Goal: Browse casually: Explore the website without a specific task or goal

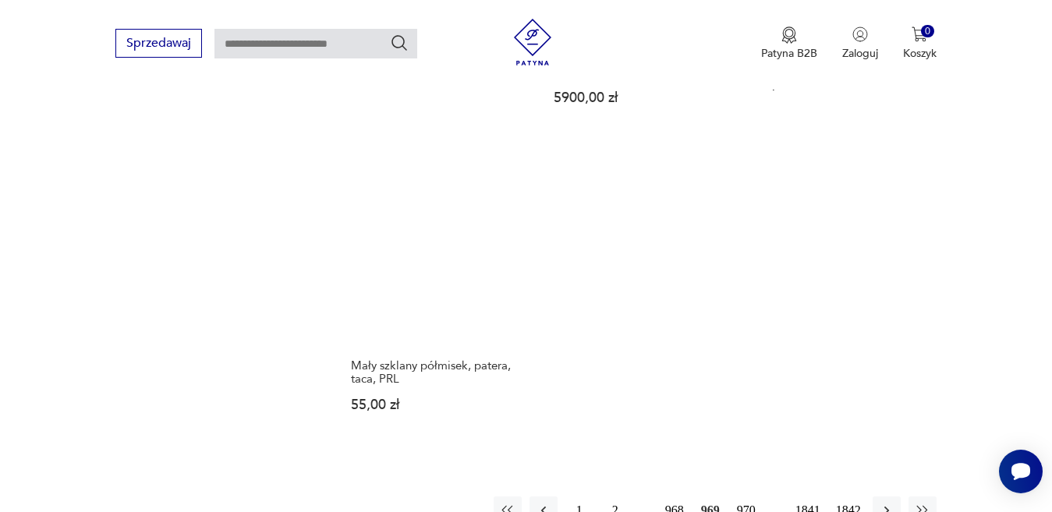
scroll to position [1995, 0]
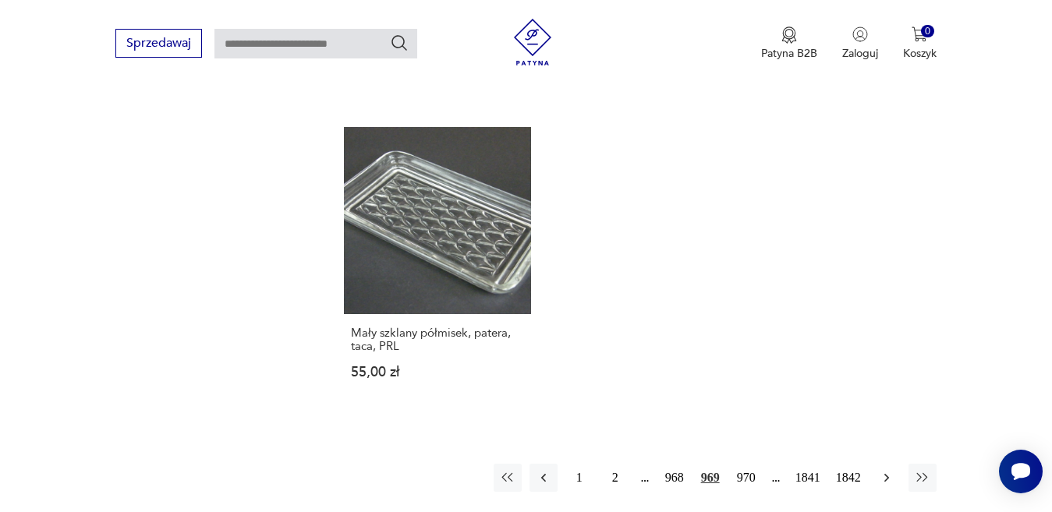
click at [888, 470] on icon "button" at bounding box center [886, 478] width 16 height 16
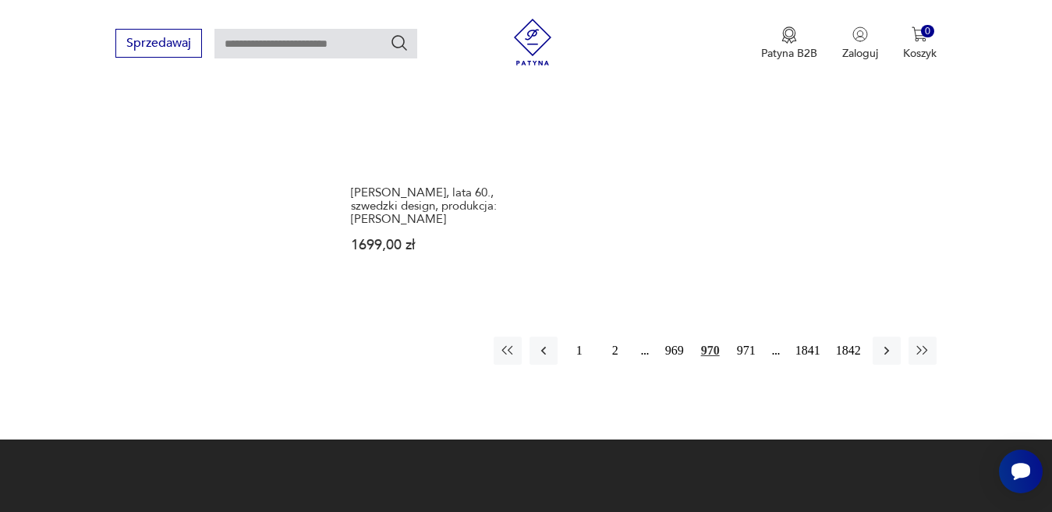
scroll to position [2073, 0]
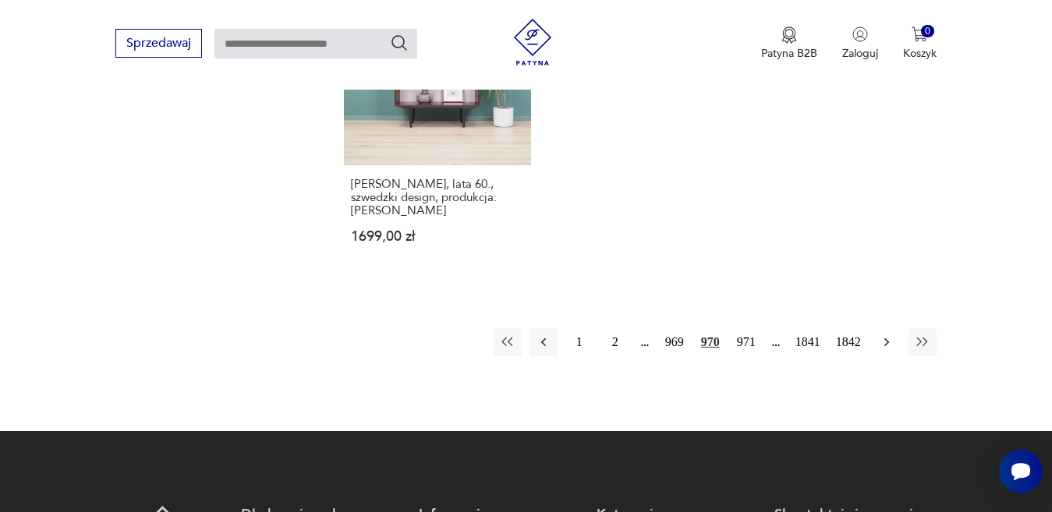
click at [889, 334] on icon "button" at bounding box center [886, 342] width 16 height 16
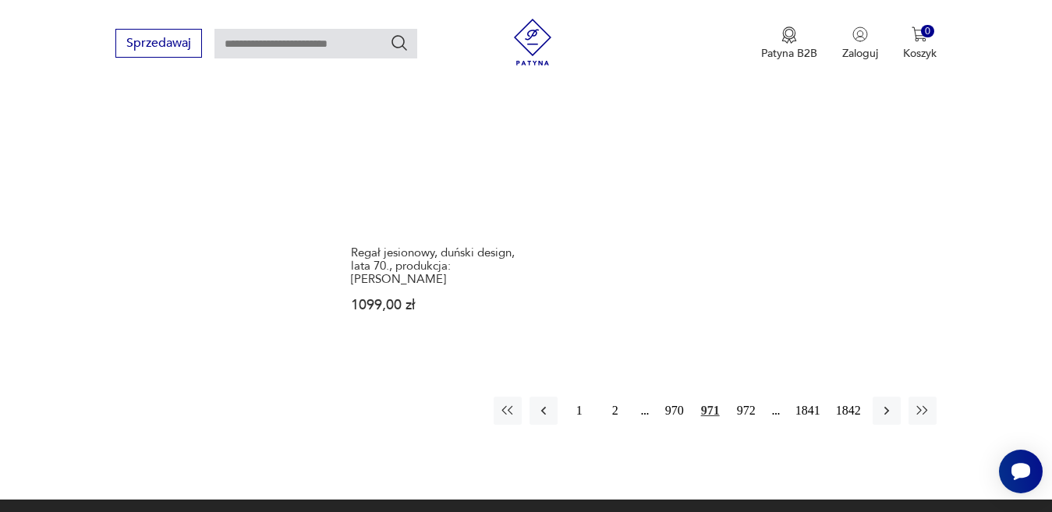
scroll to position [2073, 0]
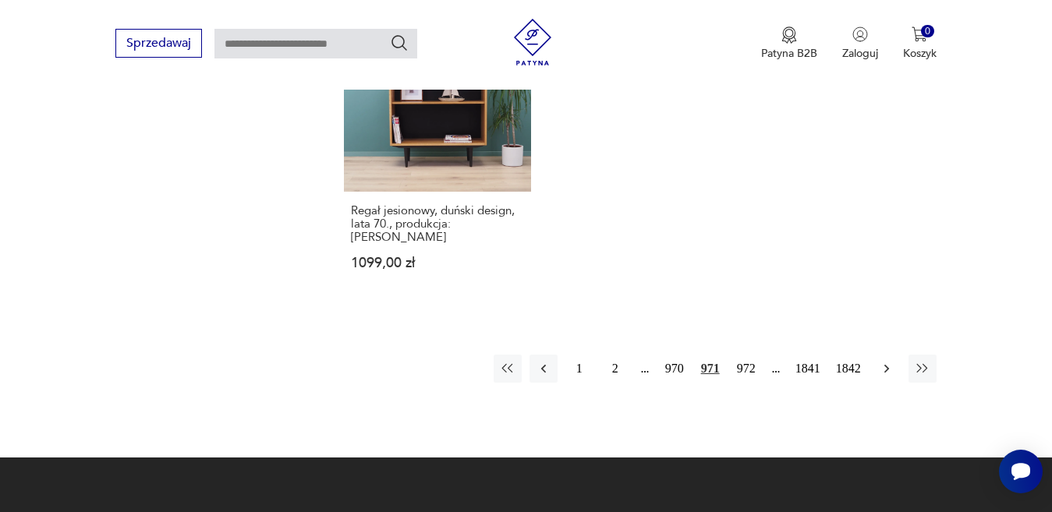
click at [884, 361] on icon "button" at bounding box center [886, 369] width 16 height 16
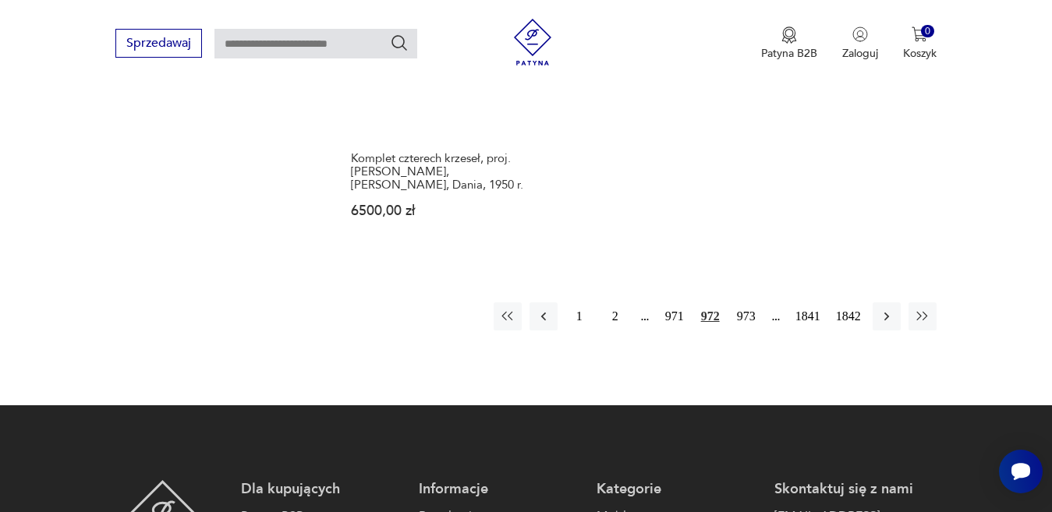
scroll to position [2073, 0]
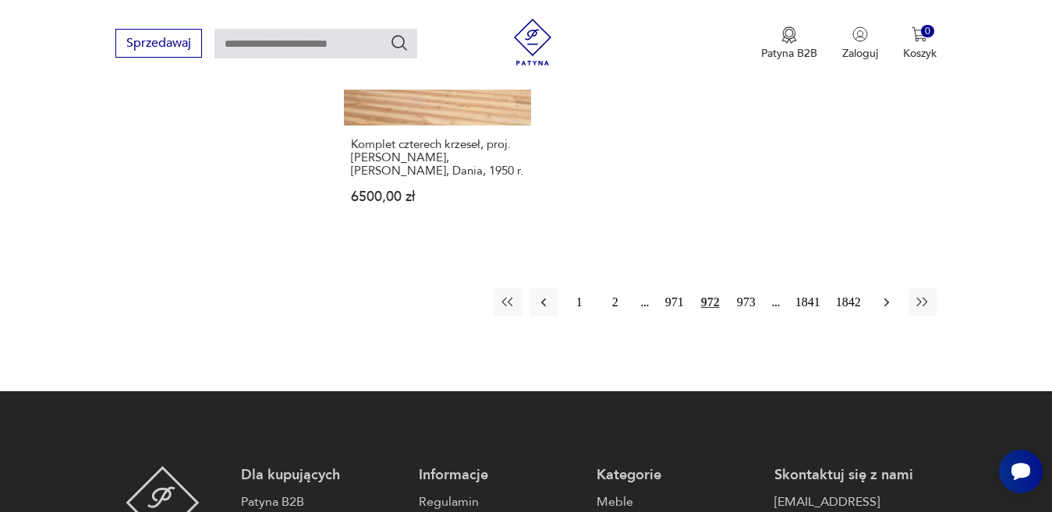
click at [885, 295] on icon "button" at bounding box center [886, 303] width 16 height 16
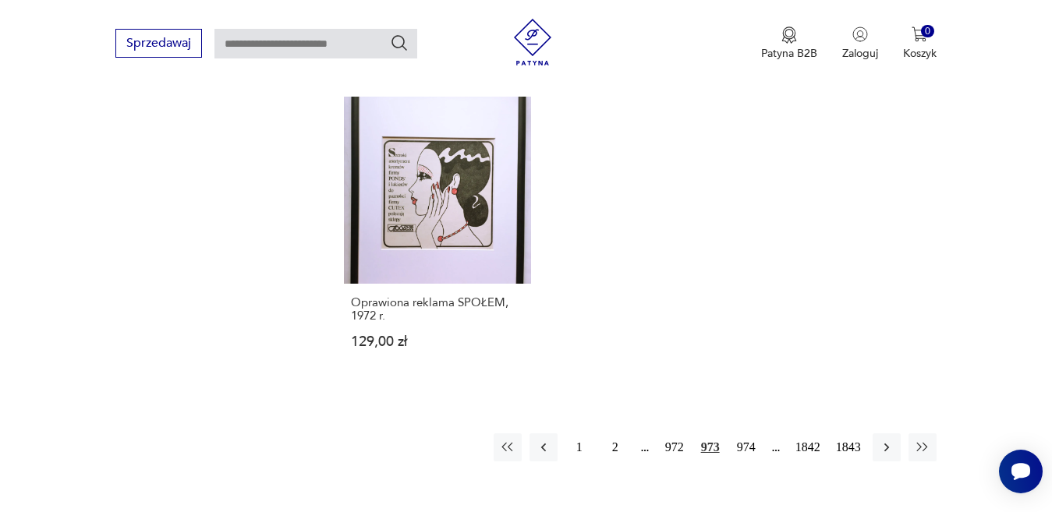
scroll to position [2073, 0]
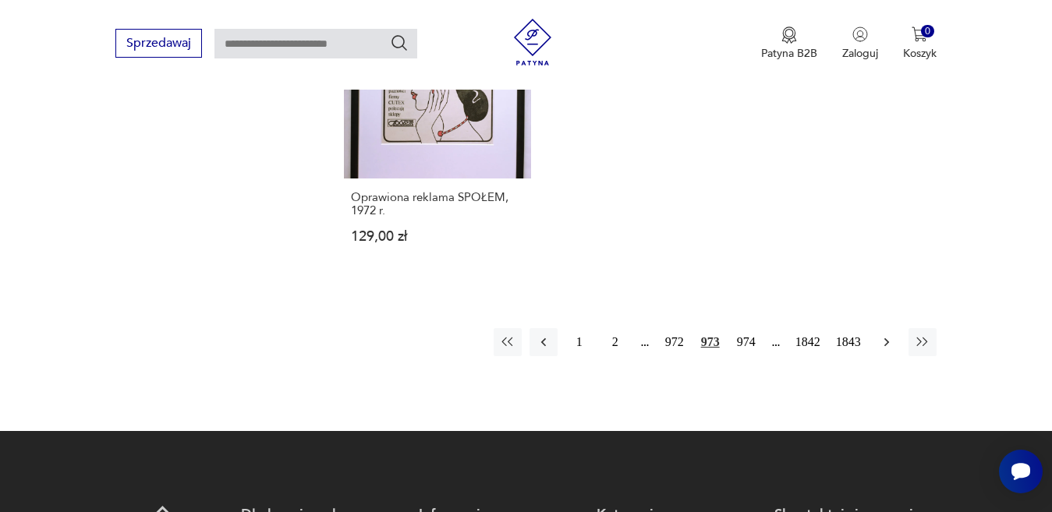
click at [884, 338] on icon "button" at bounding box center [885, 342] width 5 height 9
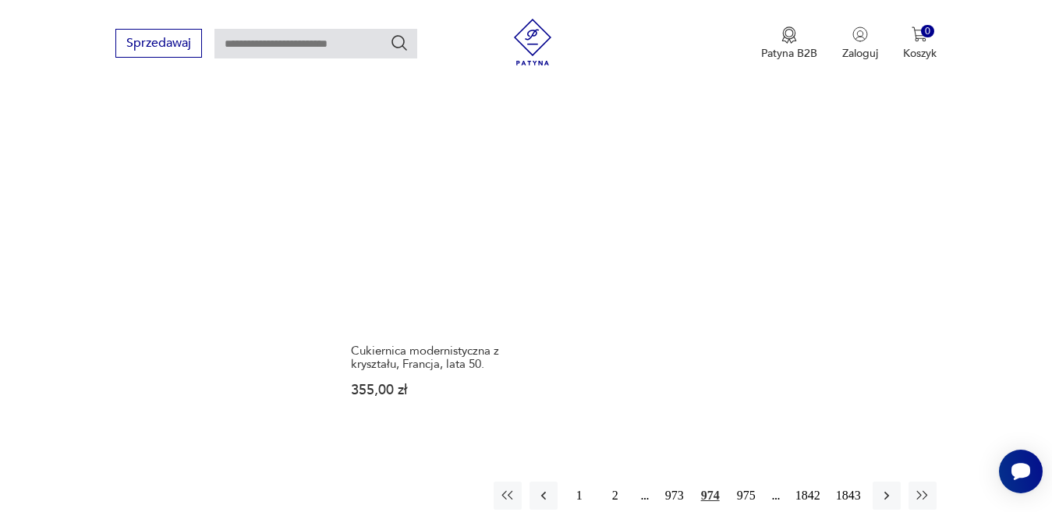
scroll to position [2073, 0]
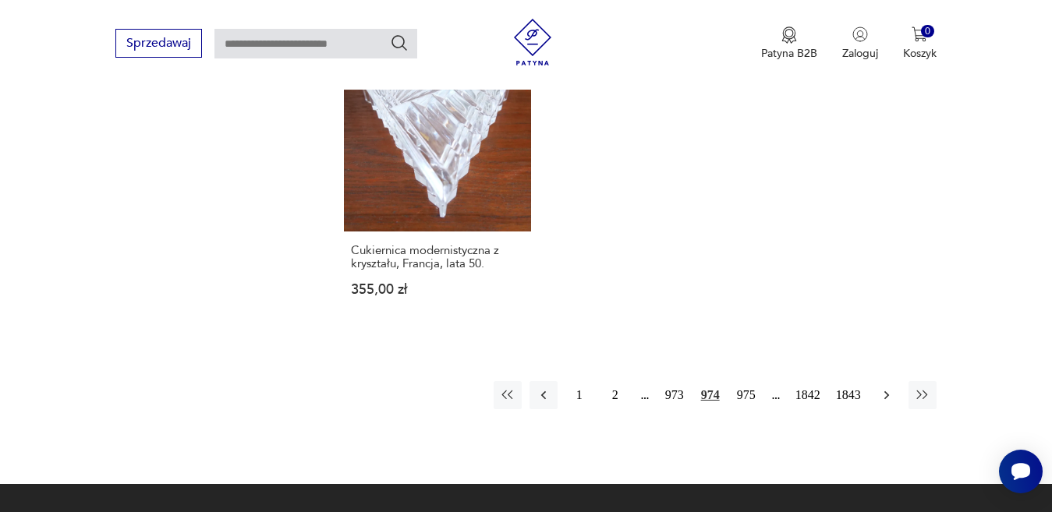
click at [885, 387] on icon "button" at bounding box center [886, 395] width 16 height 16
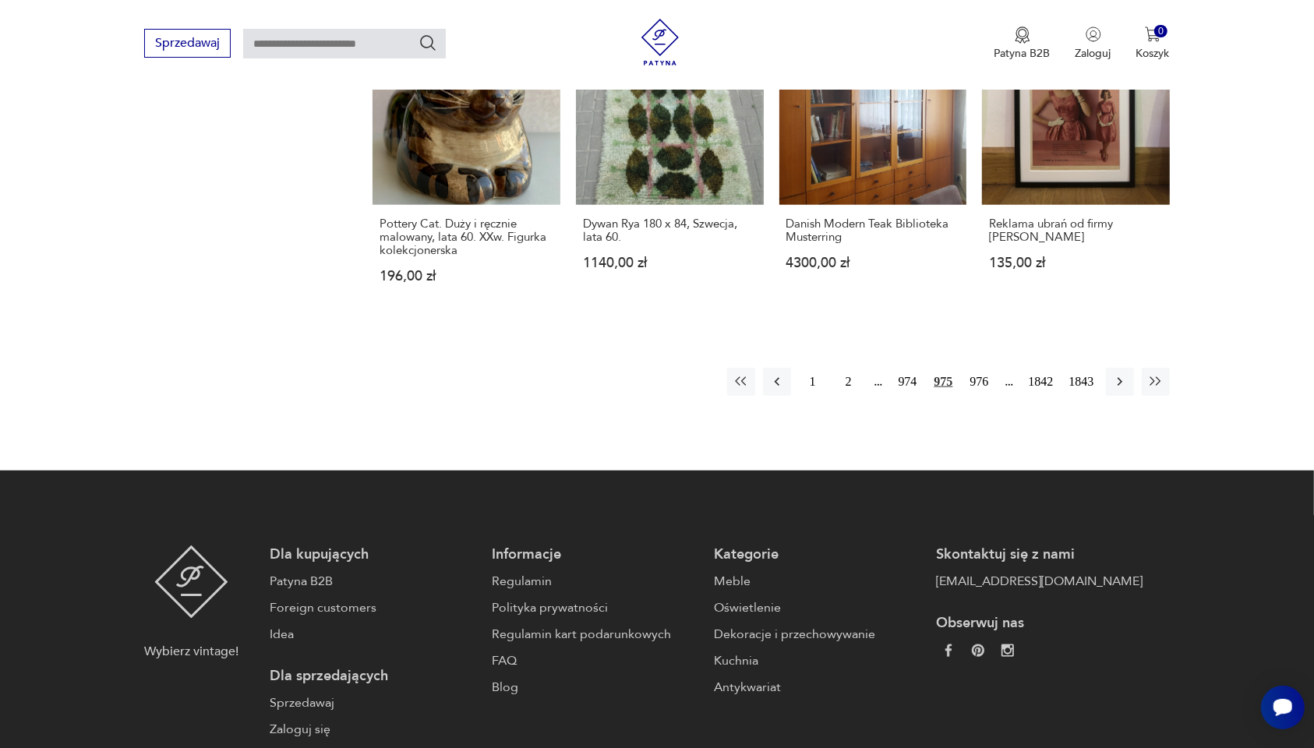
scroll to position [1468, 0]
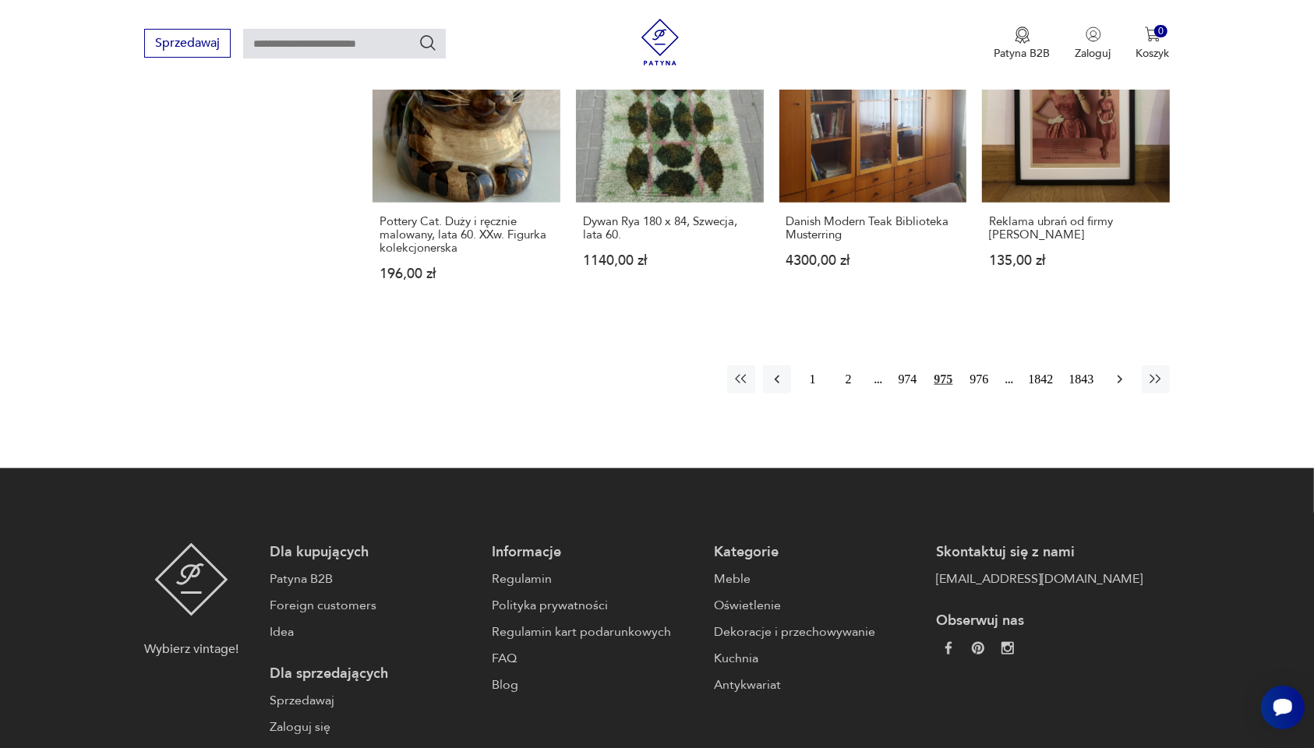
click at [1051, 372] on icon "button" at bounding box center [1120, 380] width 16 height 16
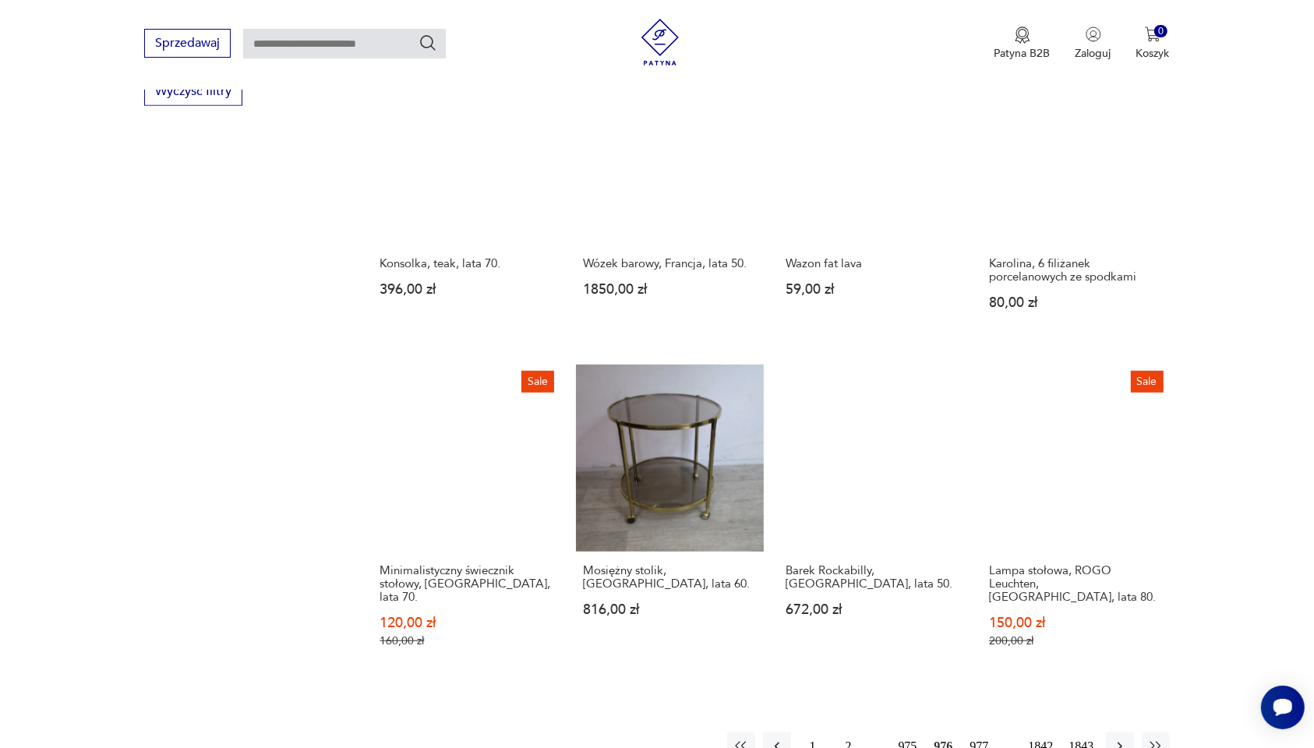
scroll to position [1370, 0]
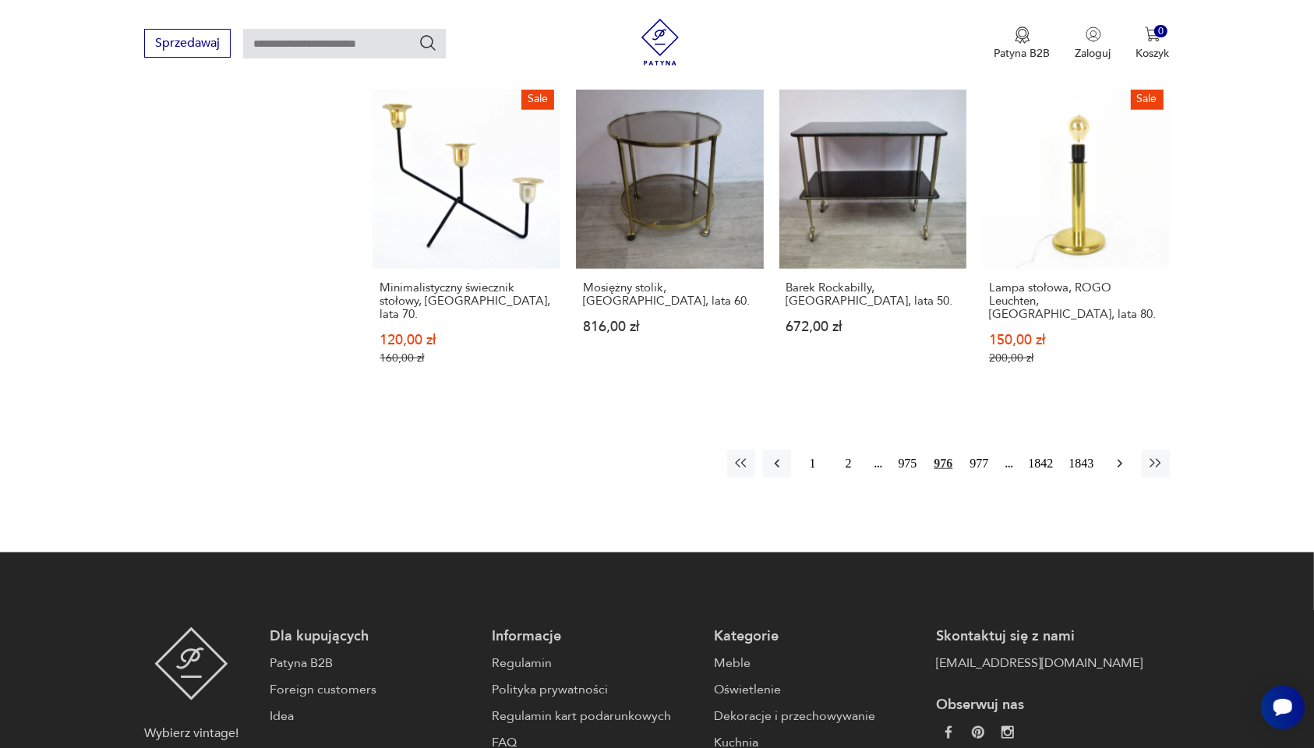
click at [1051, 456] on icon "button" at bounding box center [1120, 464] width 16 height 16
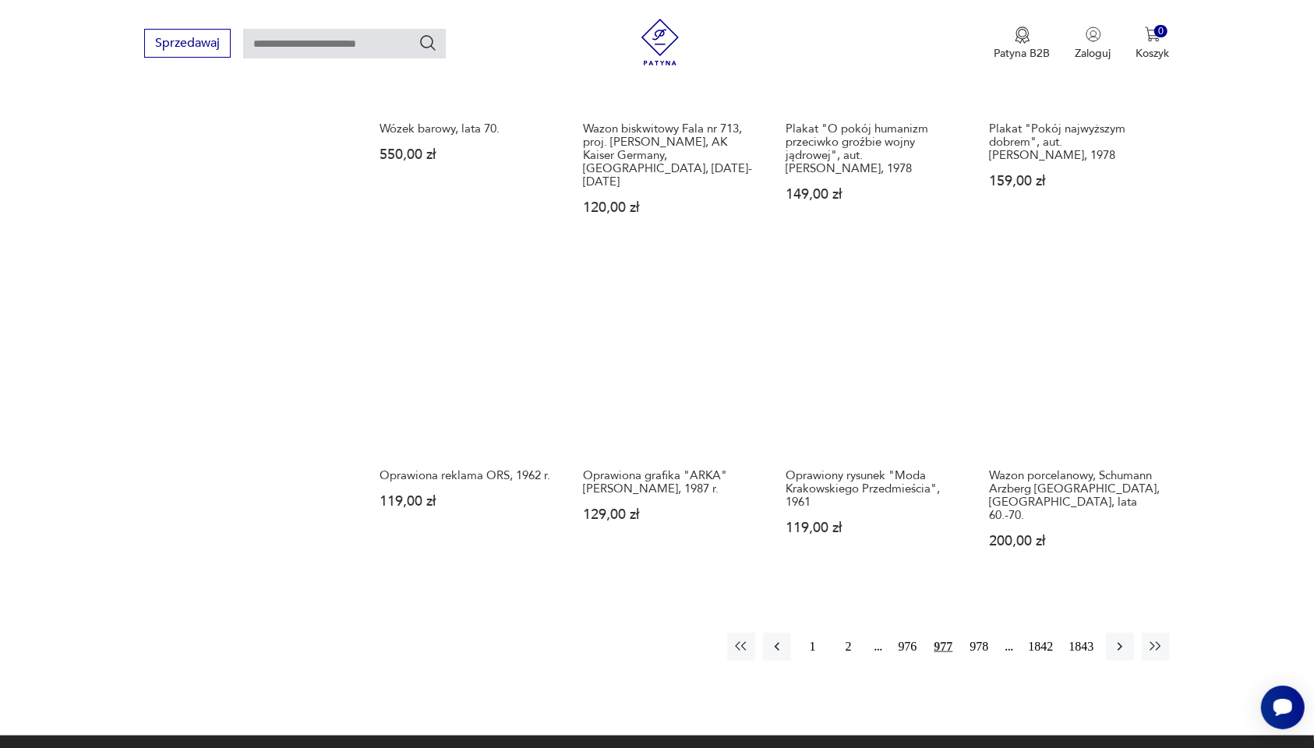
scroll to position [1273, 0]
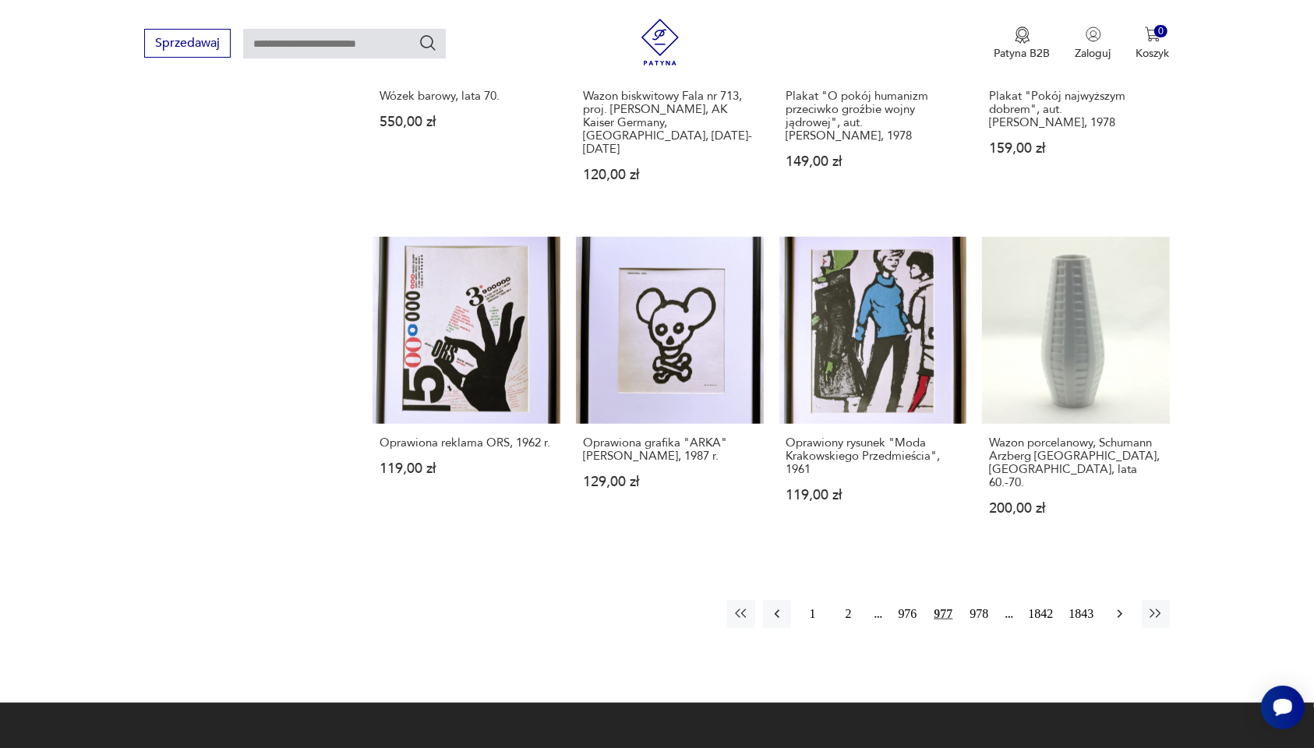
click at [1051, 511] on icon "button" at bounding box center [1119, 614] width 5 height 9
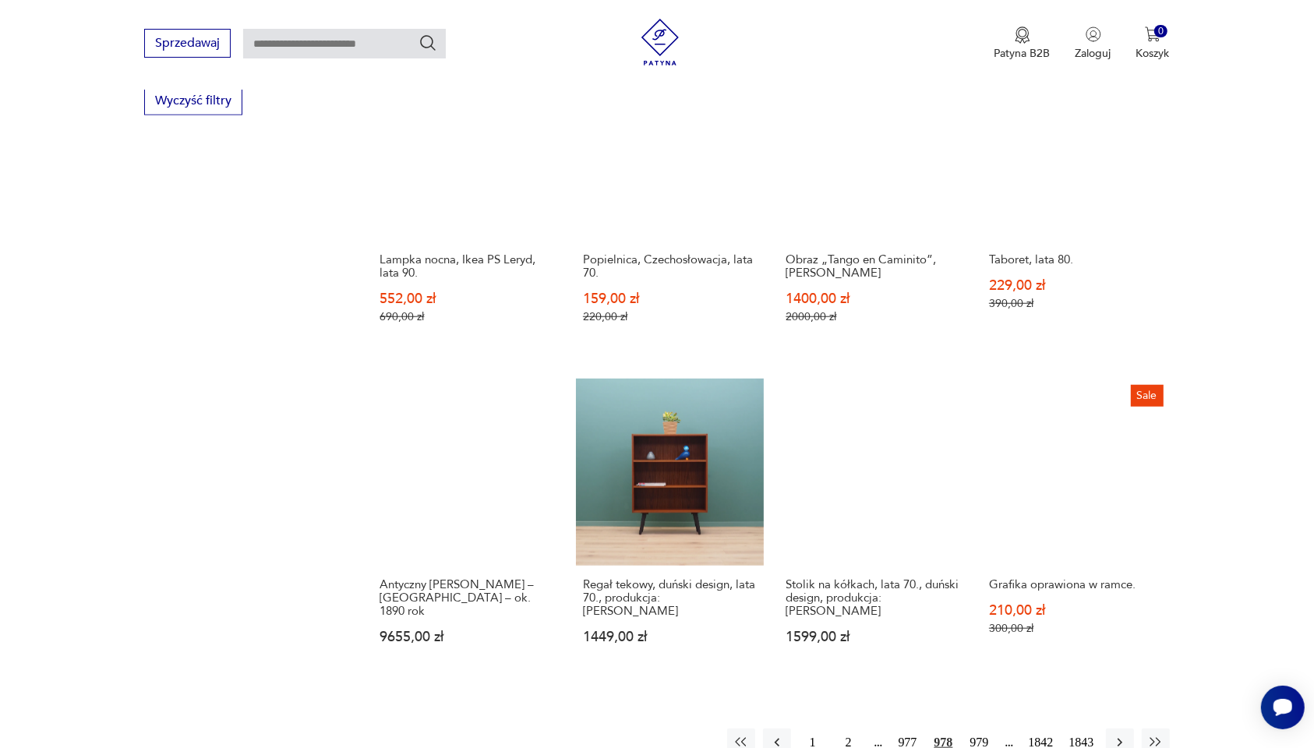
scroll to position [1370, 0]
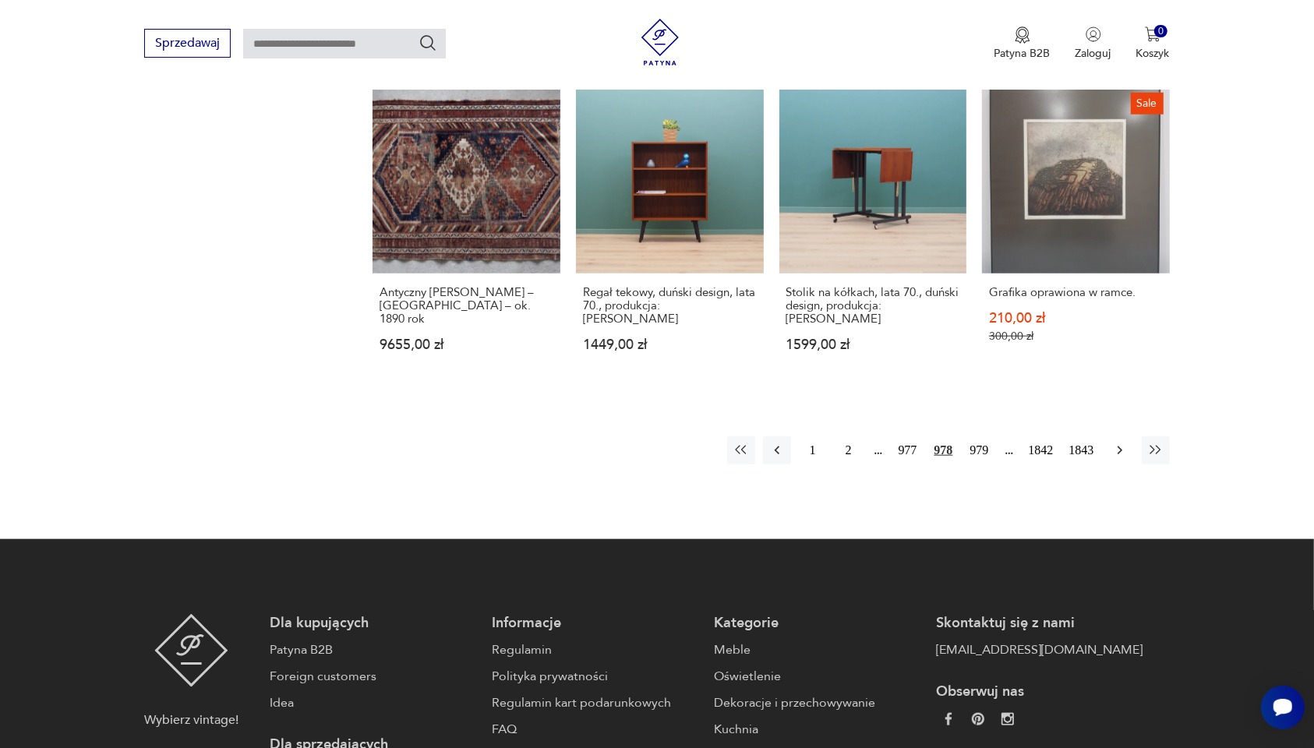
click at [1051, 443] on icon "button" at bounding box center [1120, 451] width 16 height 16
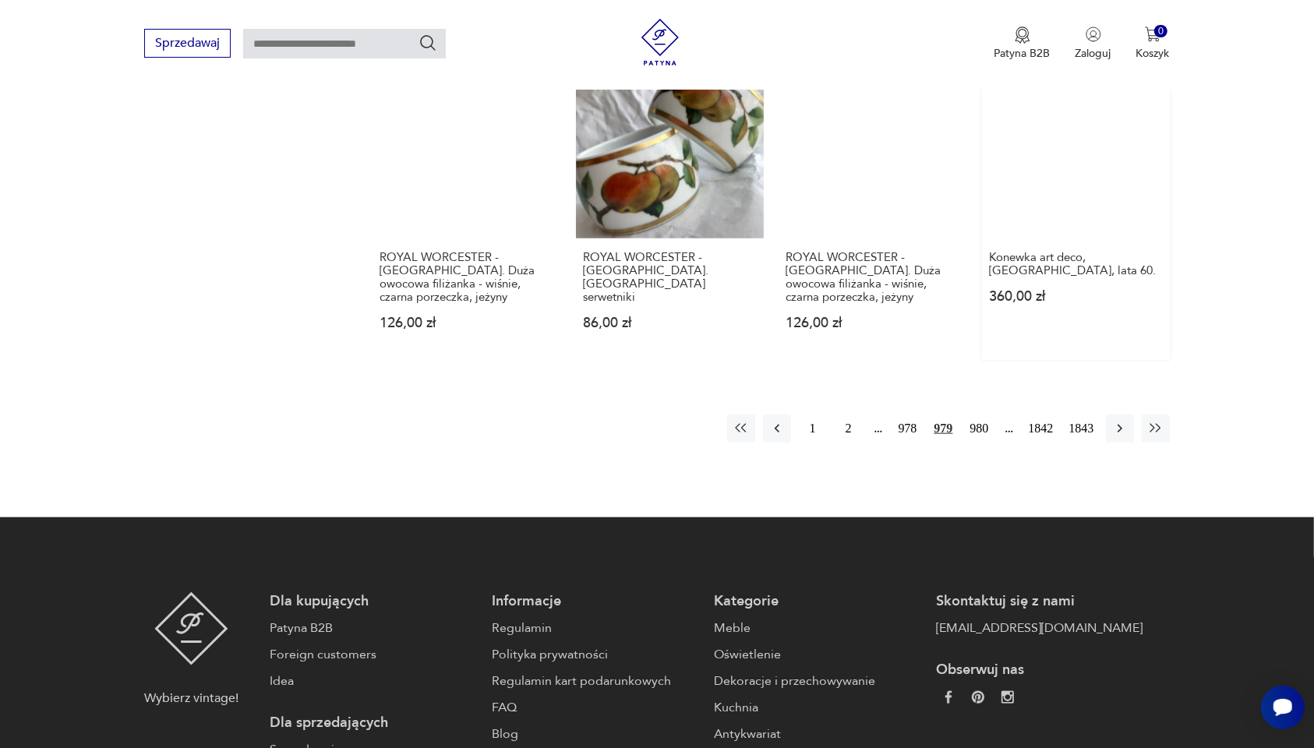
scroll to position [1468, 0]
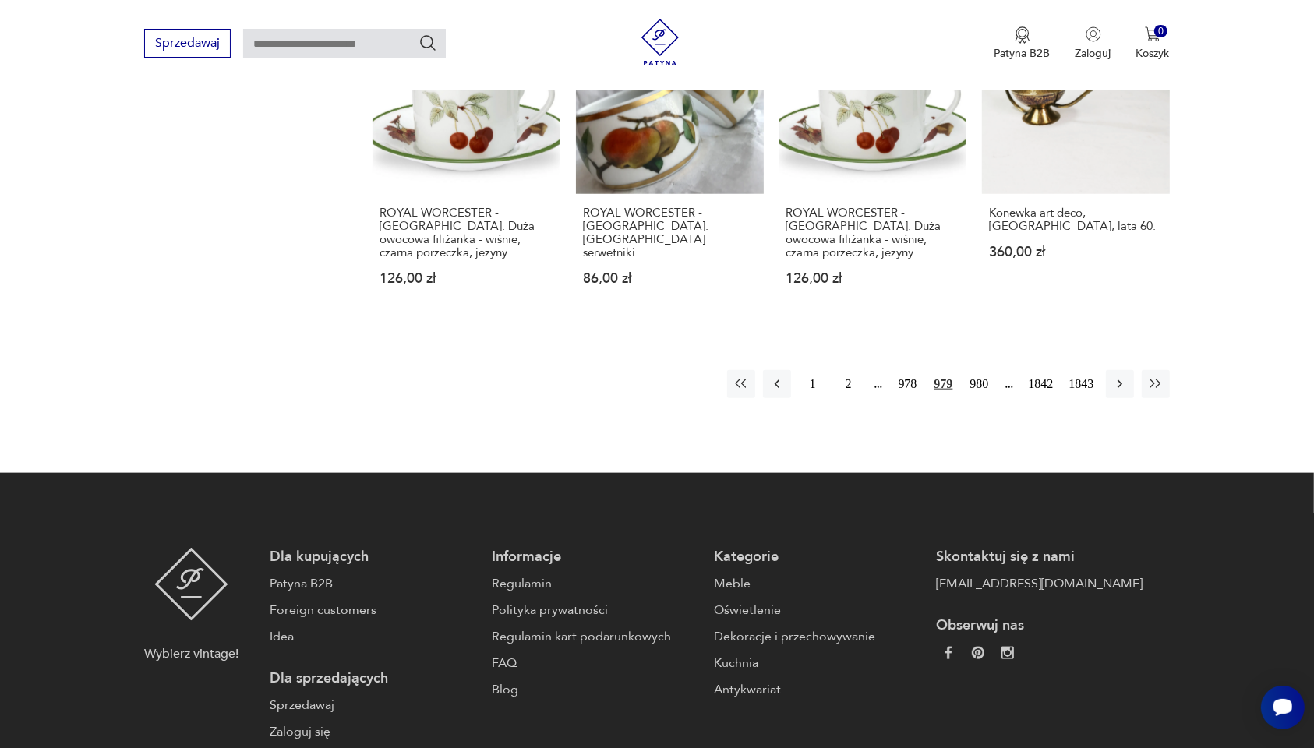
drag, startPoint x: 1104, startPoint y: 464, endPoint x: 995, endPoint y: 388, distance: 132.1
drag, startPoint x: 995, startPoint y: 388, endPoint x: 1208, endPoint y: 406, distance: 213.6
click at [1051, 376] on icon "button" at bounding box center [1120, 384] width 16 height 16
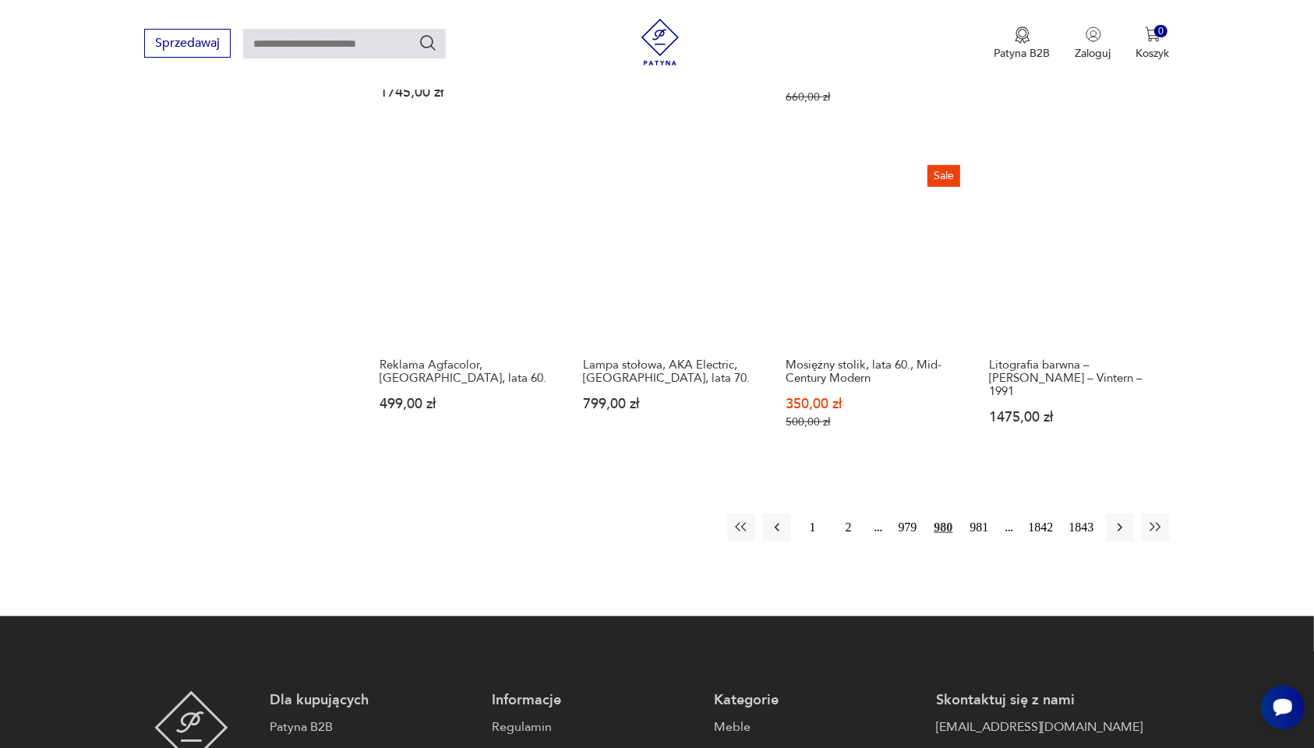
scroll to position [1370, 0]
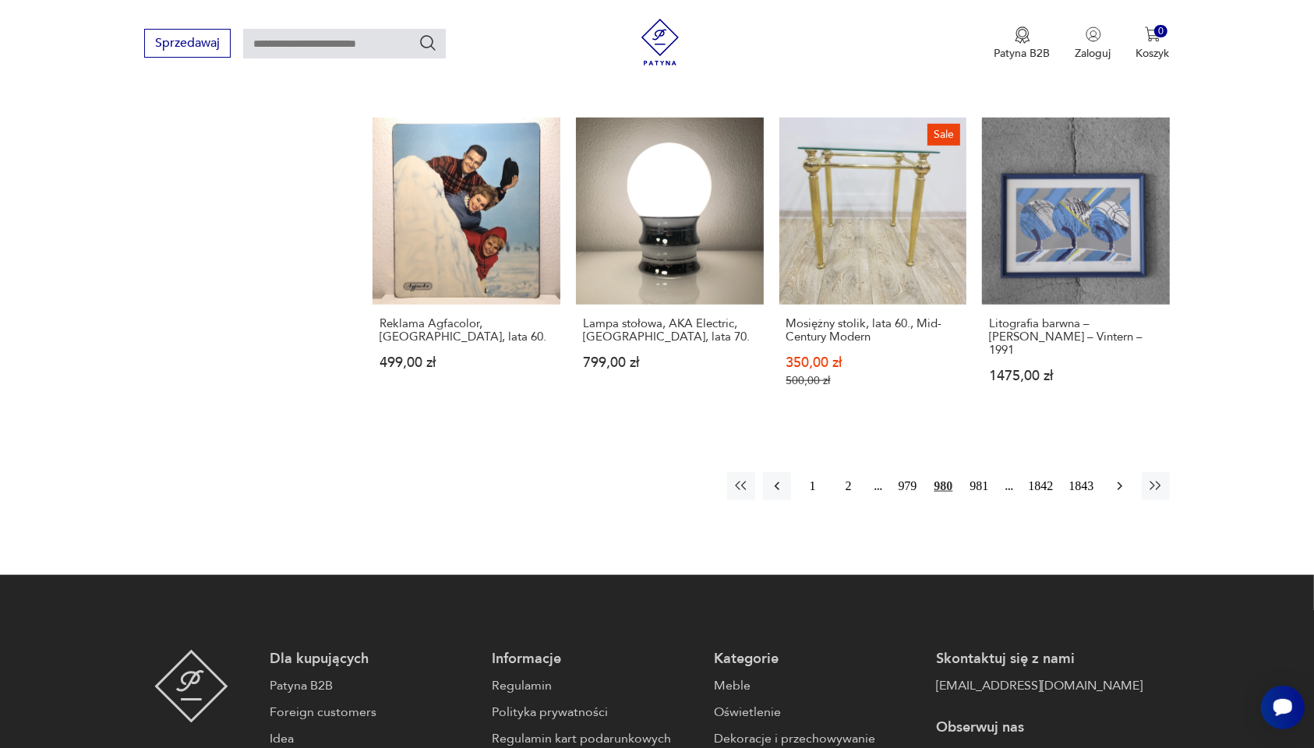
click at [1051, 479] on icon "button" at bounding box center [1120, 487] width 16 height 16
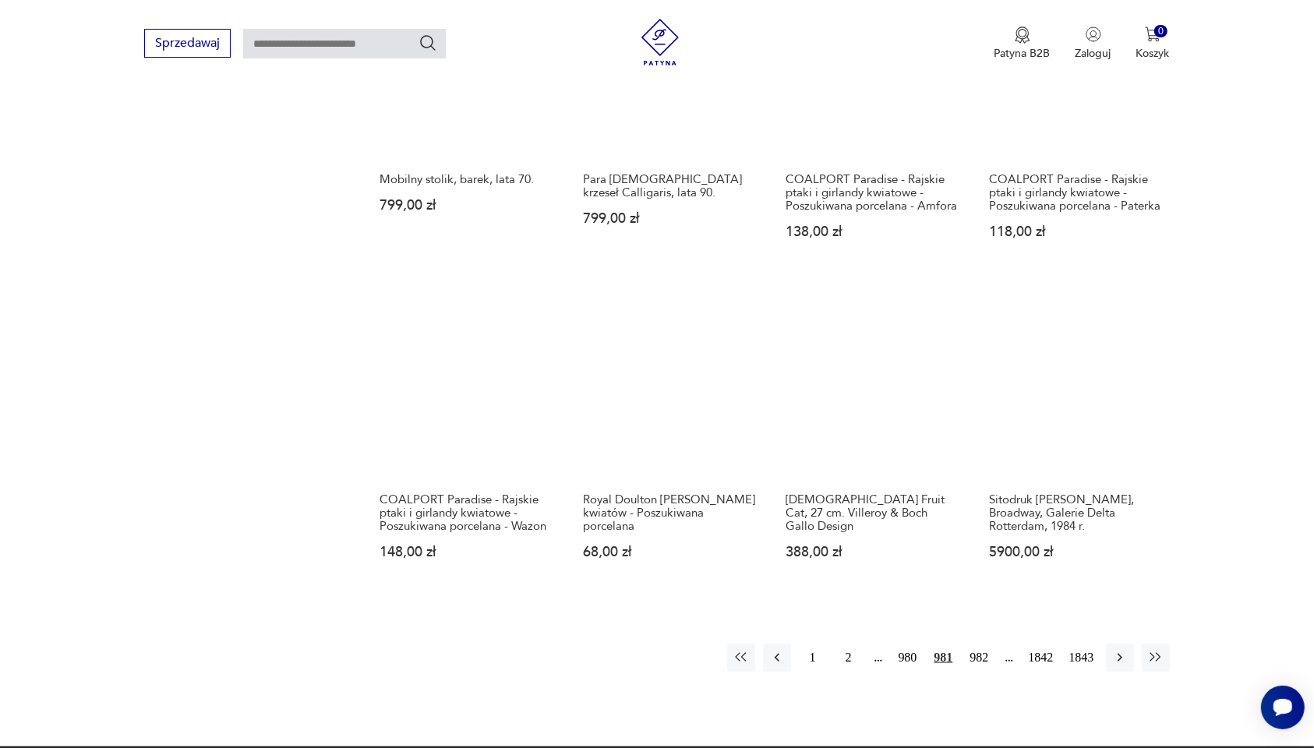
scroll to position [1175, 0]
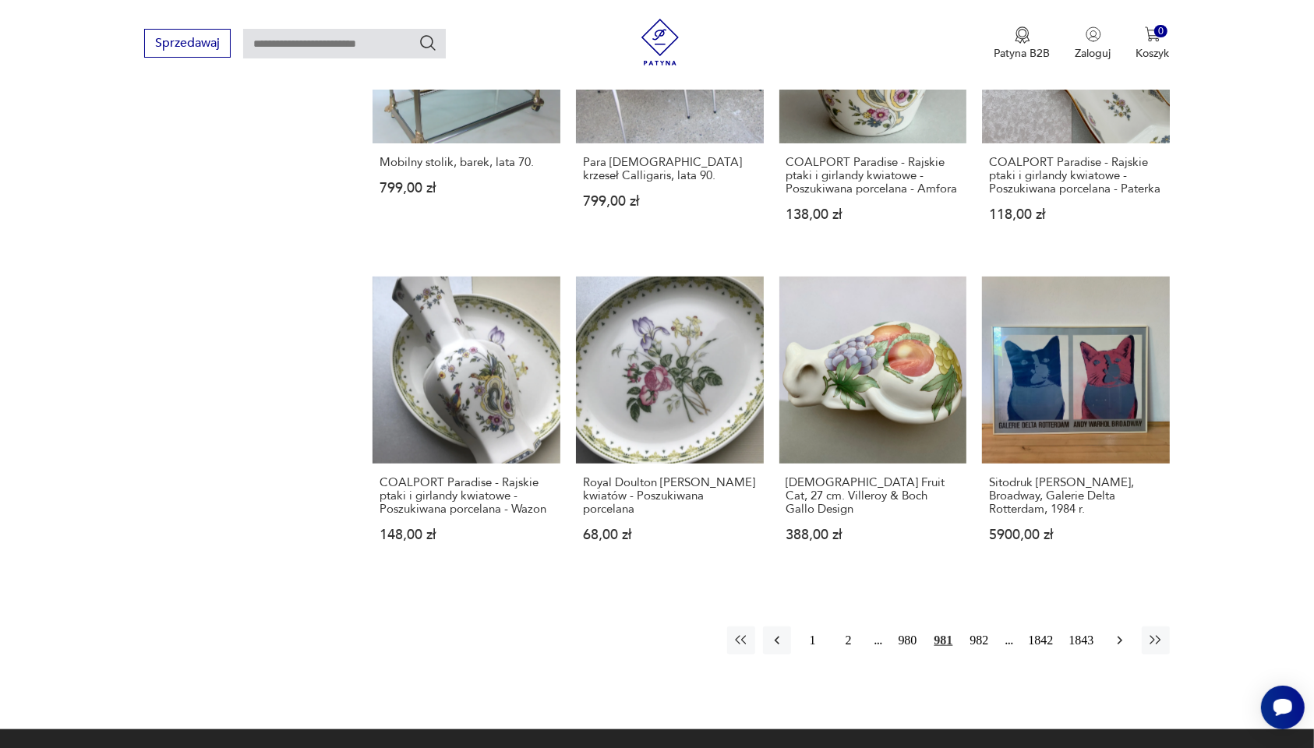
click at [1051, 511] on icon "button" at bounding box center [1120, 641] width 16 height 16
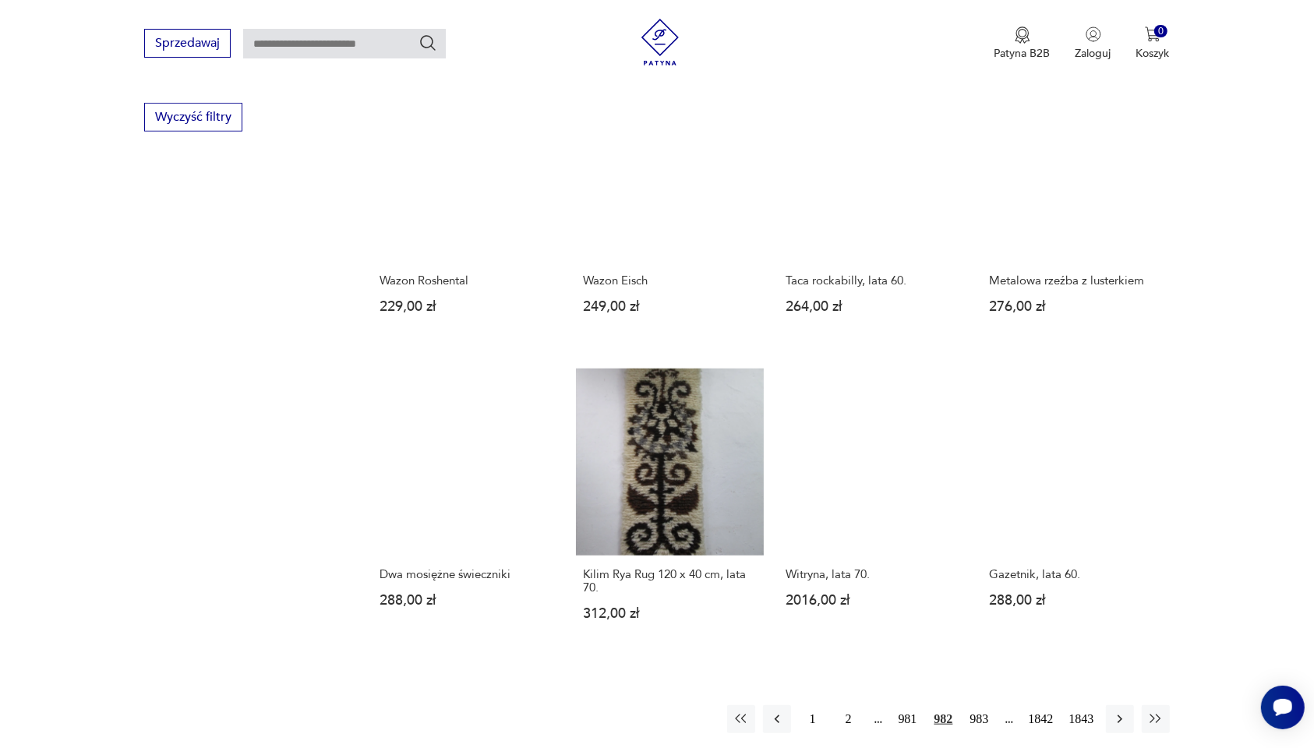
scroll to position [1175, 0]
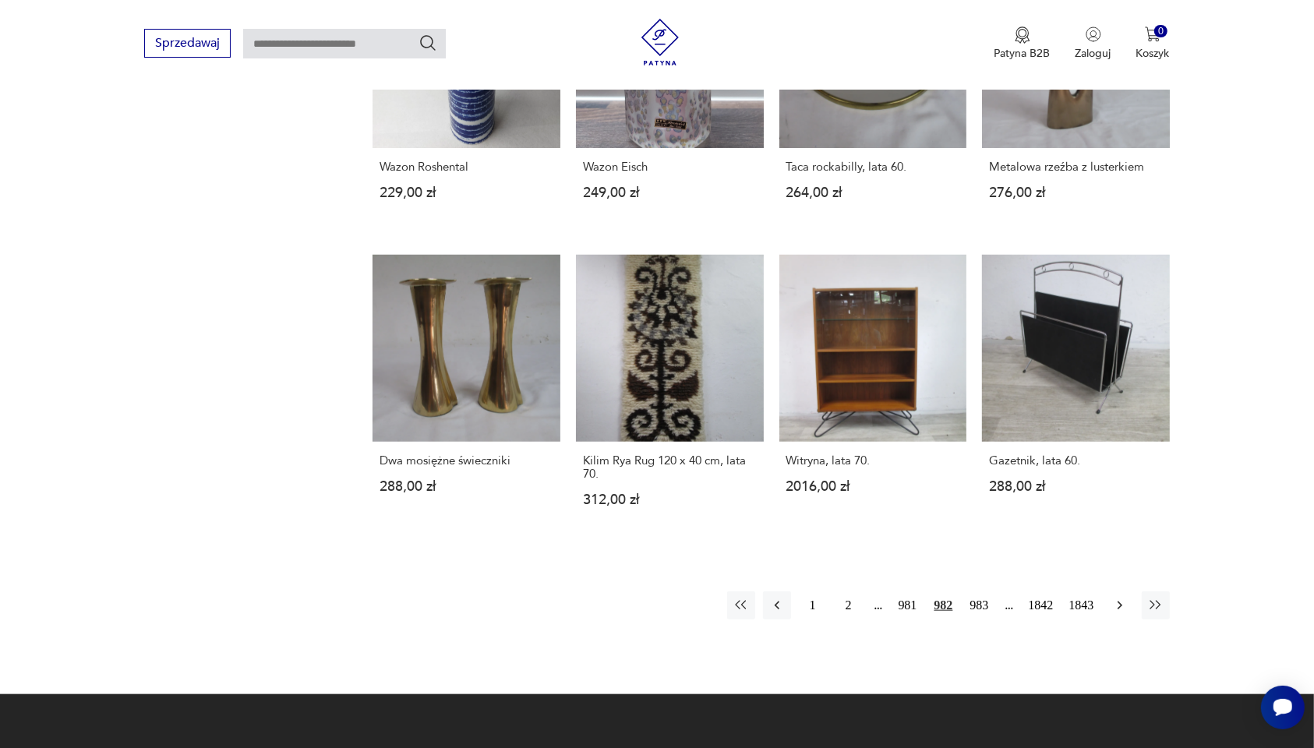
click at [1051, 511] on icon "button" at bounding box center [1120, 606] width 16 height 16
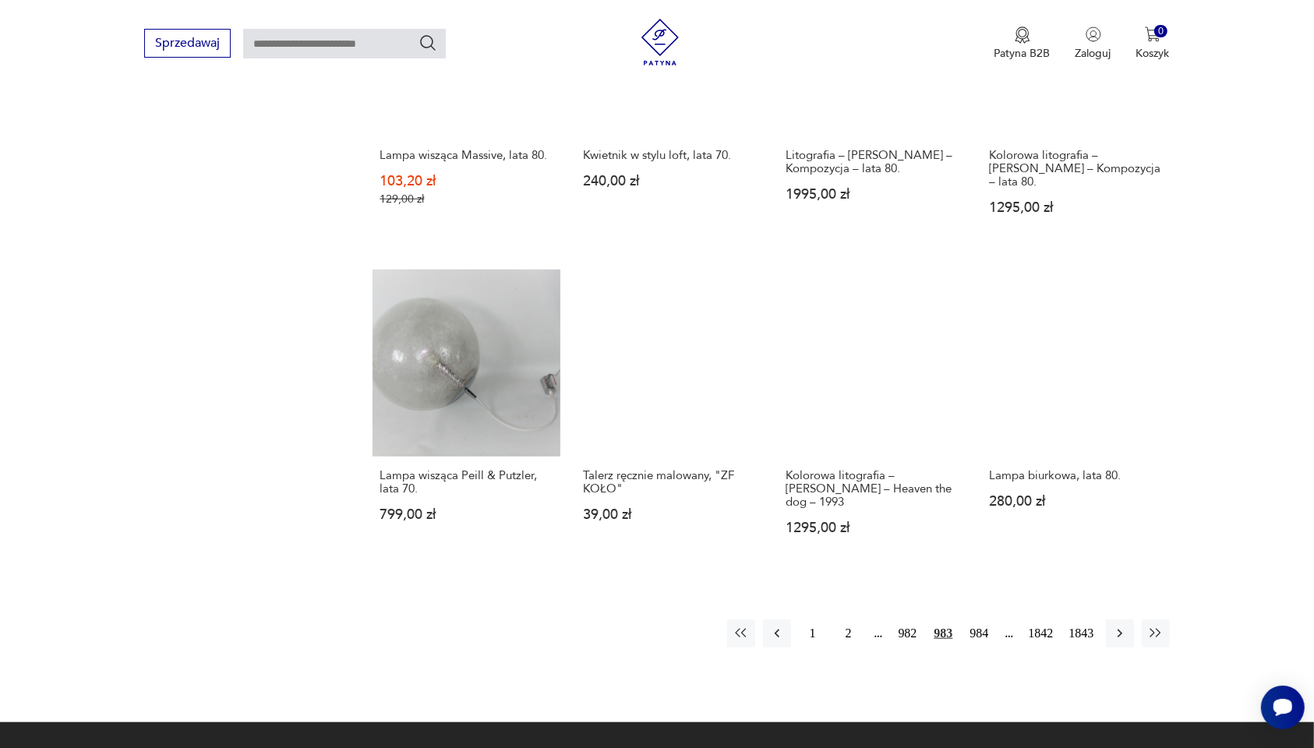
scroll to position [1175, 0]
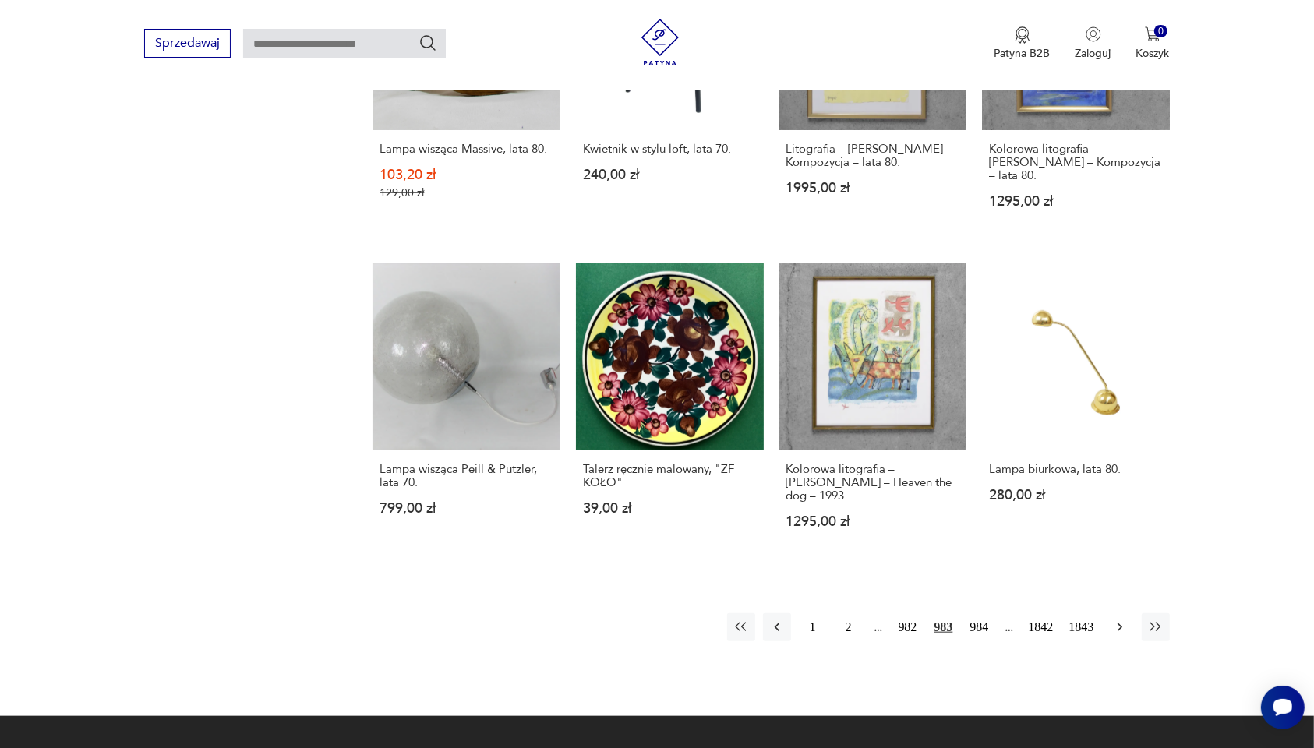
click at [1051, 511] on icon "button" at bounding box center [1120, 628] width 16 height 16
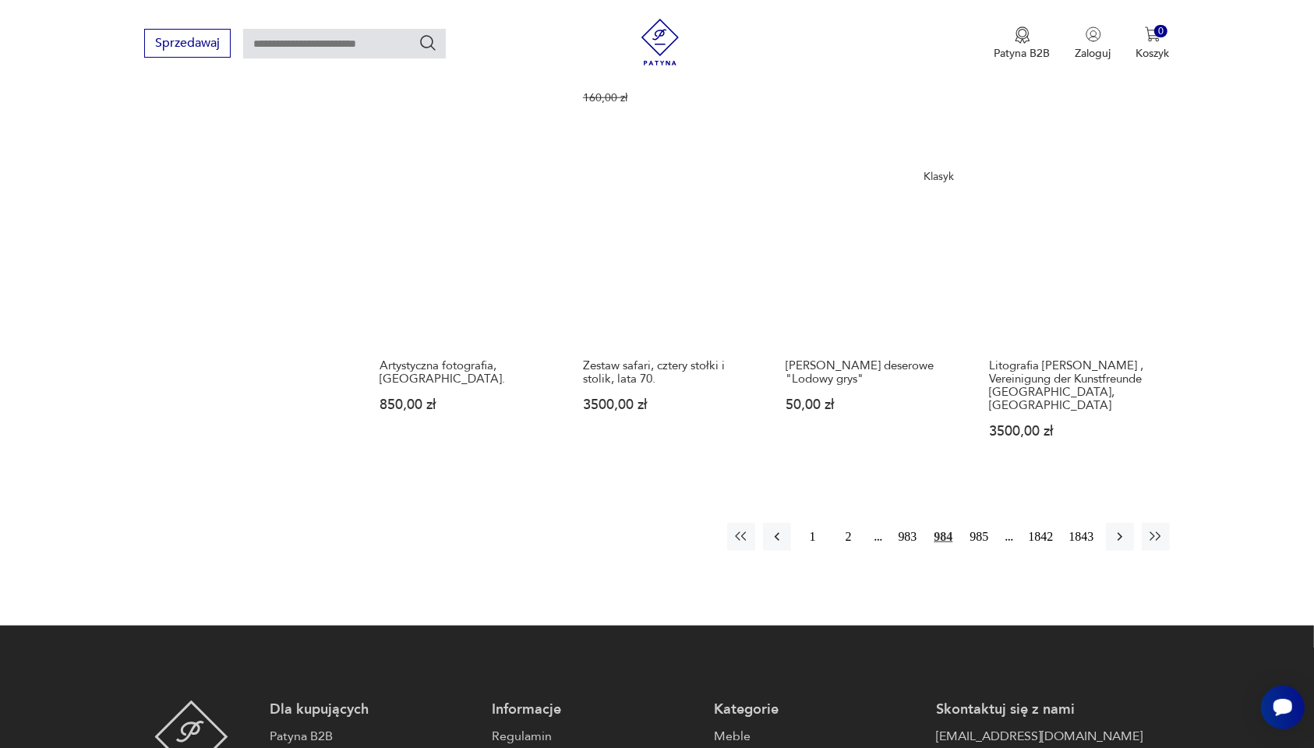
scroll to position [1370, 0]
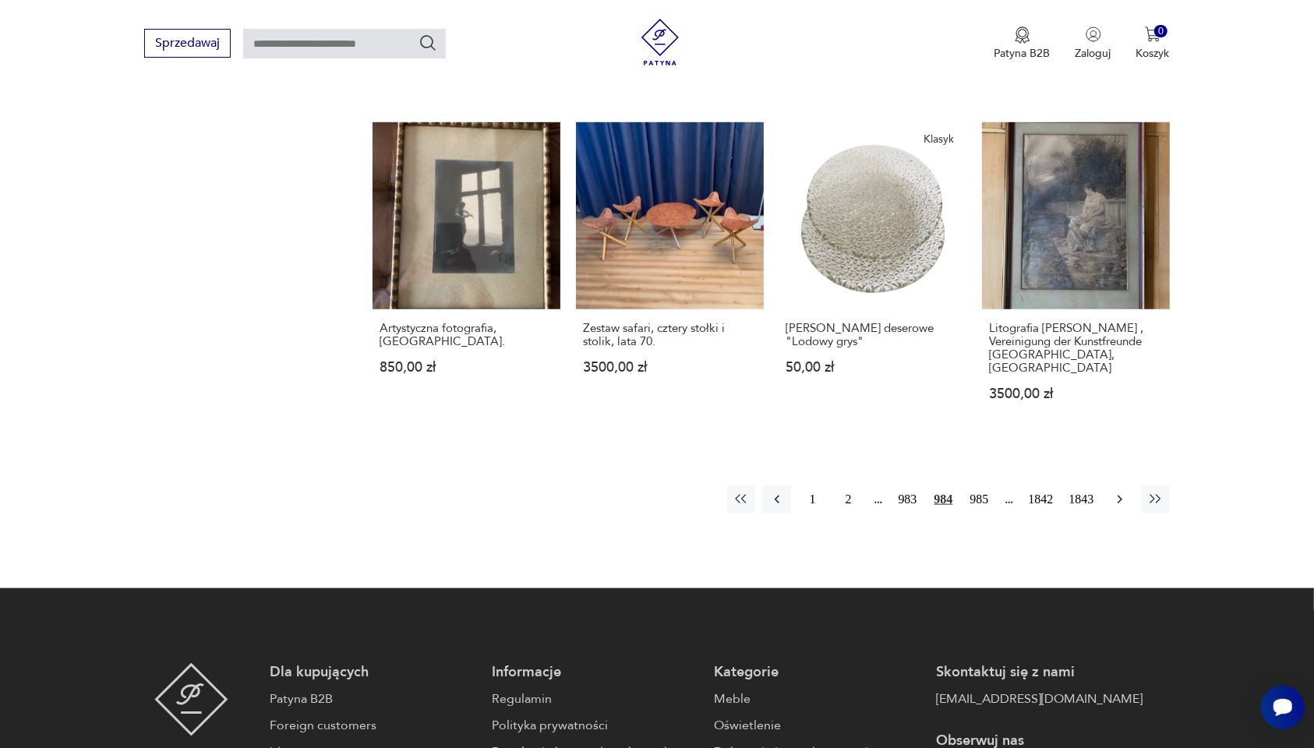
click at [1051, 492] on icon "button" at bounding box center [1120, 500] width 16 height 16
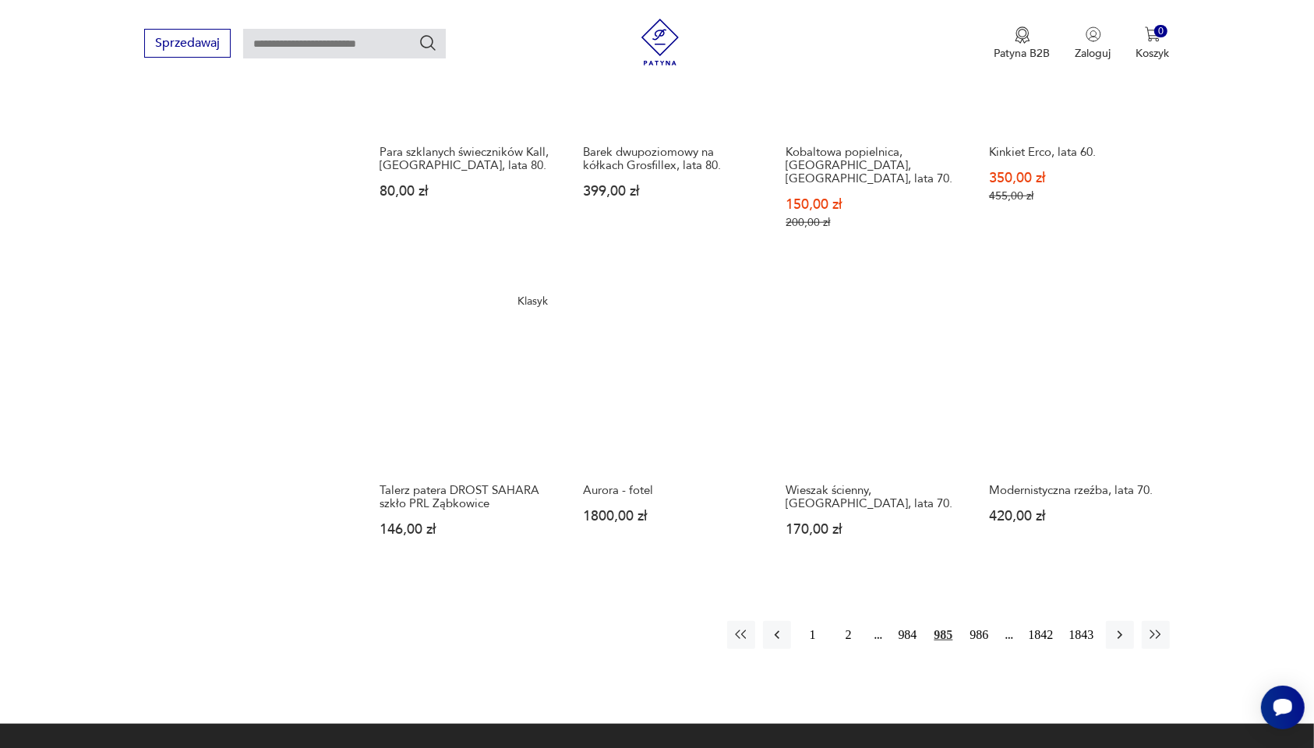
scroll to position [1273, 0]
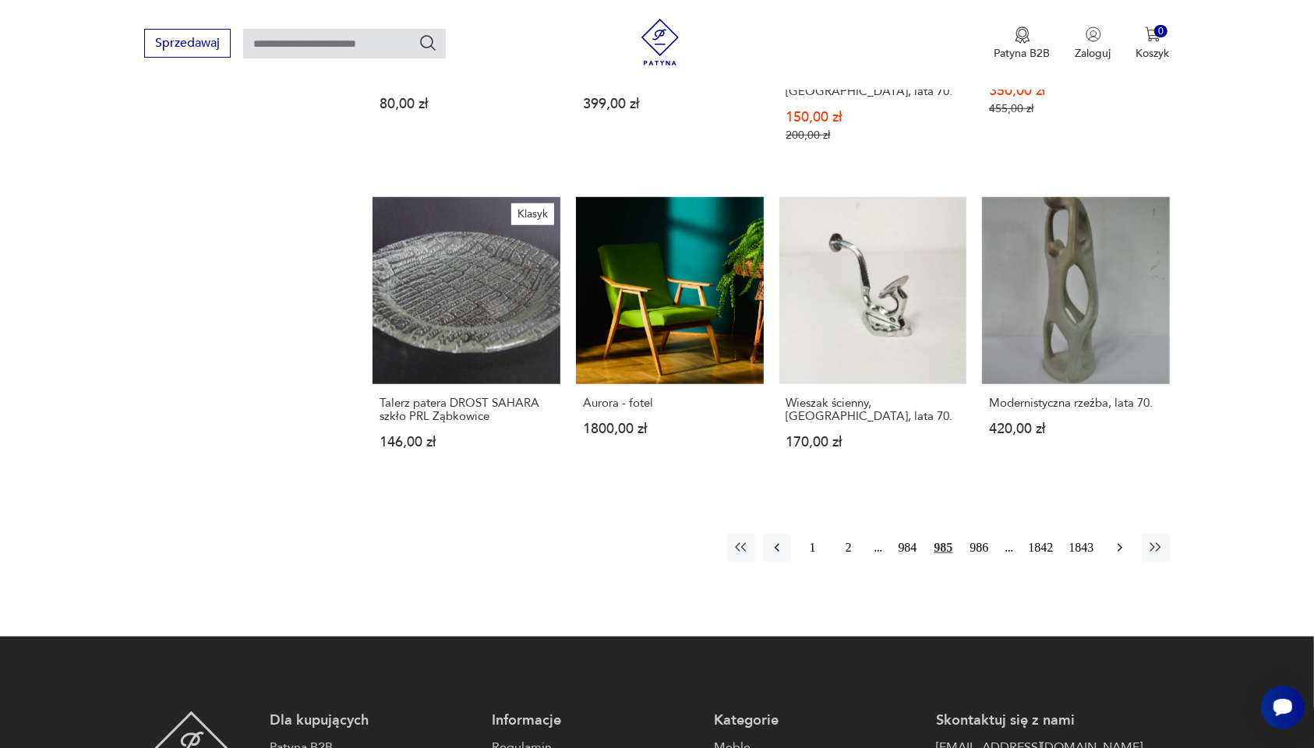
click at [1051, 511] on icon "button" at bounding box center [1120, 548] width 16 height 16
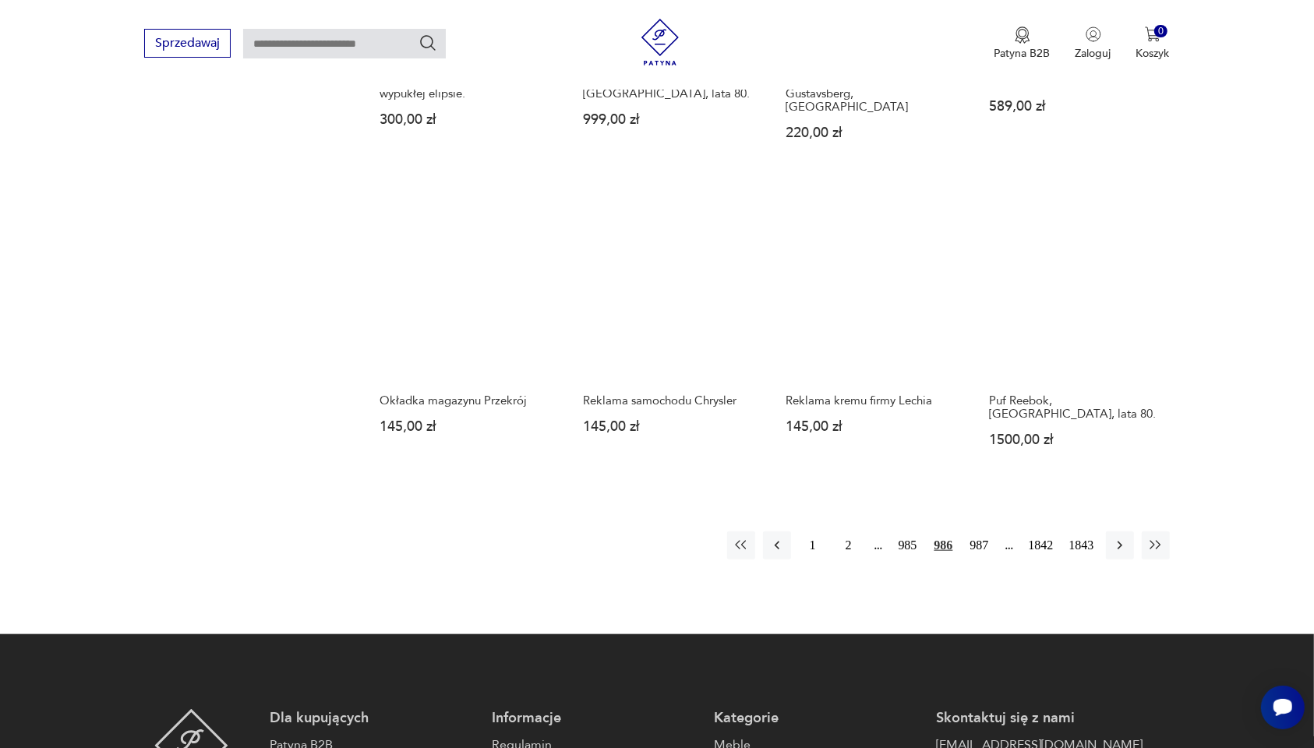
scroll to position [1273, 0]
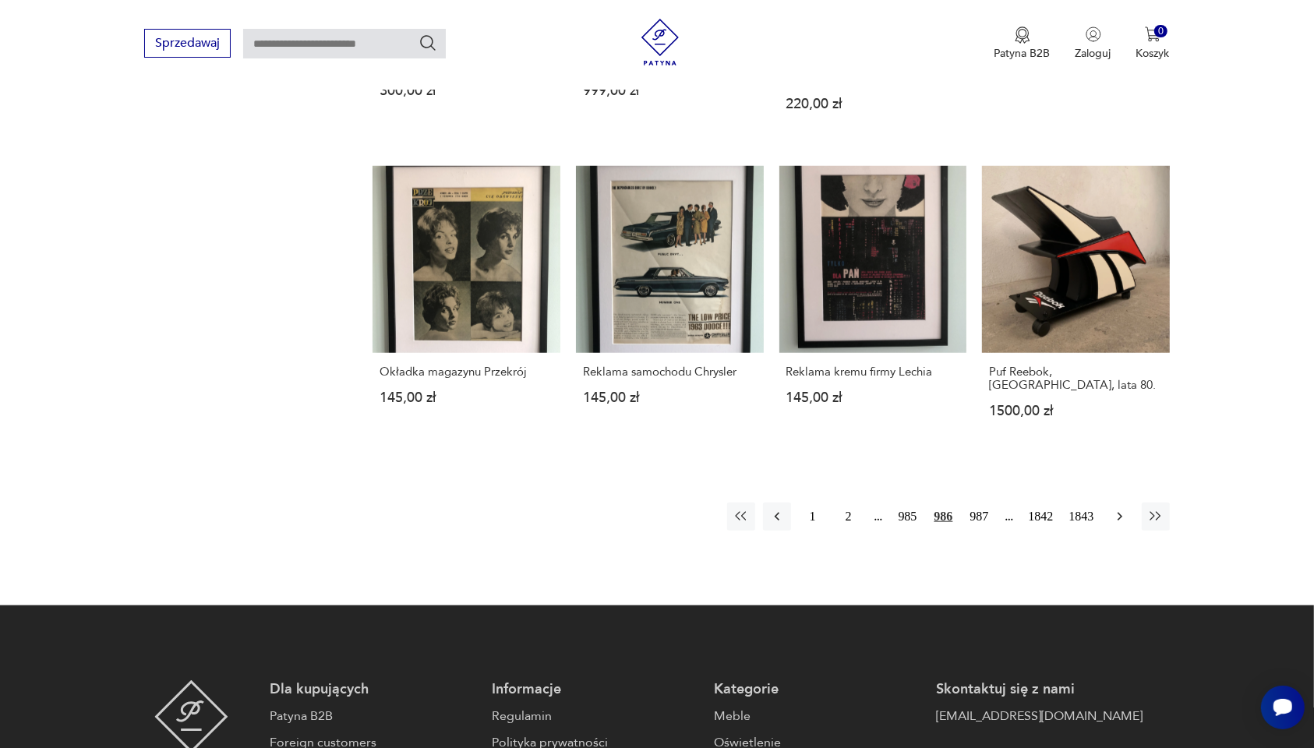
click at [1051, 509] on icon "button" at bounding box center [1120, 517] width 16 height 16
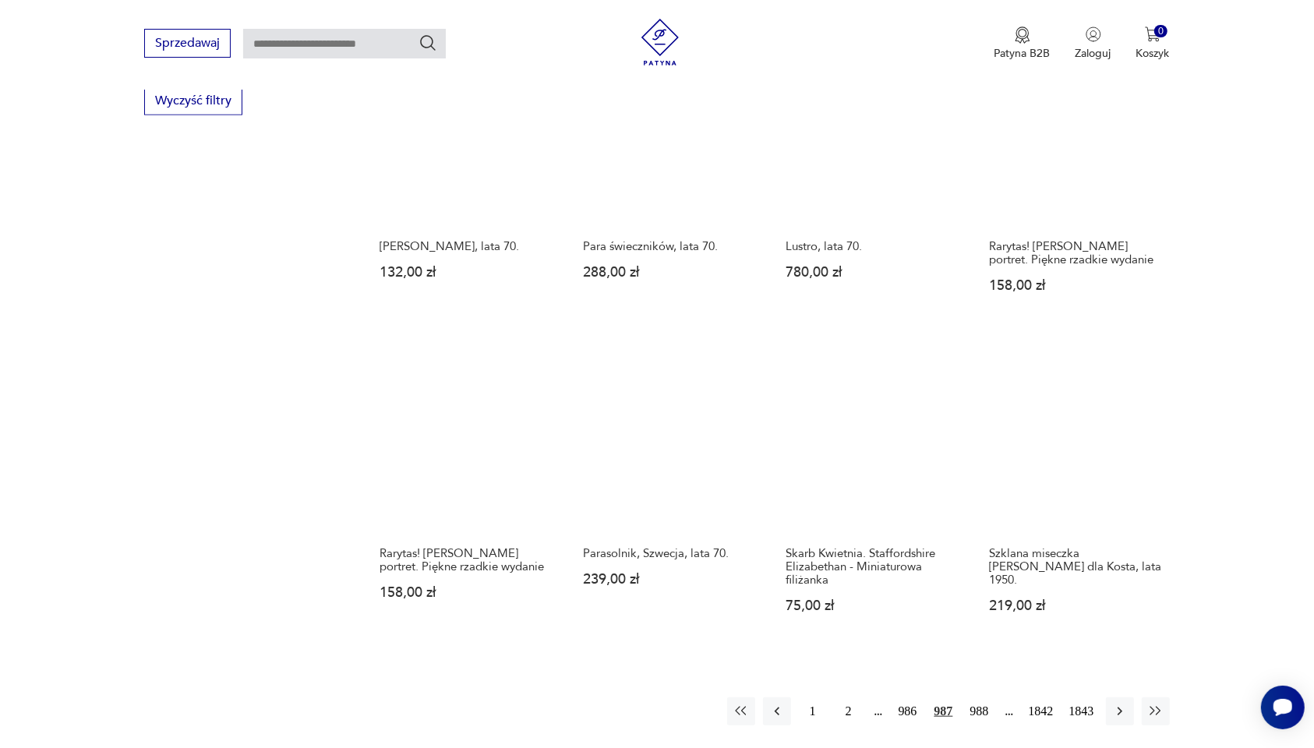
scroll to position [1175, 0]
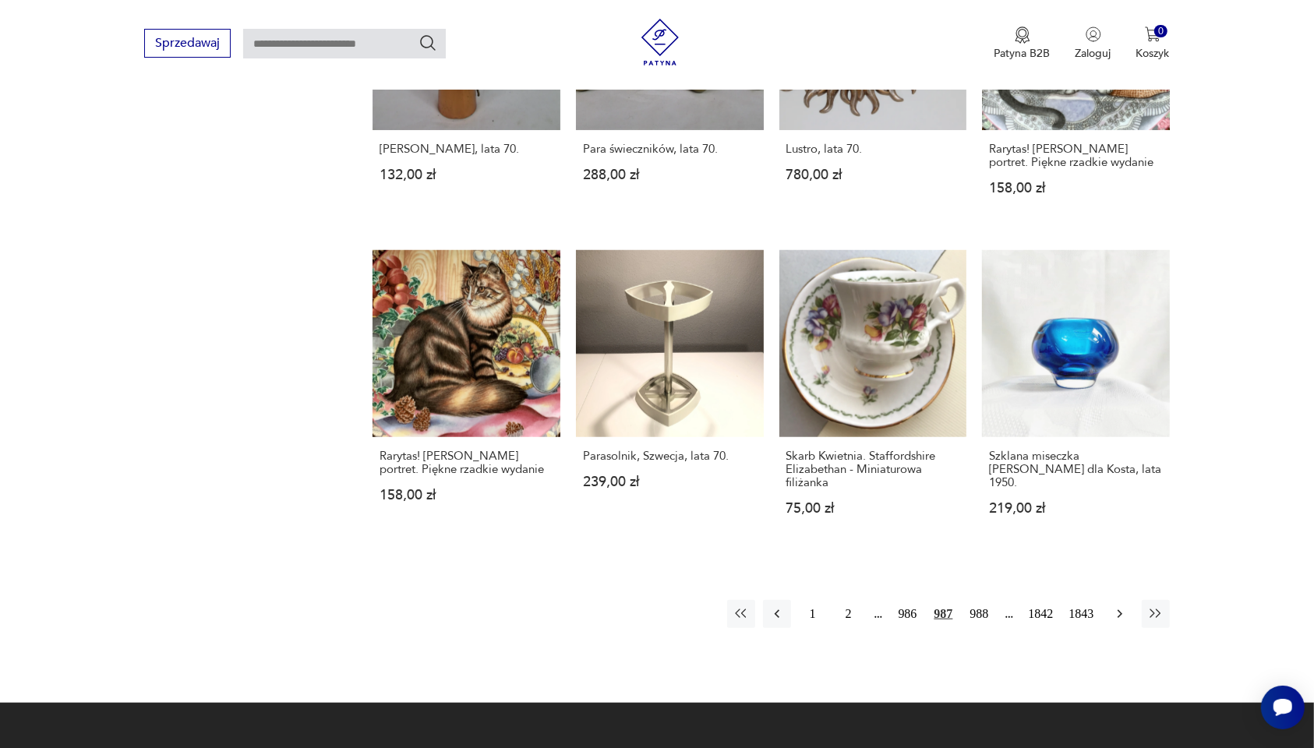
click at [1051, 511] on icon "button" at bounding box center [1119, 614] width 5 height 9
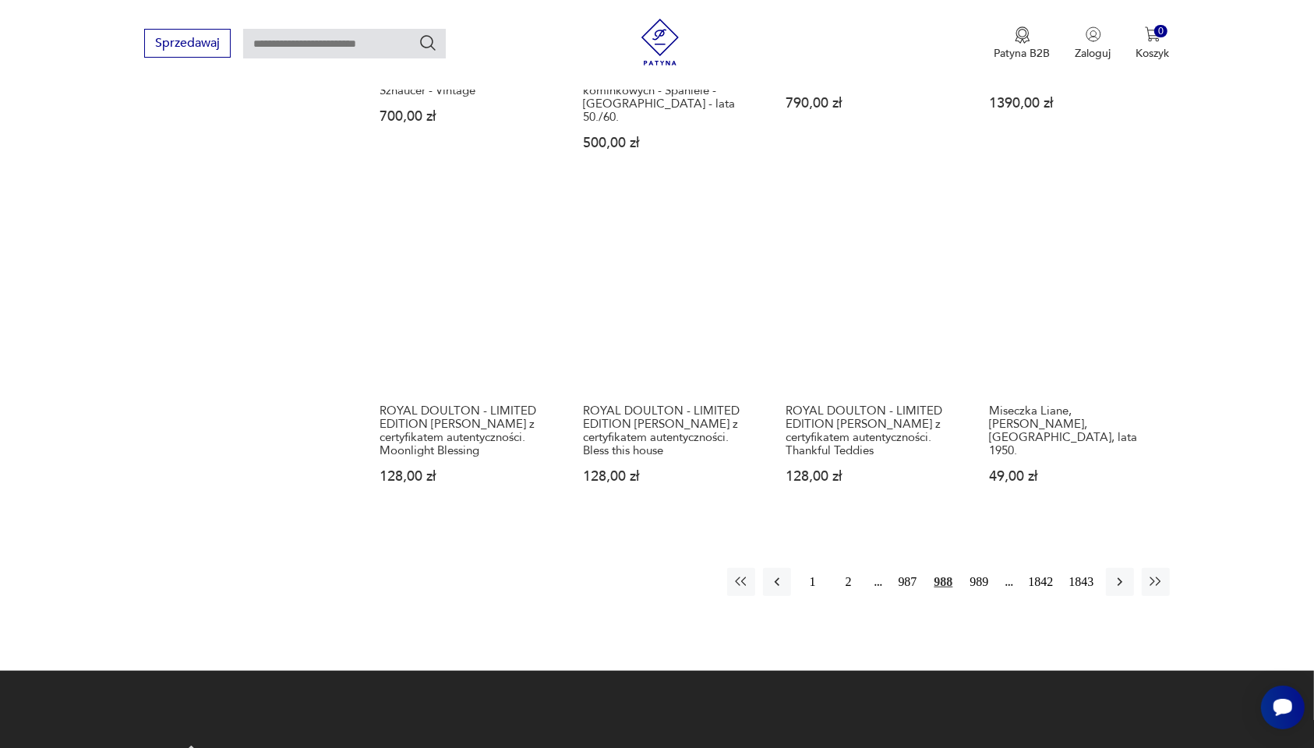
scroll to position [1370, 0]
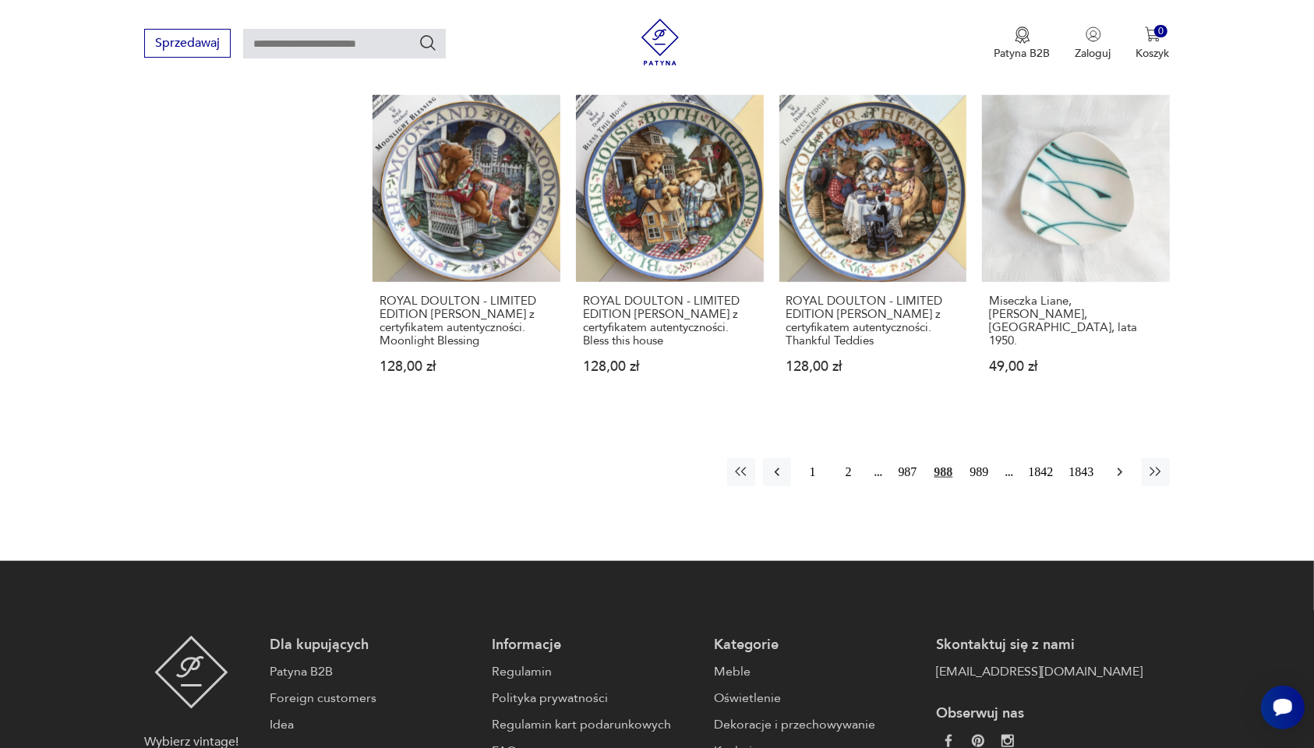
click at [1051, 465] on icon "button" at bounding box center [1120, 473] width 16 height 16
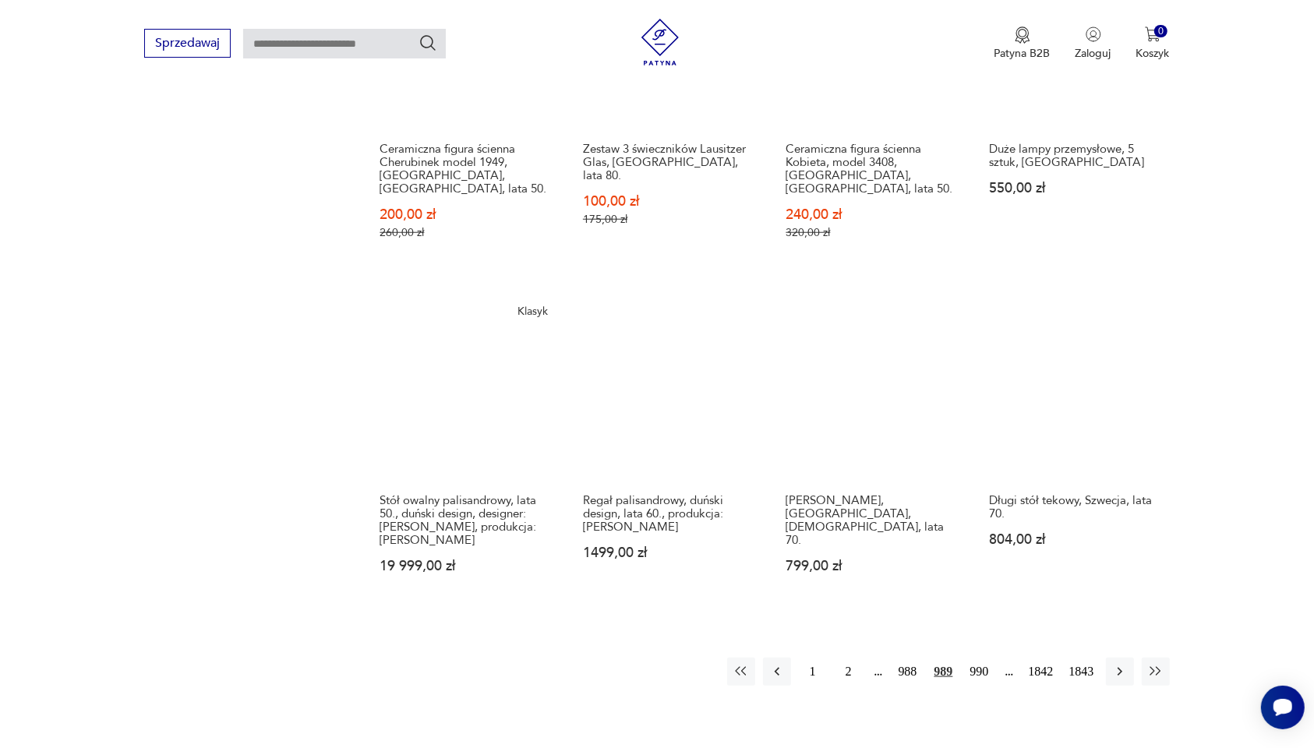
scroll to position [1273, 0]
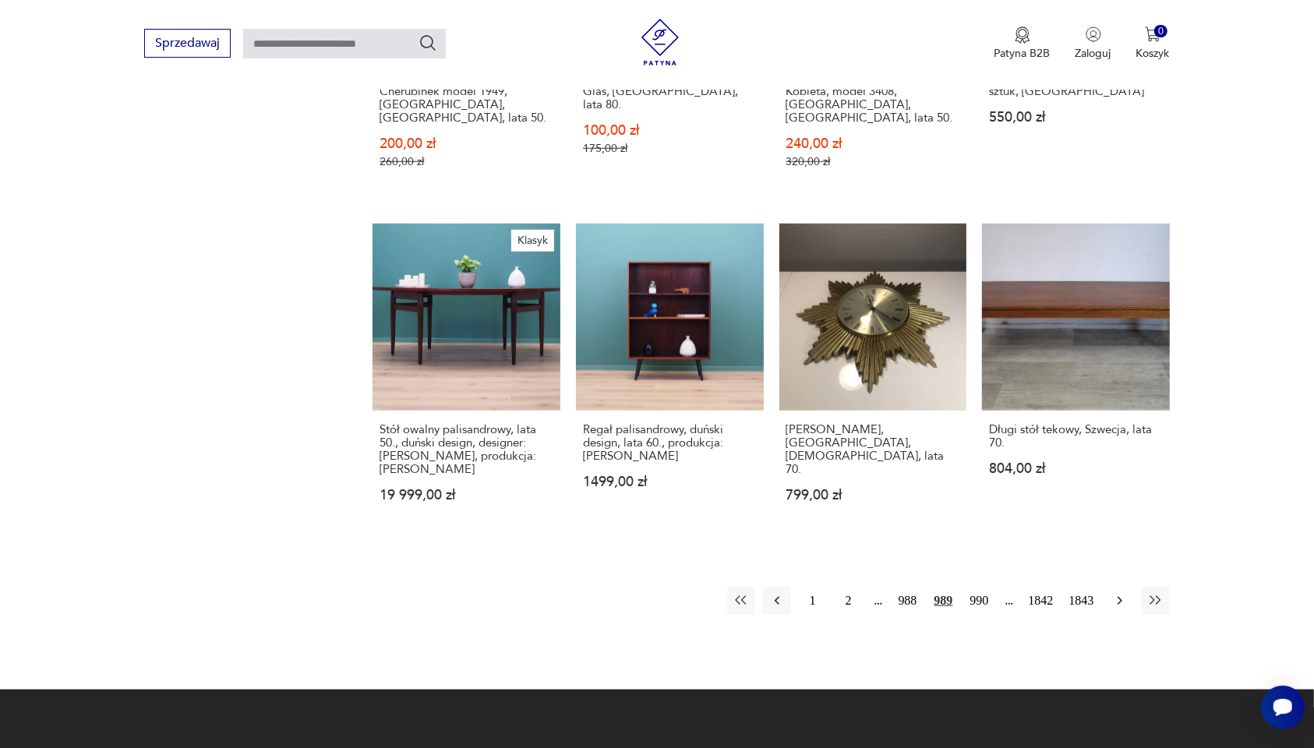
click at [1051, 511] on icon "button" at bounding box center [1120, 601] width 16 height 16
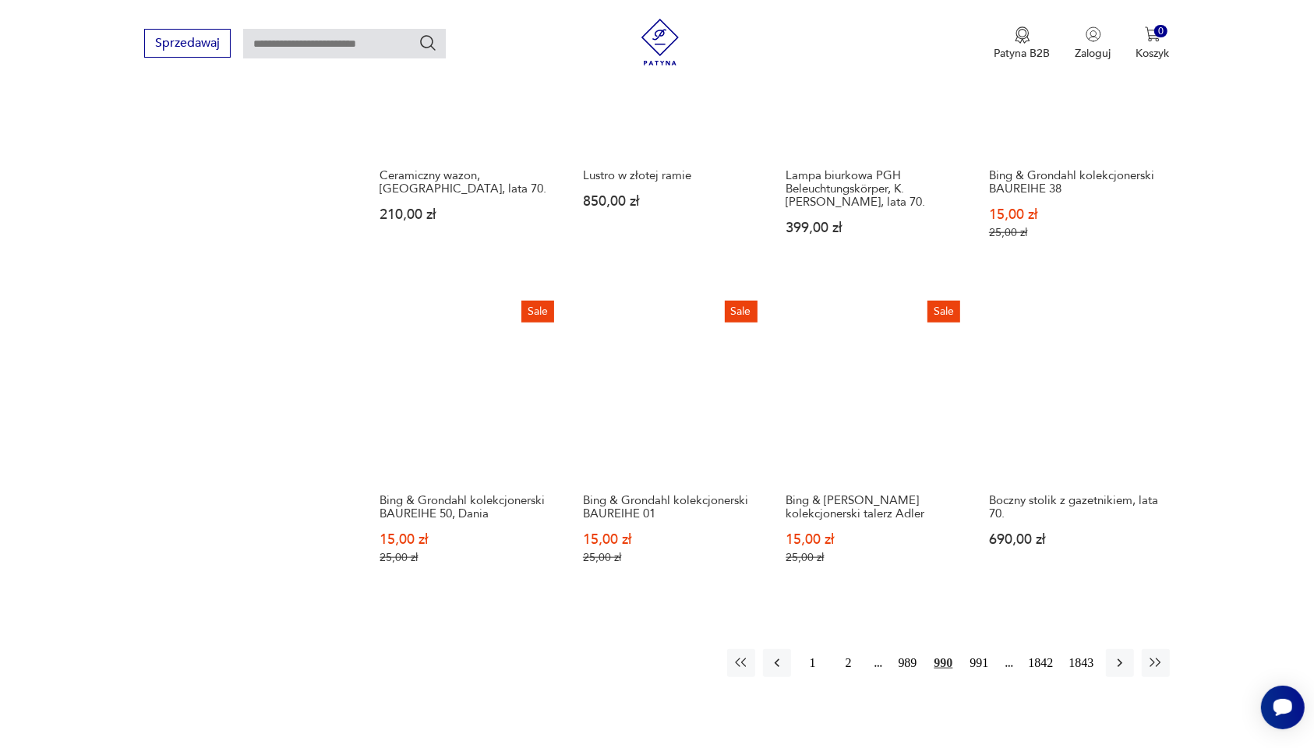
scroll to position [1273, 0]
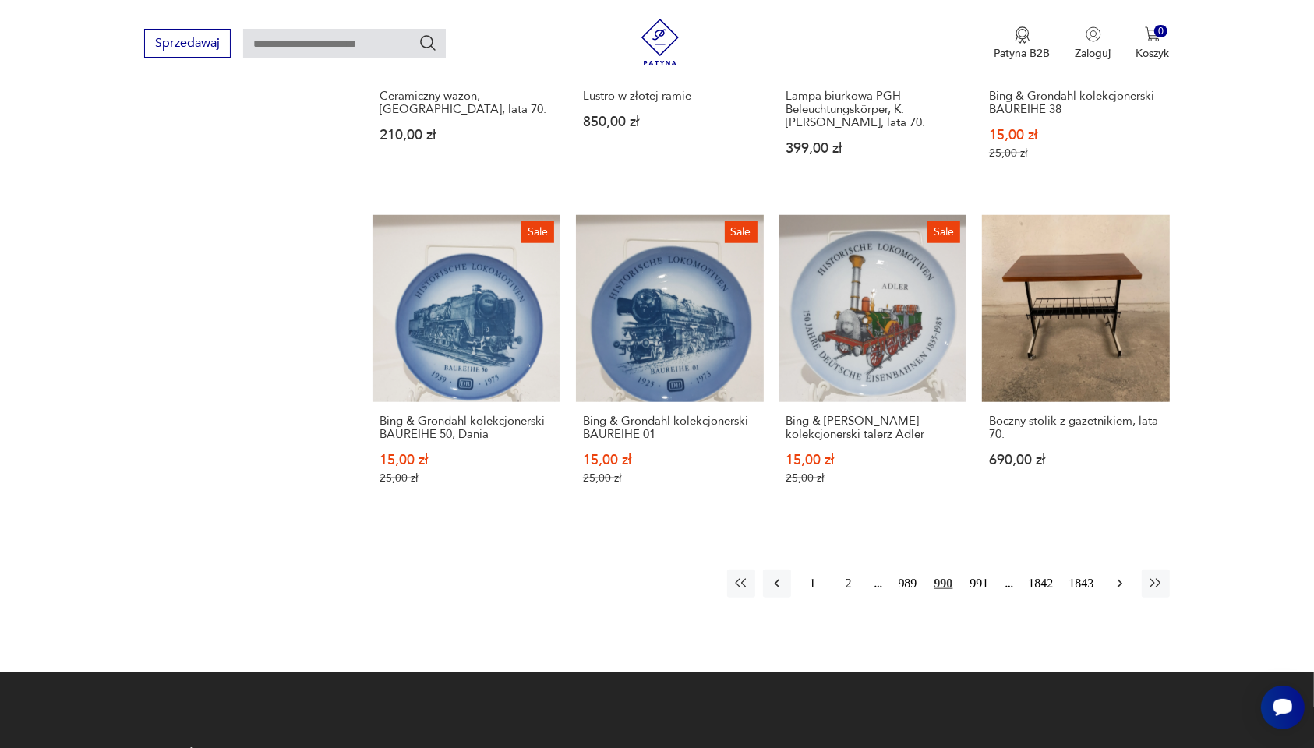
click at [1051, 511] on icon "button" at bounding box center [1120, 584] width 16 height 16
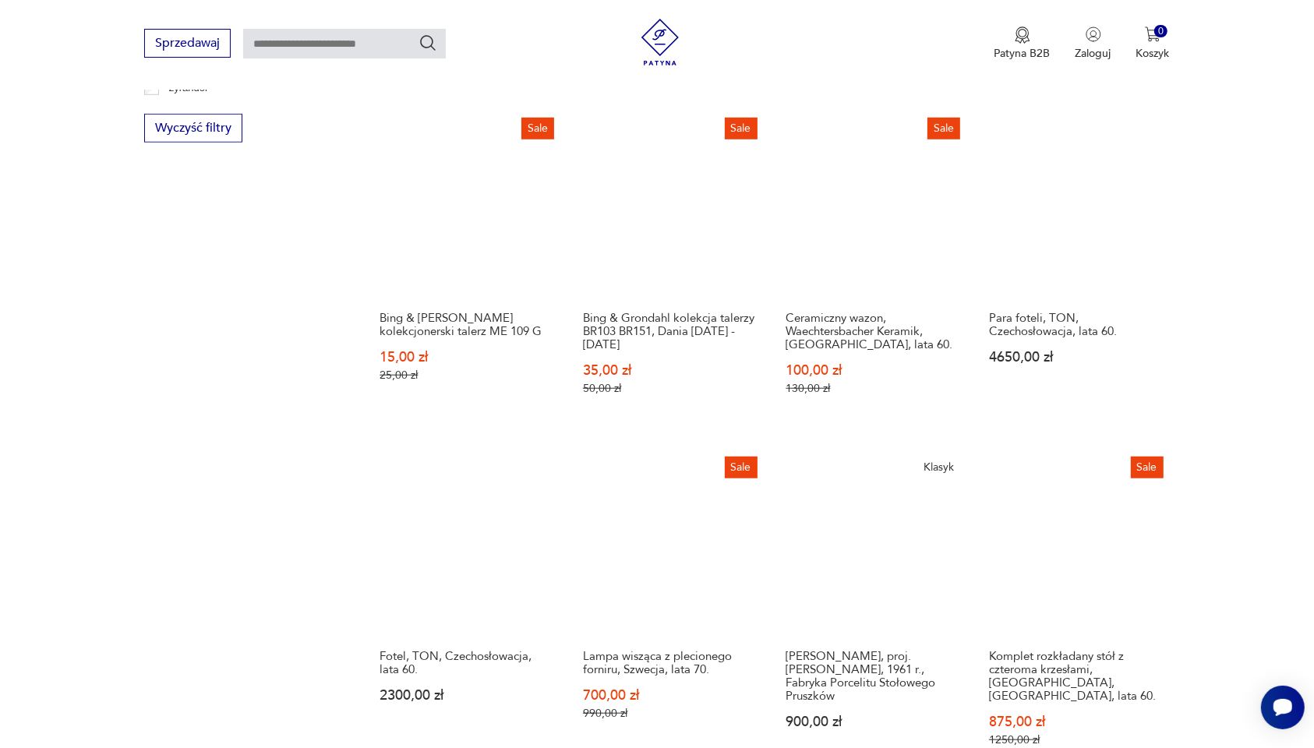
scroll to position [1273, 0]
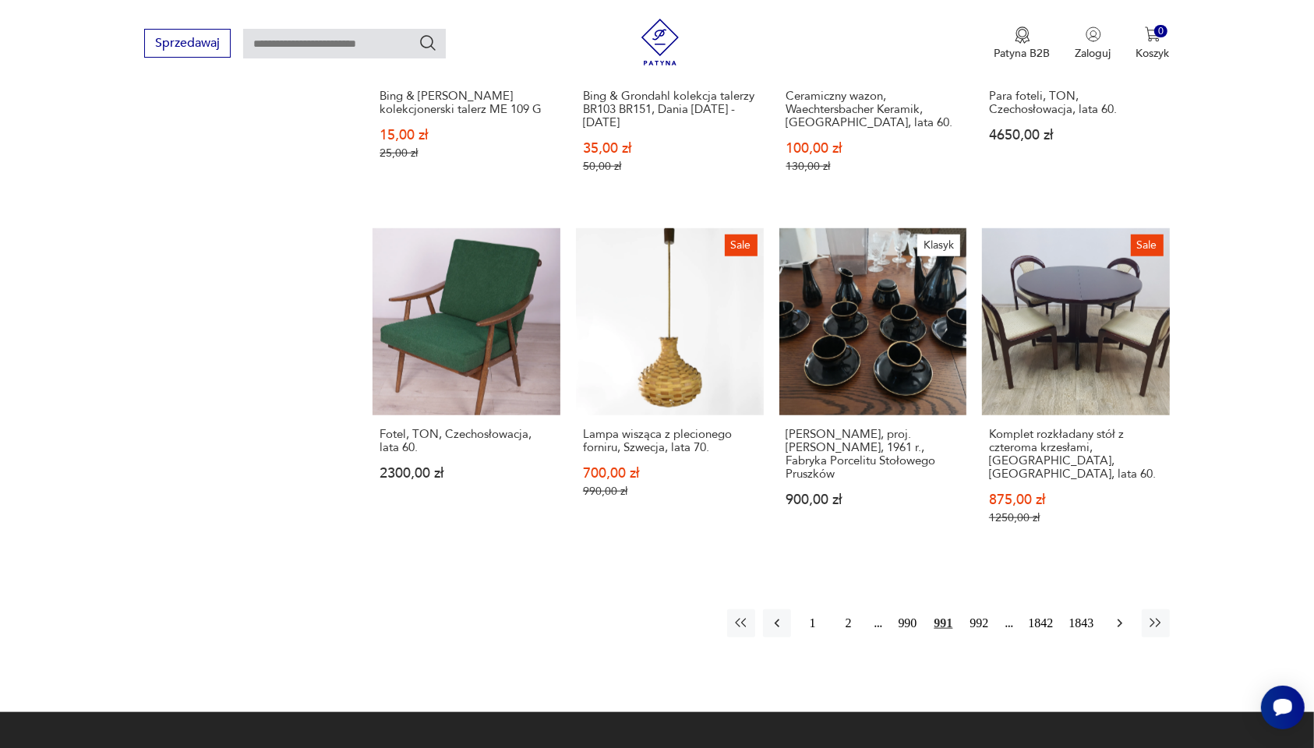
click at [1051, 511] on icon "button" at bounding box center [1120, 624] width 16 height 16
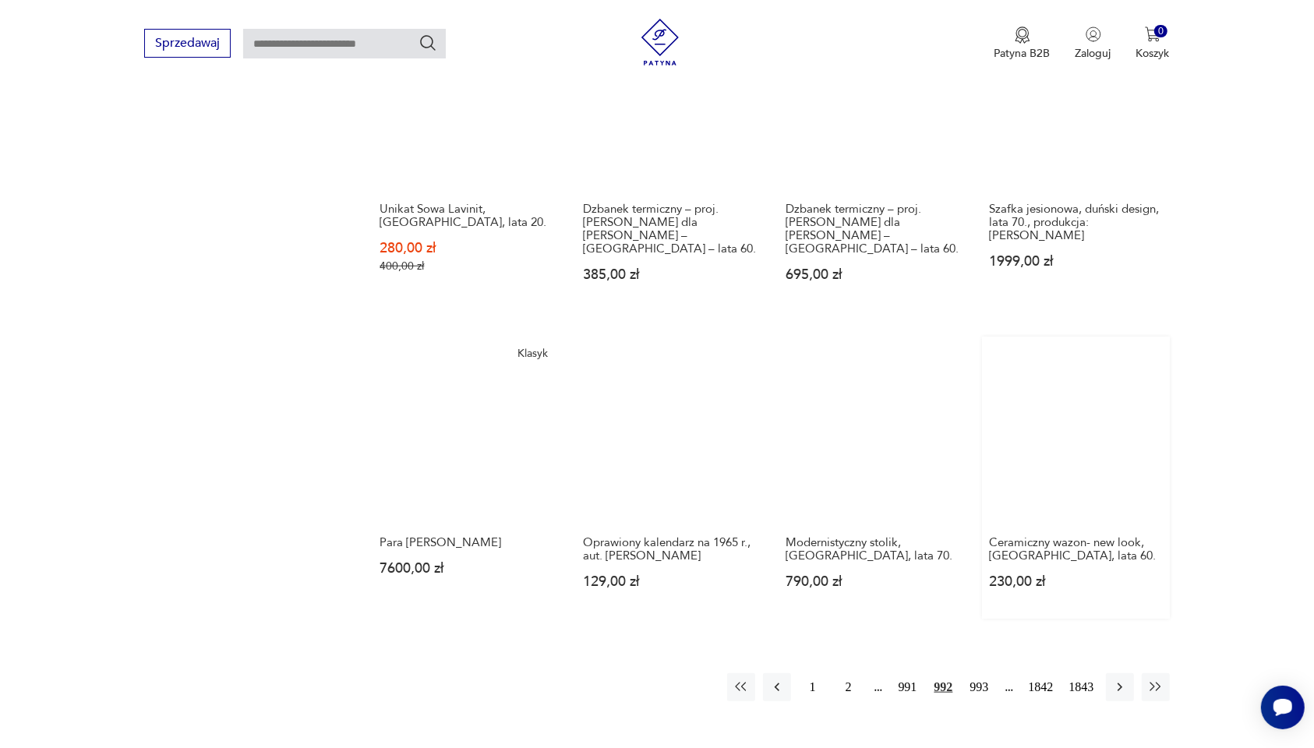
scroll to position [1273, 0]
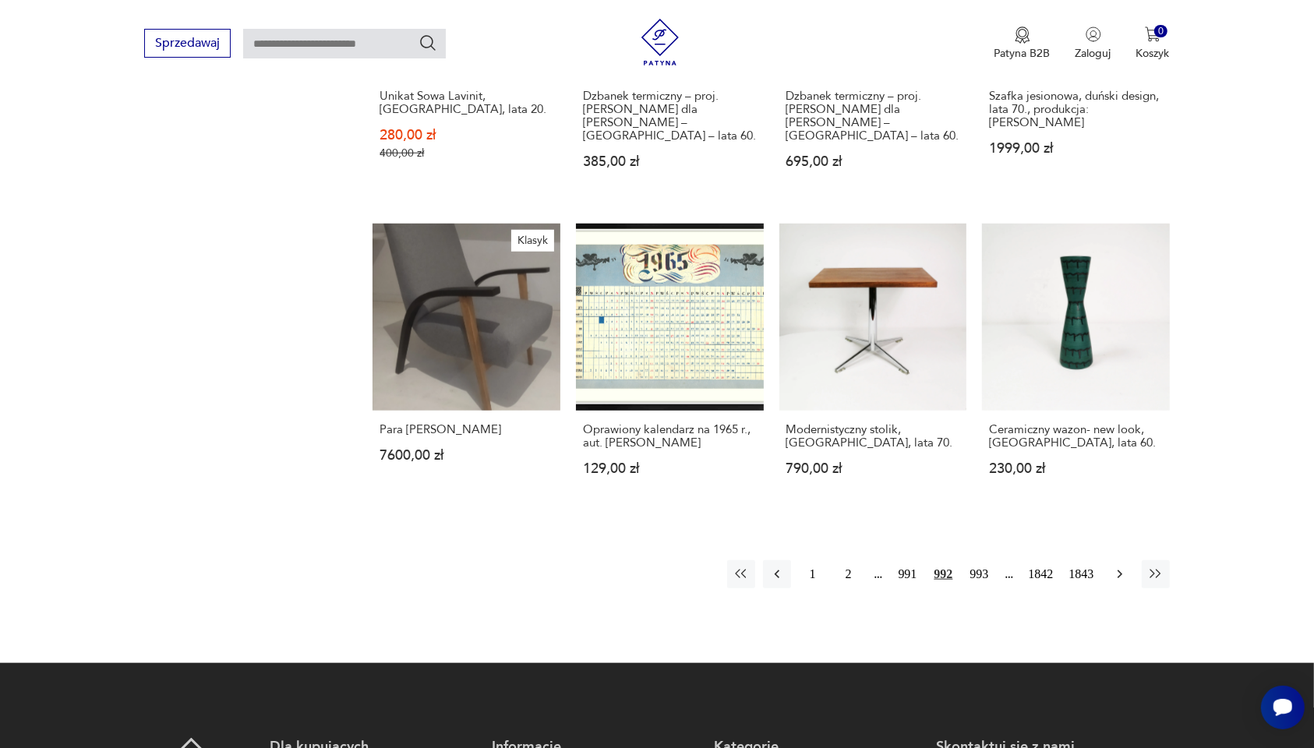
click at [1051, 511] on icon "button" at bounding box center [1120, 575] width 16 height 16
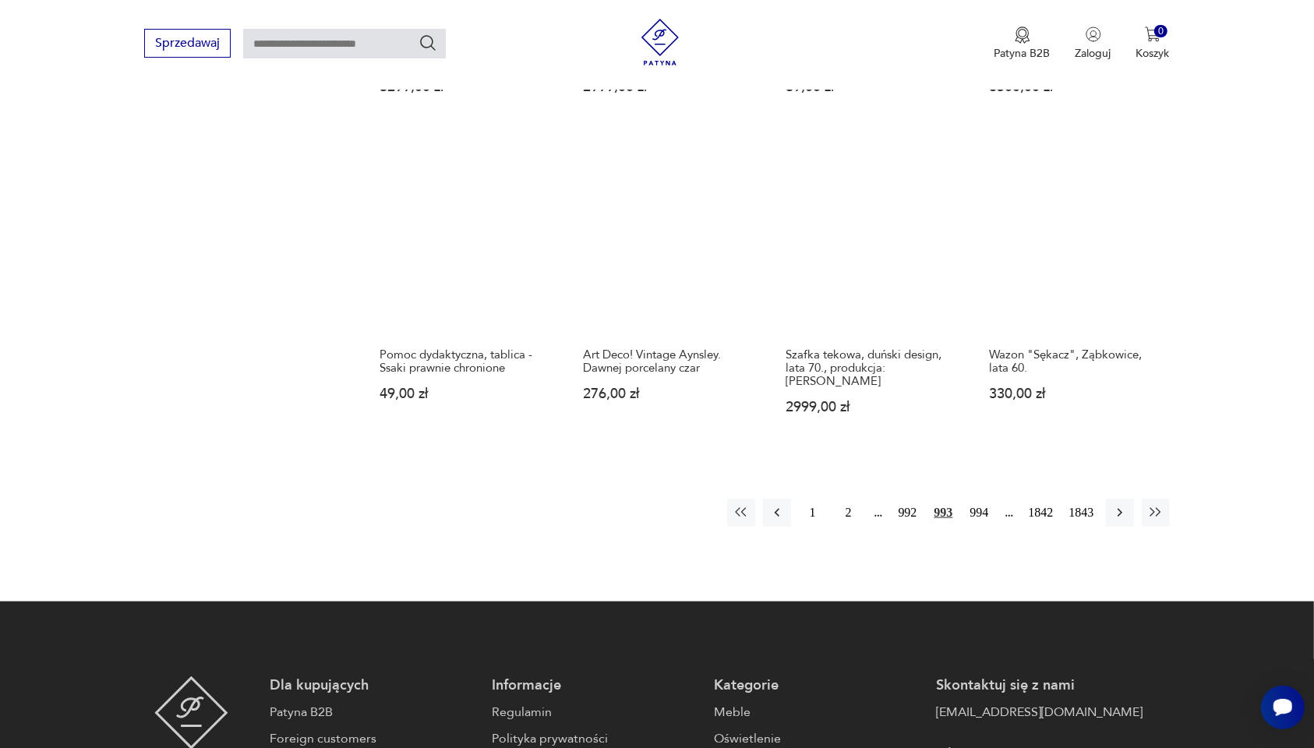
scroll to position [1370, 0]
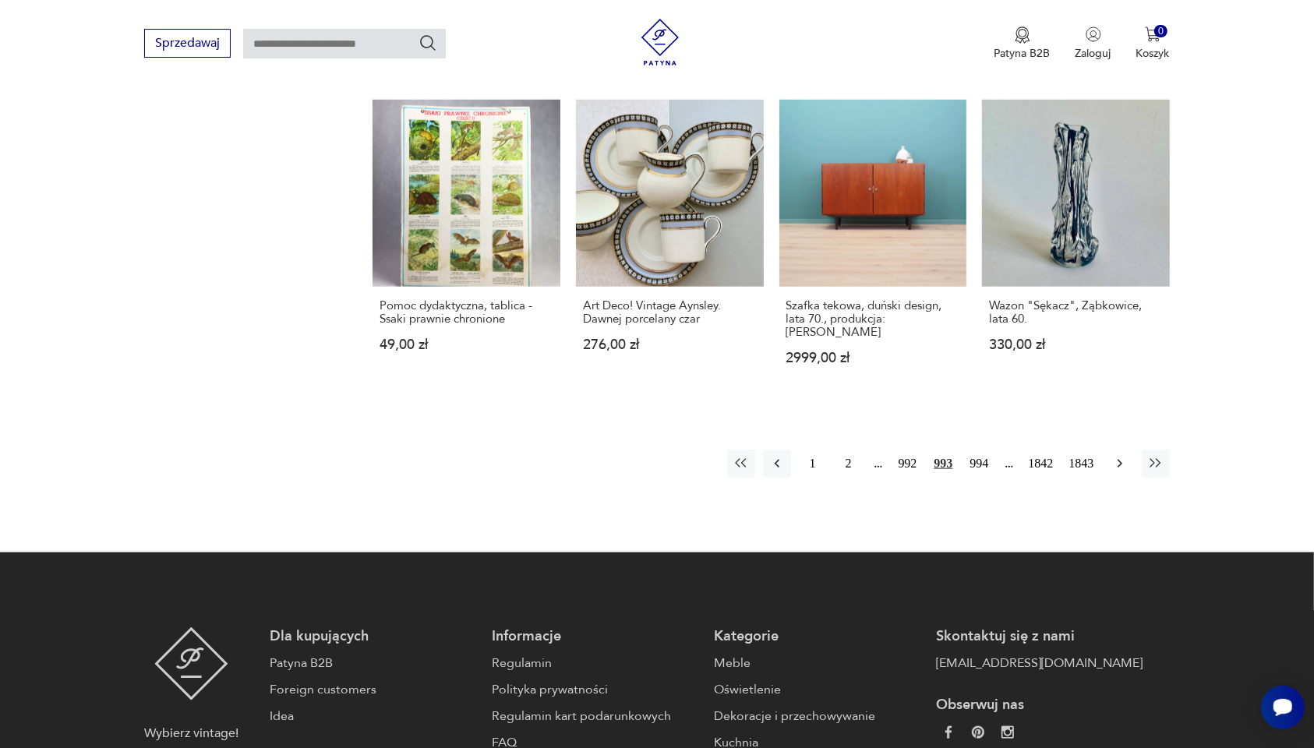
click at [1051, 460] on icon "button" at bounding box center [1119, 464] width 5 height 9
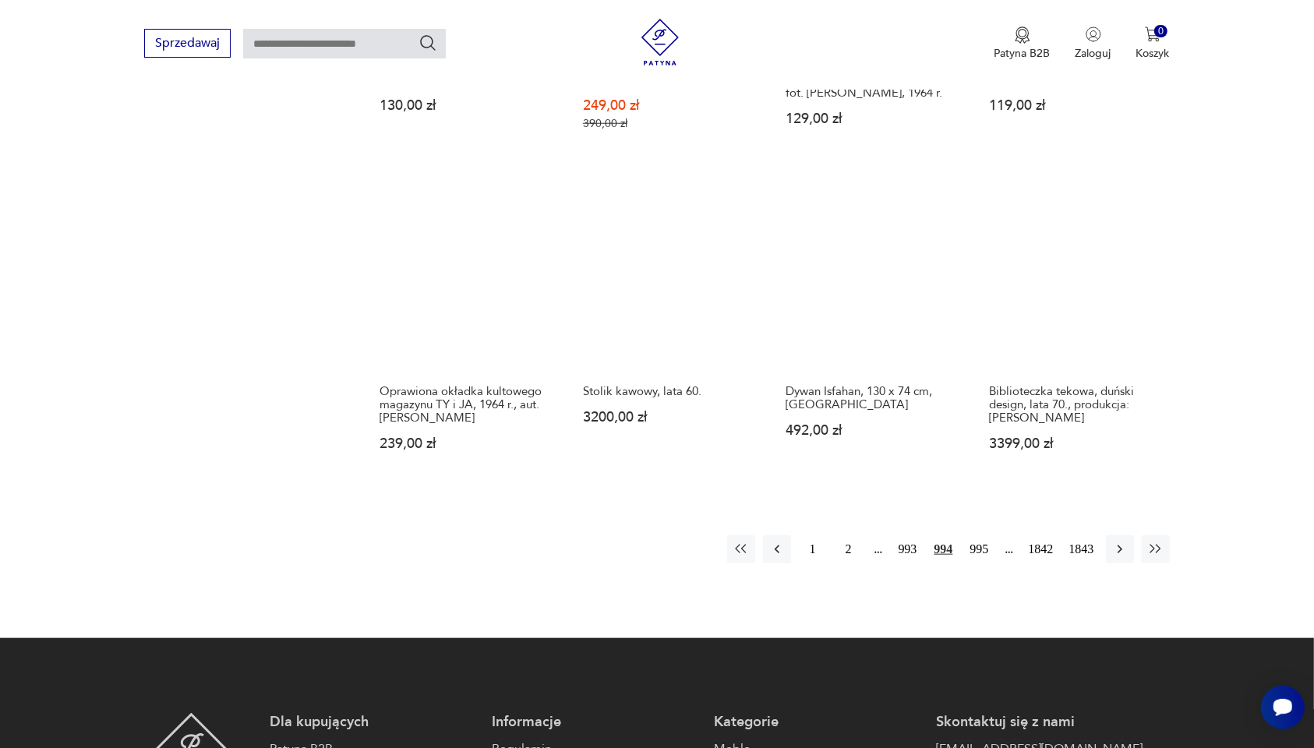
scroll to position [1273, 0]
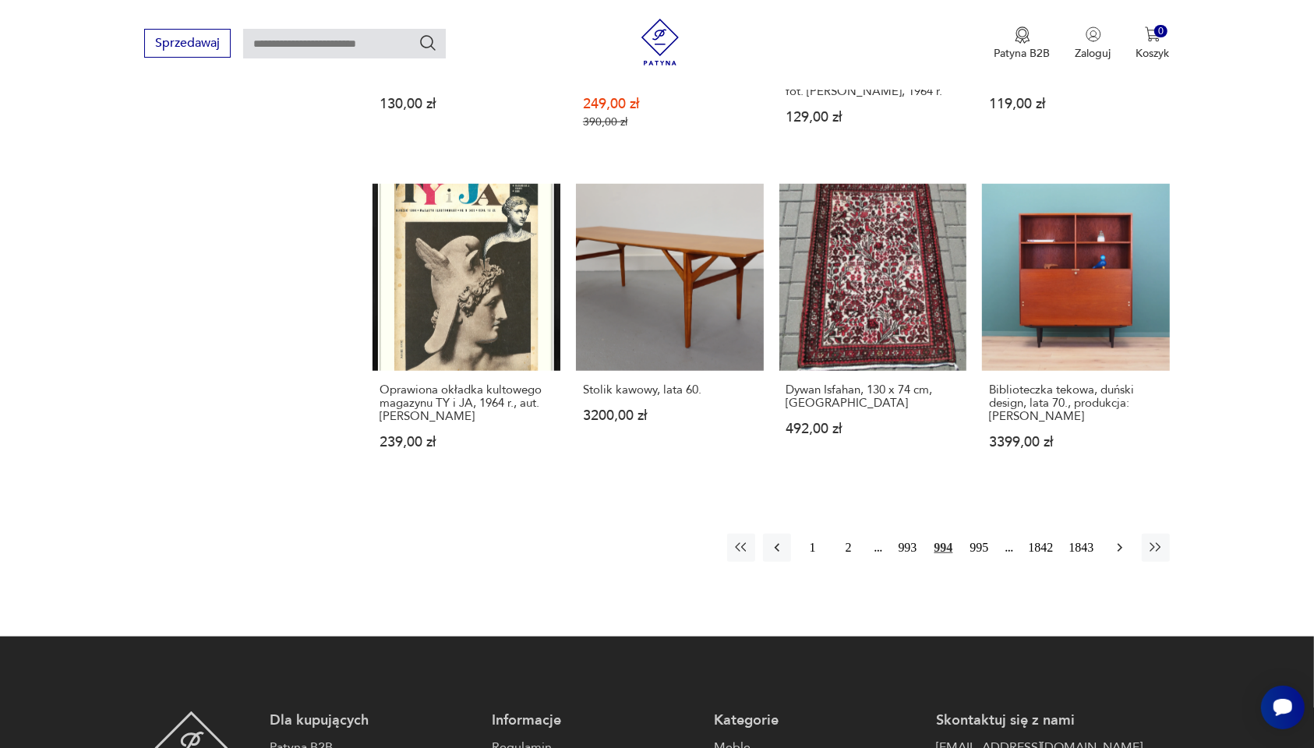
click at [1051, 511] on icon "button" at bounding box center [1120, 548] width 16 height 16
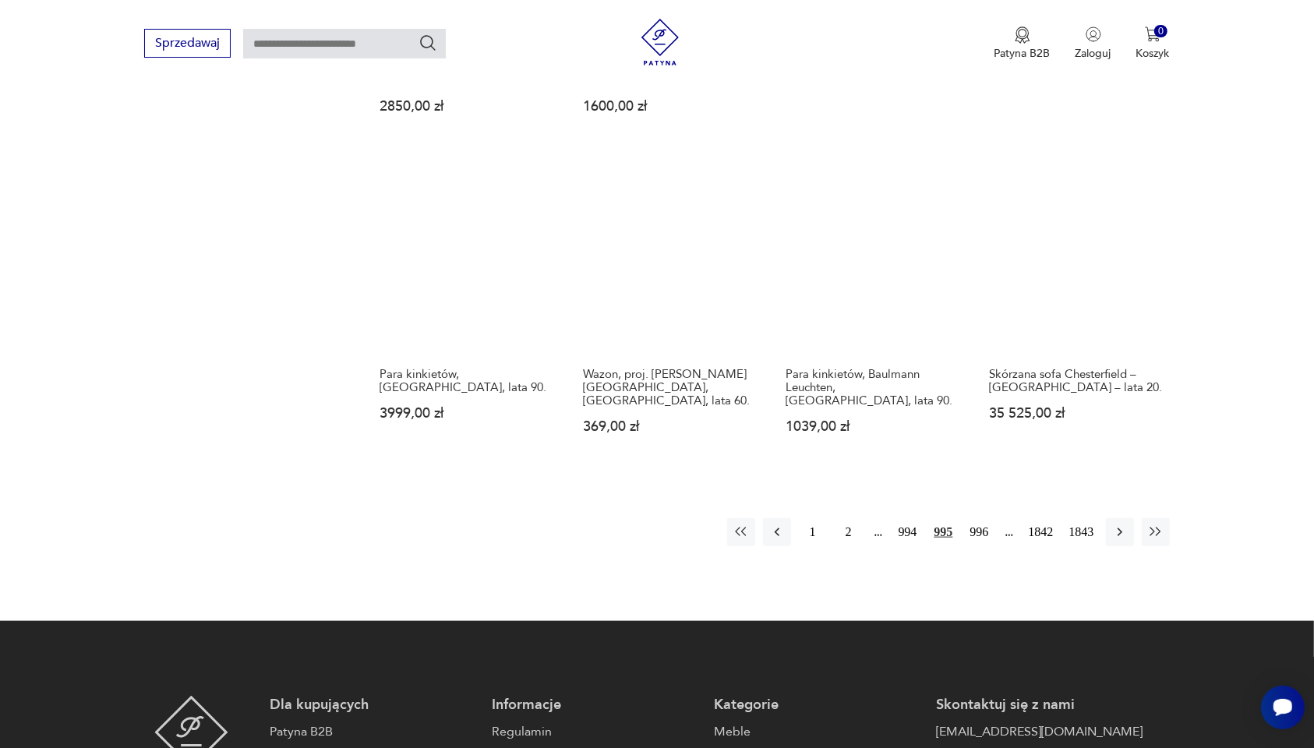
scroll to position [1370, 0]
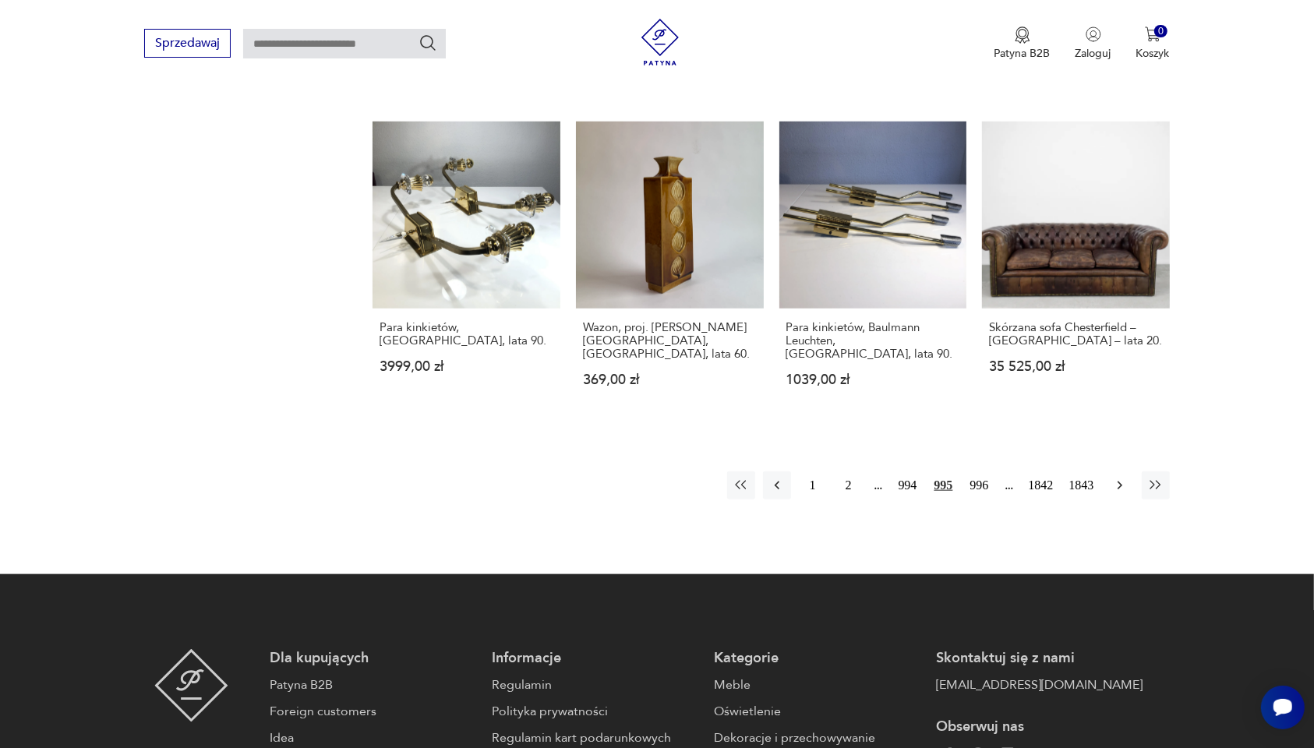
click at [1051, 478] on icon "button" at bounding box center [1120, 486] width 16 height 16
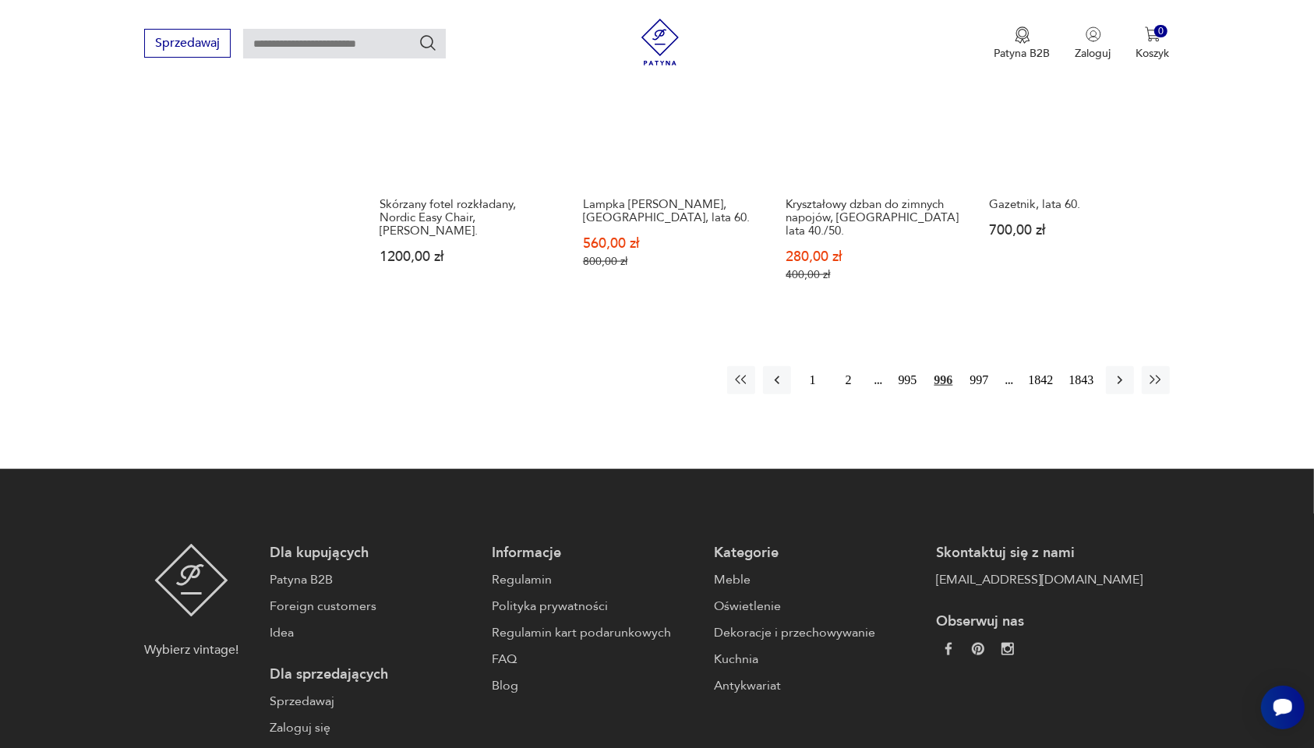
scroll to position [1468, 0]
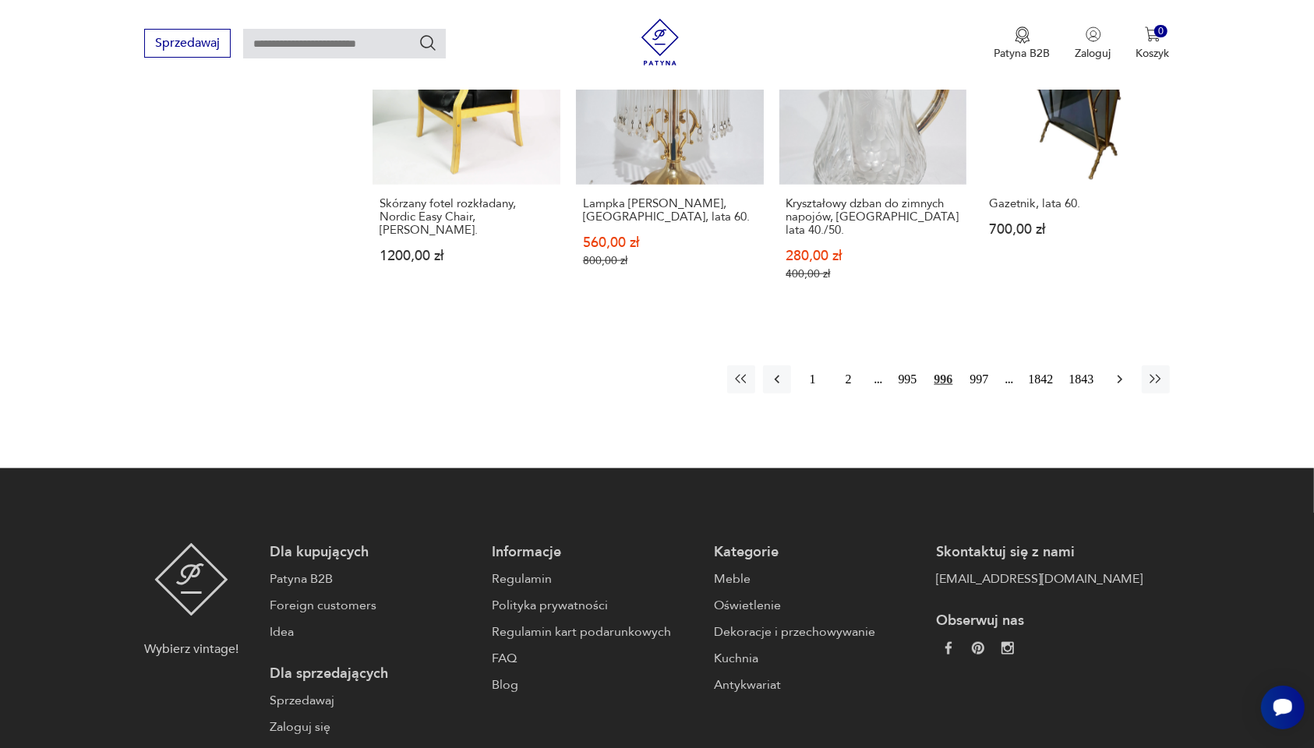
click at [1051, 372] on icon "button" at bounding box center [1120, 380] width 16 height 16
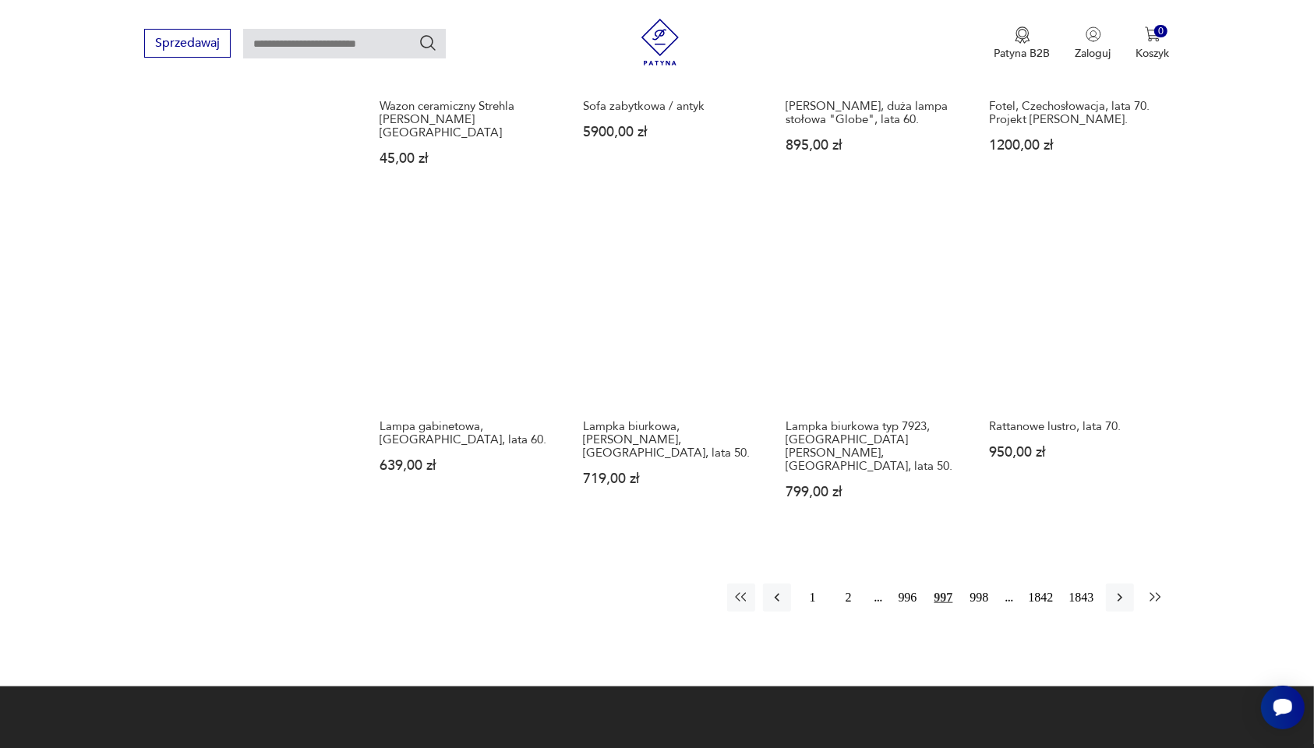
scroll to position [1273, 0]
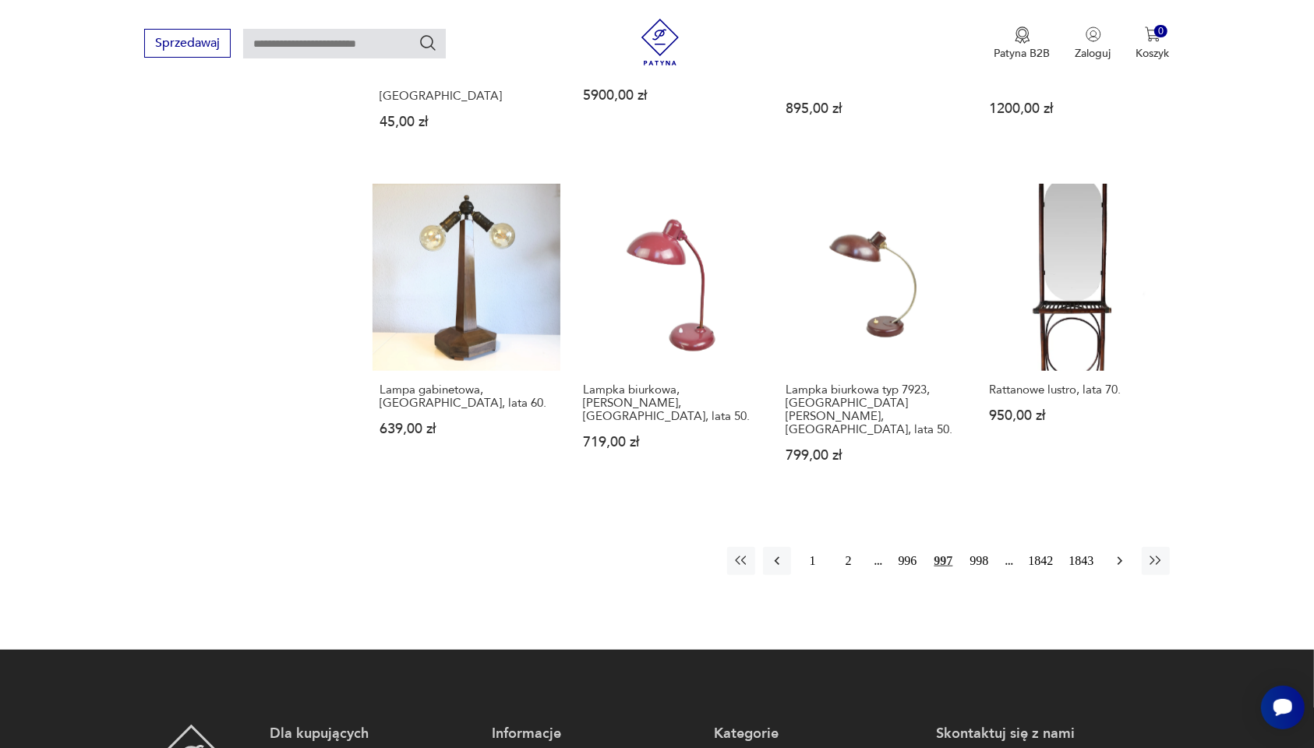
click at [1051, 511] on icon "button" at bounding box center [1120, 561] width 16 height 16
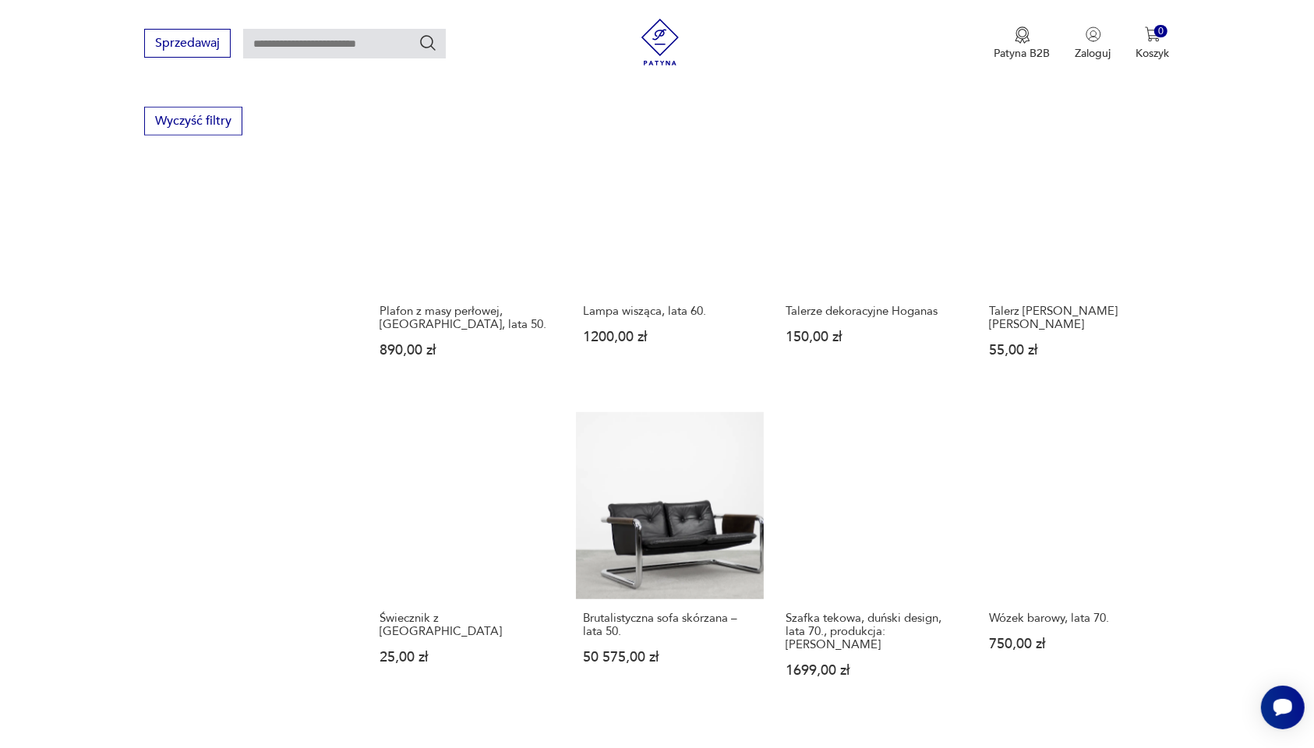
scroll to position [1175, 0]
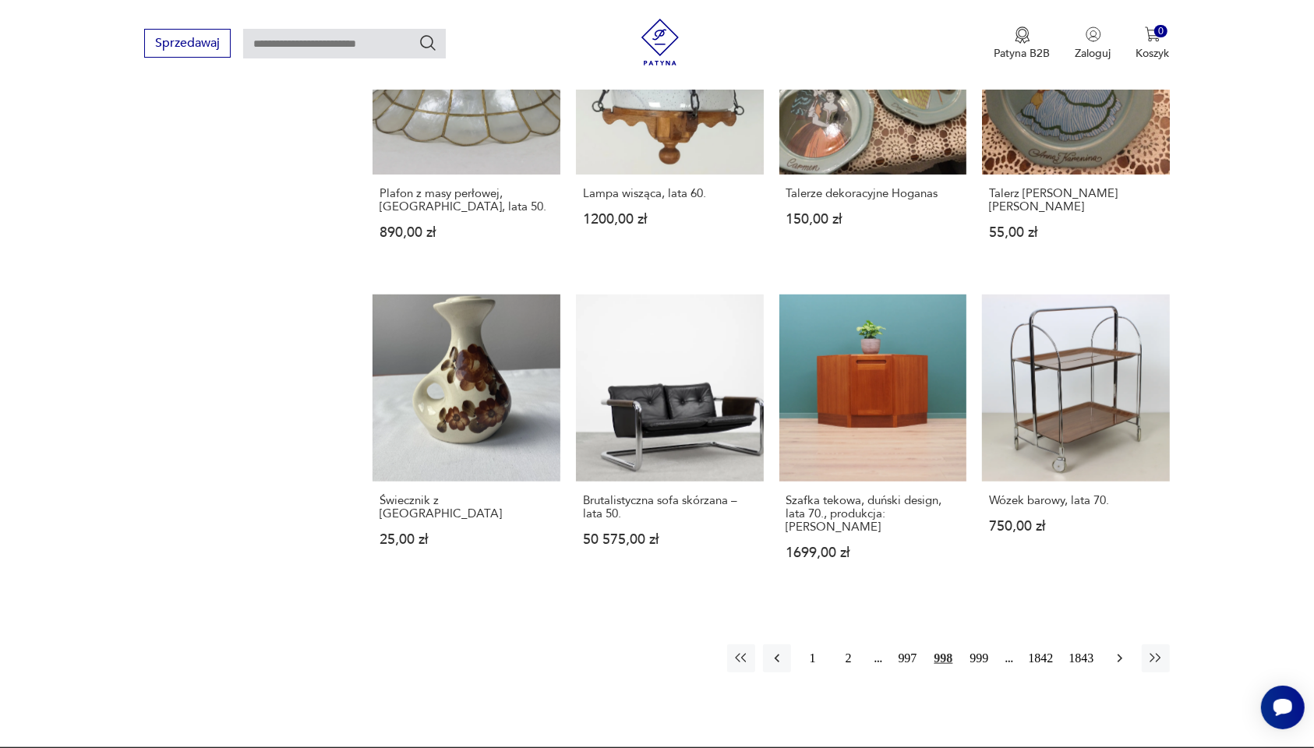
click at [1051, 511] on icon "button" at bounding box center [1120, 659] width 16 height 16
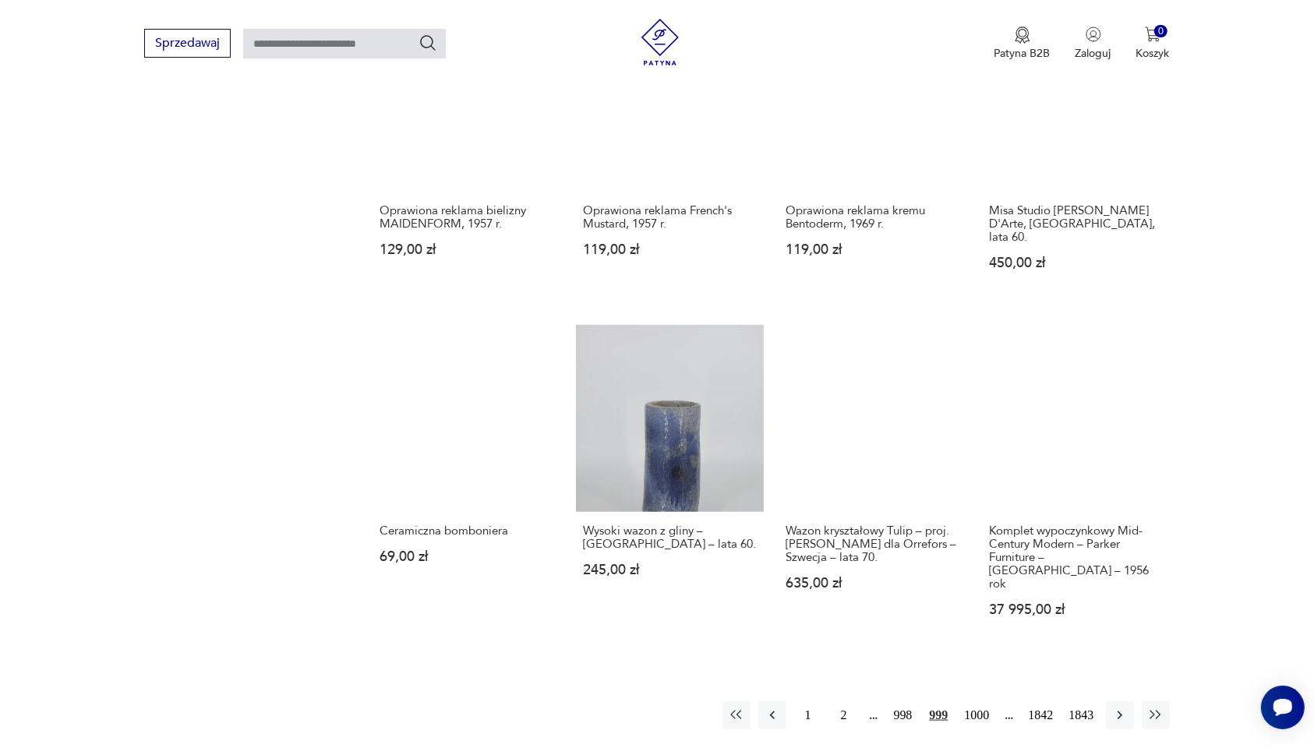
scroll to position [1175, 0]
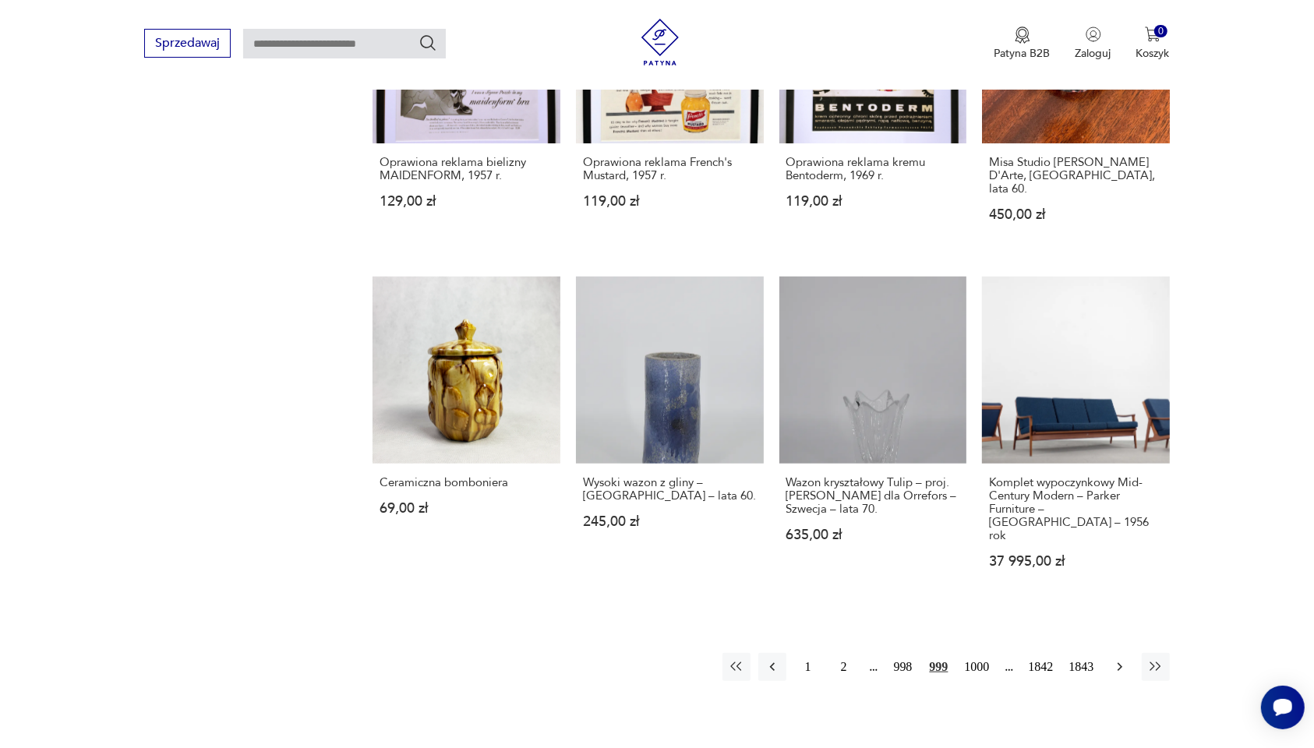
click at [1051, 511] on icon "button" at bounding box center [1120, 667] width 16 height 16
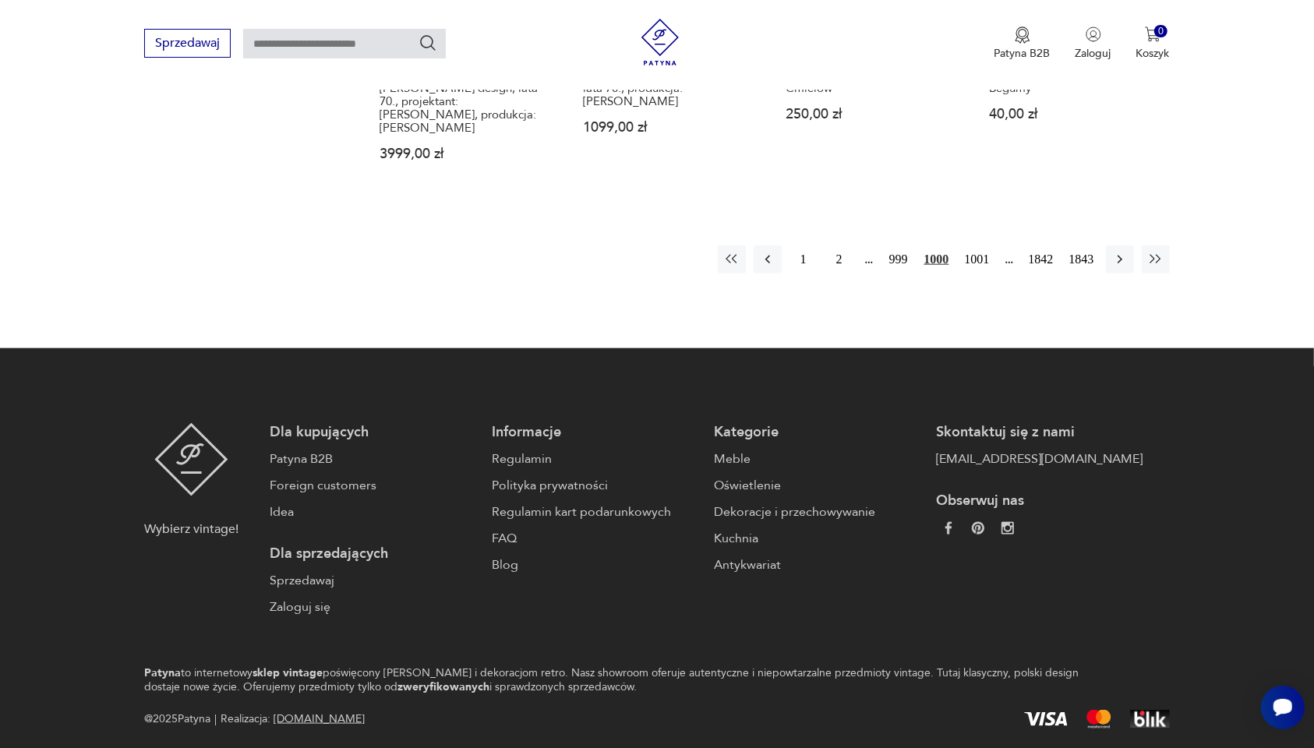
scroll to position [1638, 0]
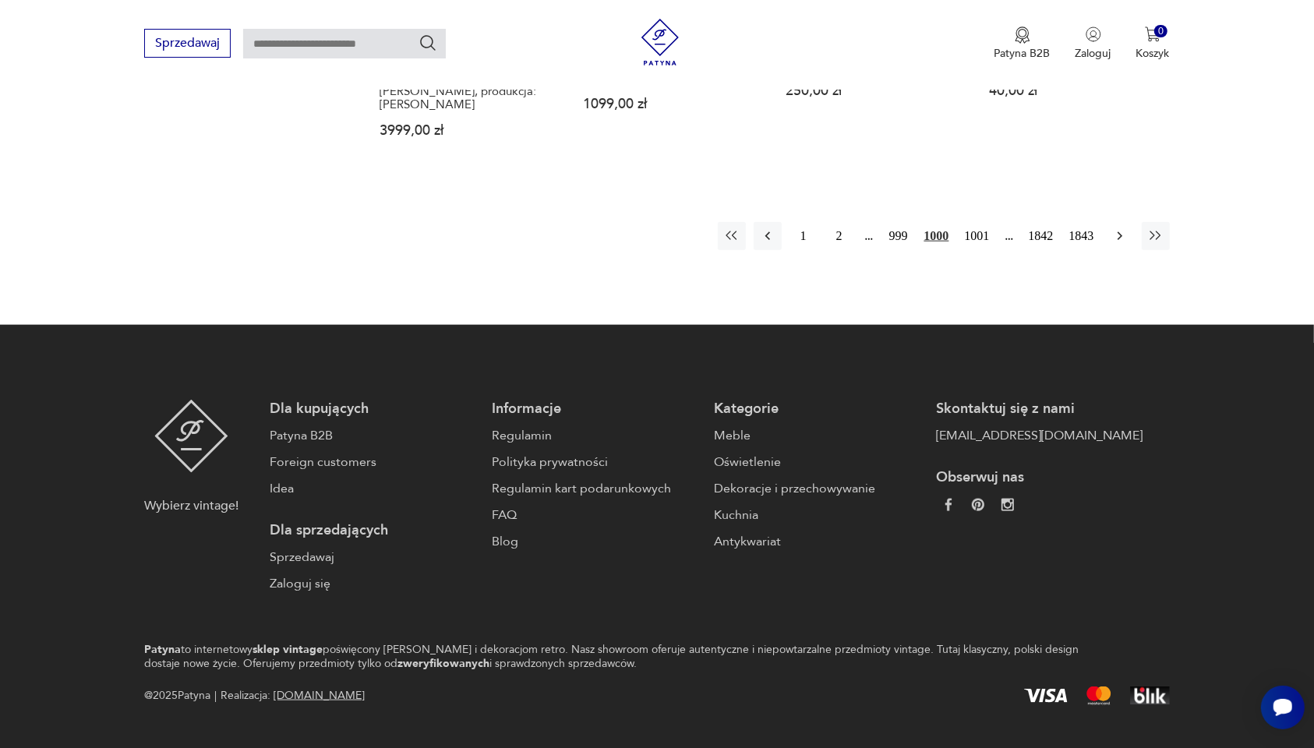
click at [1051, 228] on icon "button" at bounding box center [1120, 236] width 16 height 16
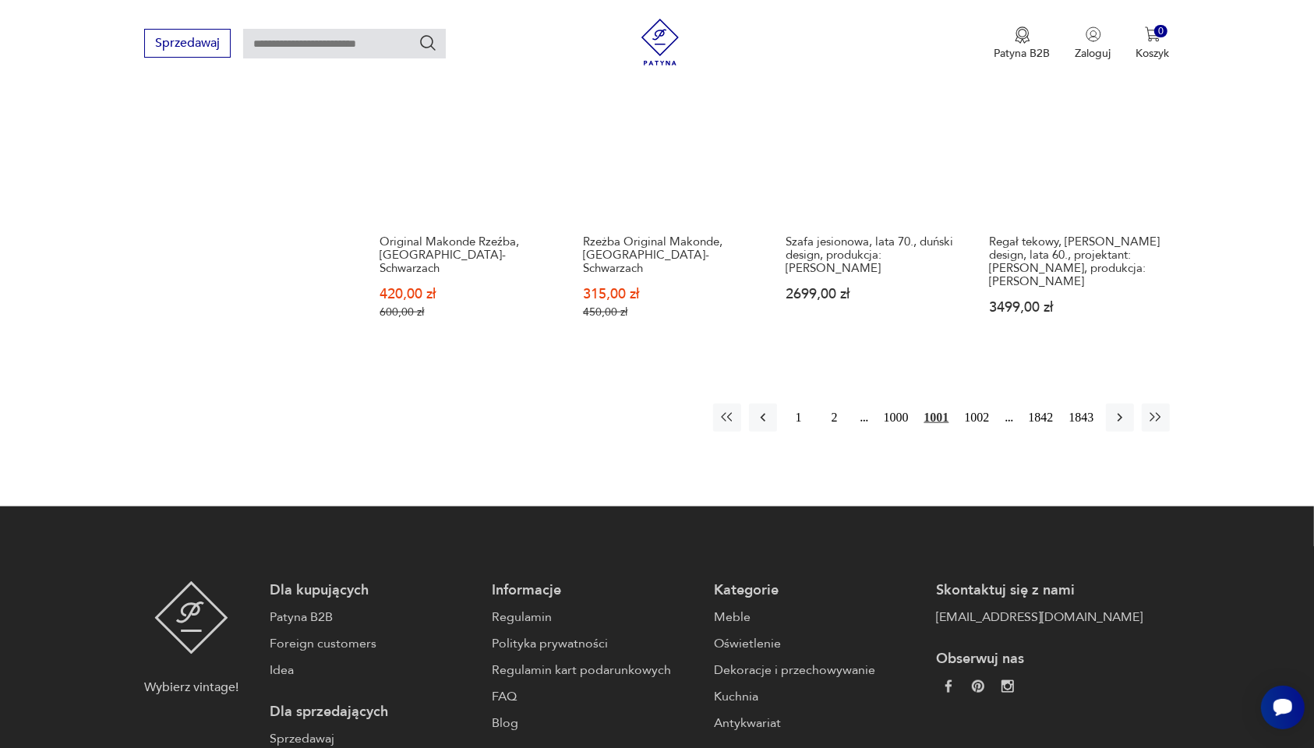
scroll to position [1468, 0]
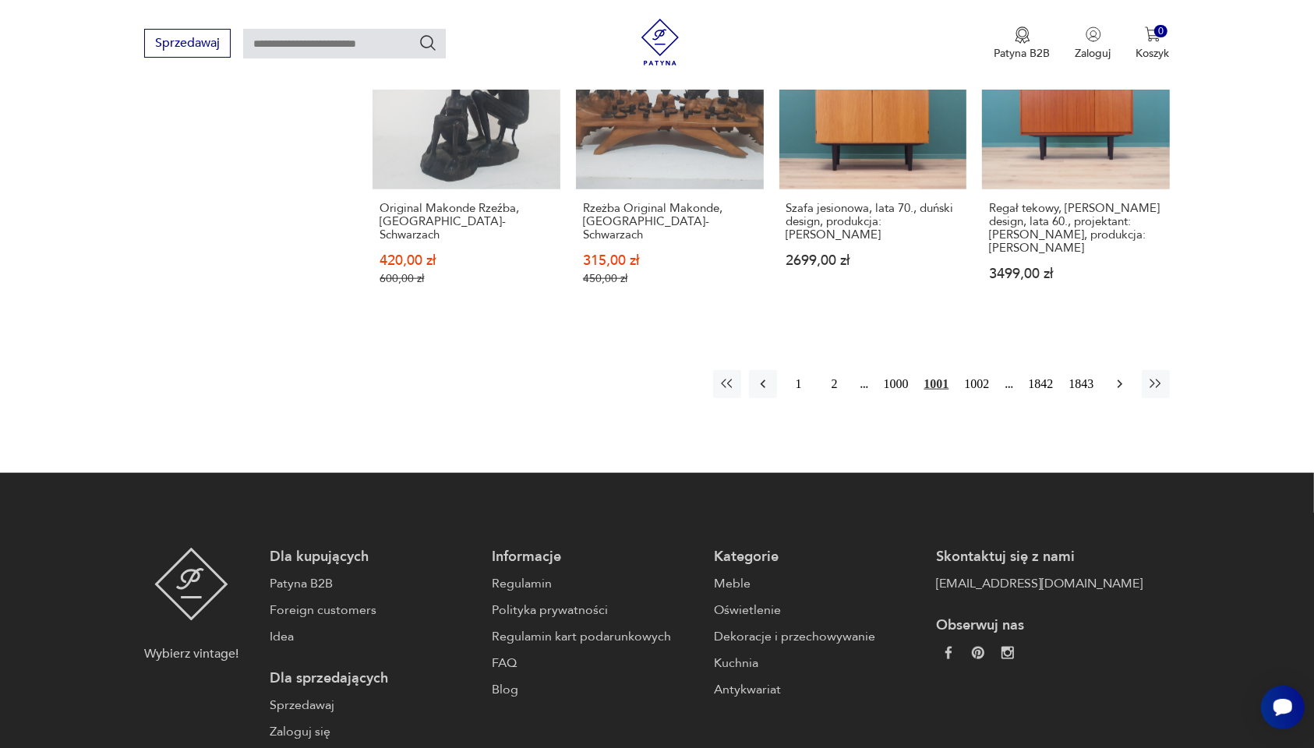
click at [1051, 376] on icon "button" at bounding box center [1120, 384] width 16 height 16
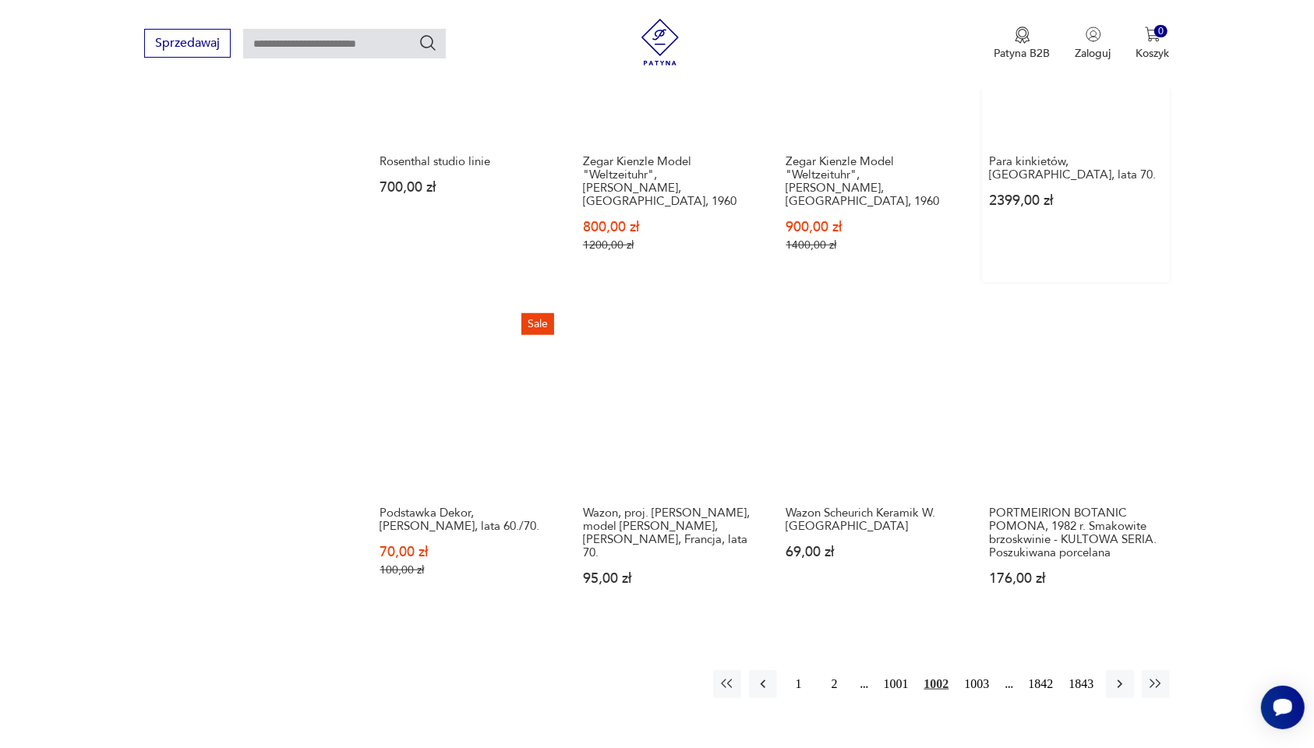
scroll to position [1175, 0]
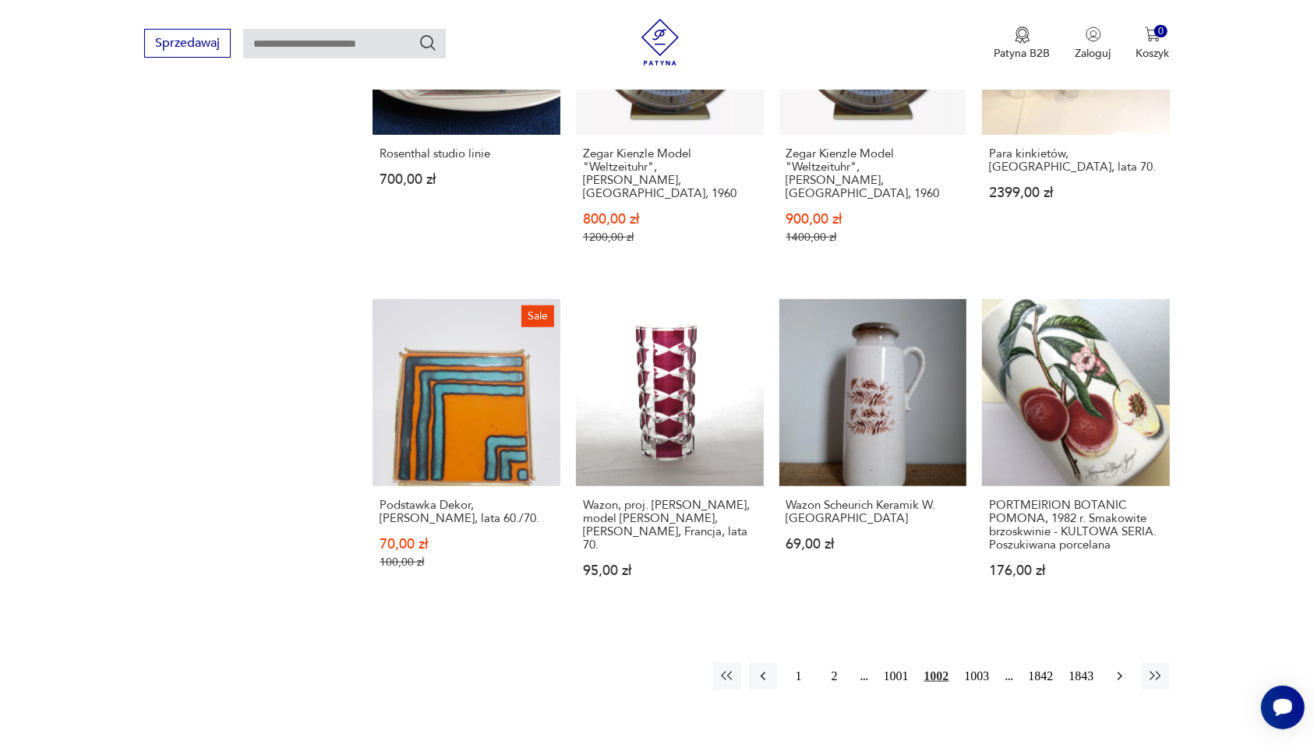
click at [1051, 511] on icon "button" at bounding box center [1120, 677] width 16 height 16
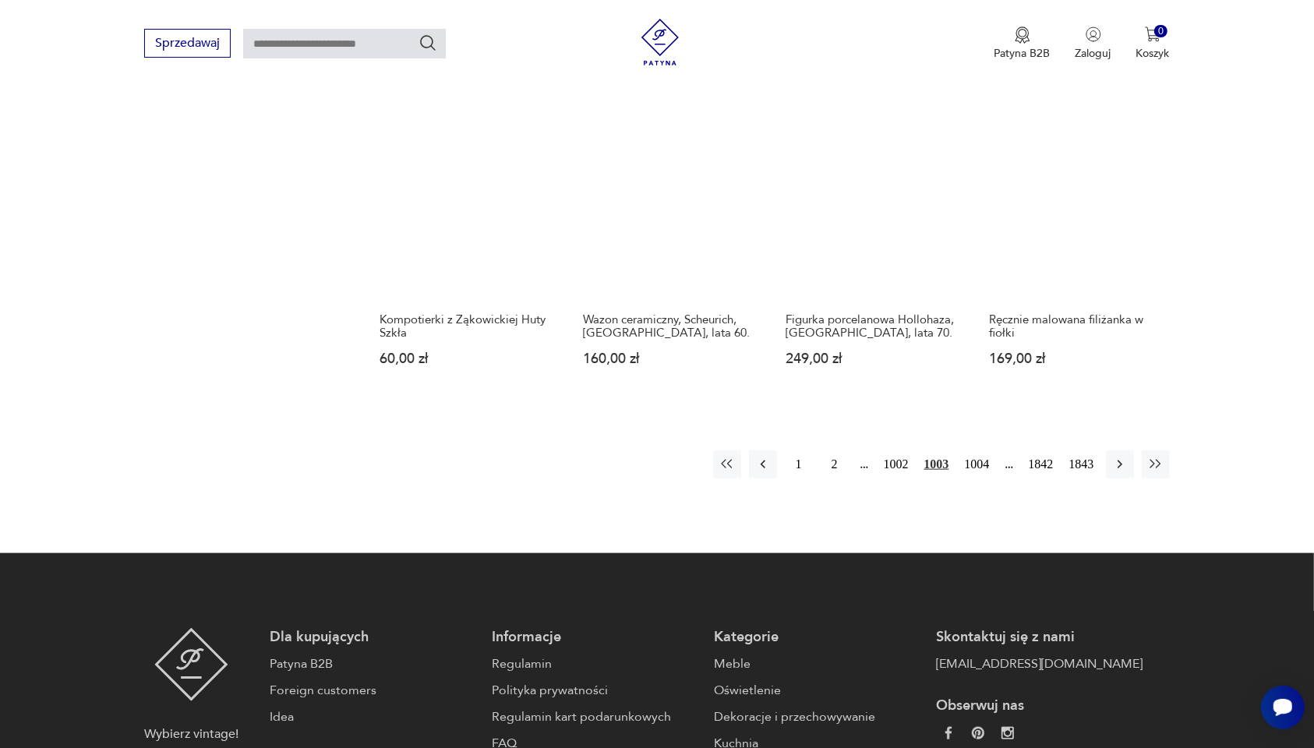
scroll to position [1370, 0]
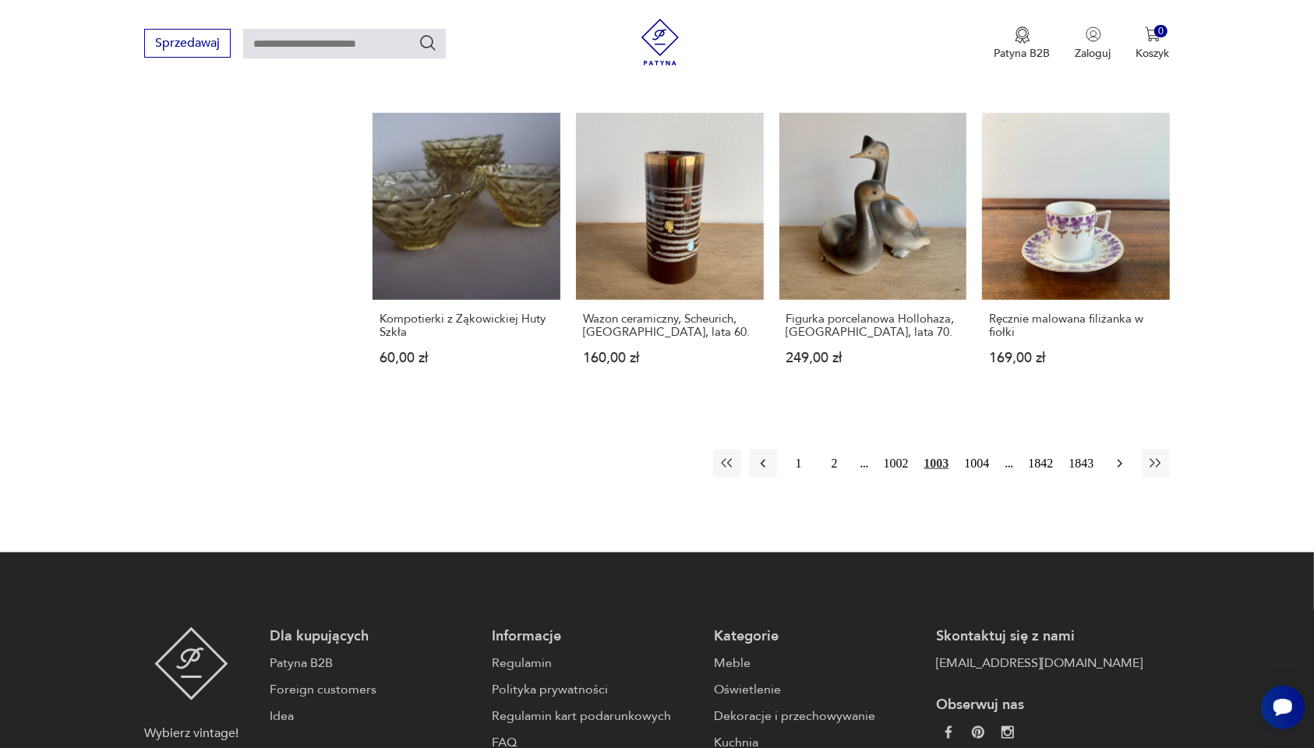
click at [1051, 456] on icon "button" at bounding box center [1120, 464] width 16 height 16
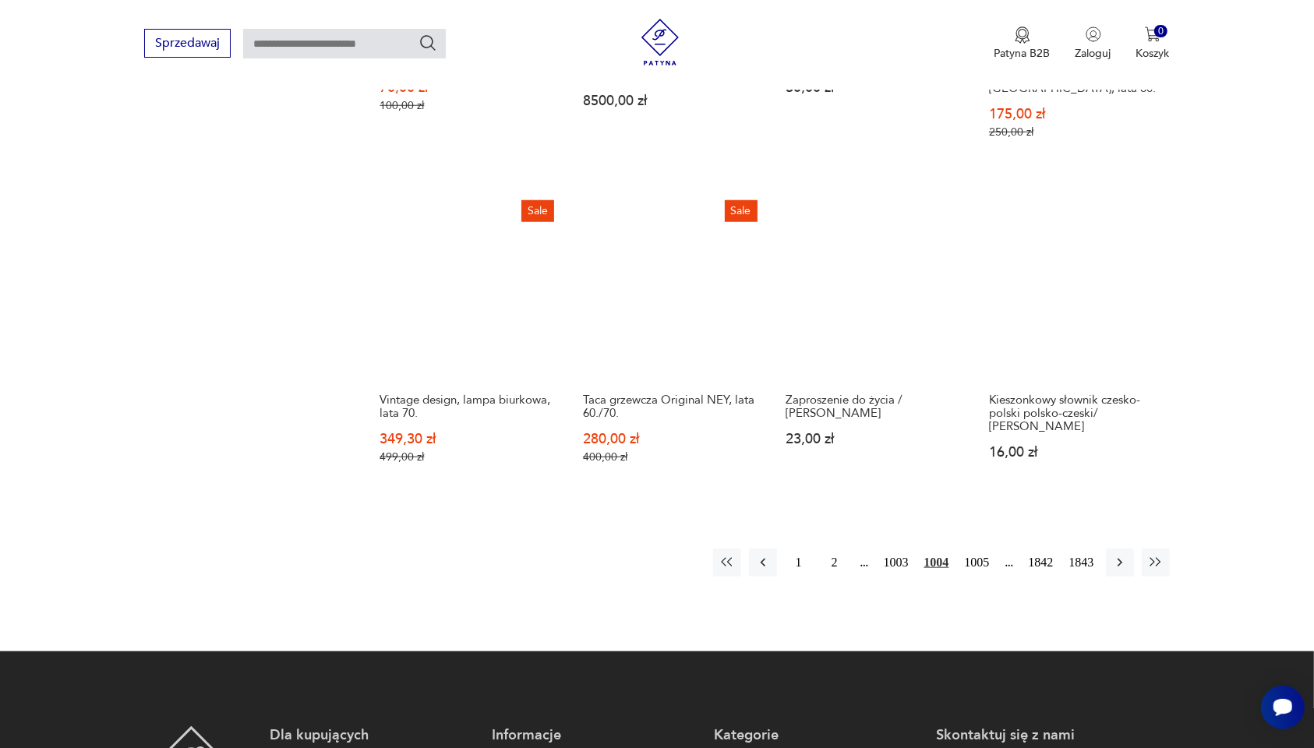
scroll to position [1273, 0]
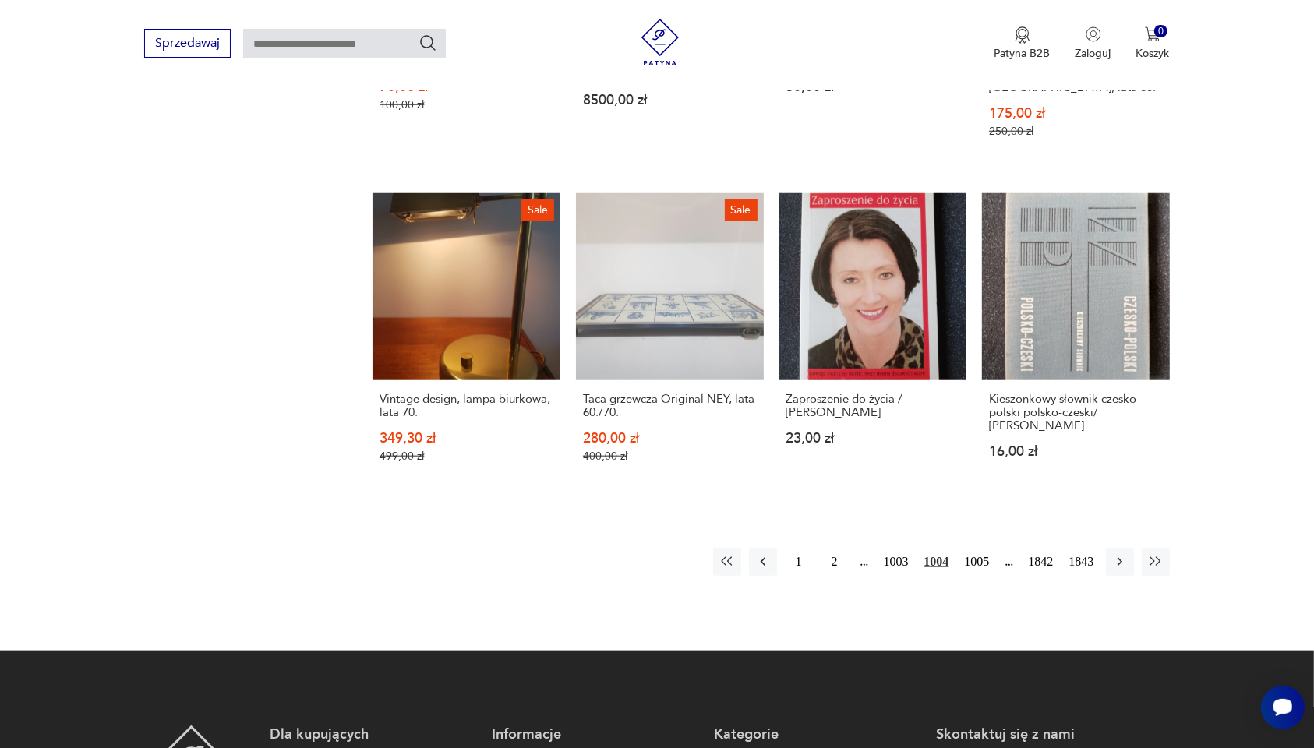
click at [1051, 511] on div "1 2 1003 1004 1005 1842 1843" at bounding box center [941, 562] width 457 height 28
click at [1051, 511] on icon "button" at bounding box center [1120, 562] width 16 height 16
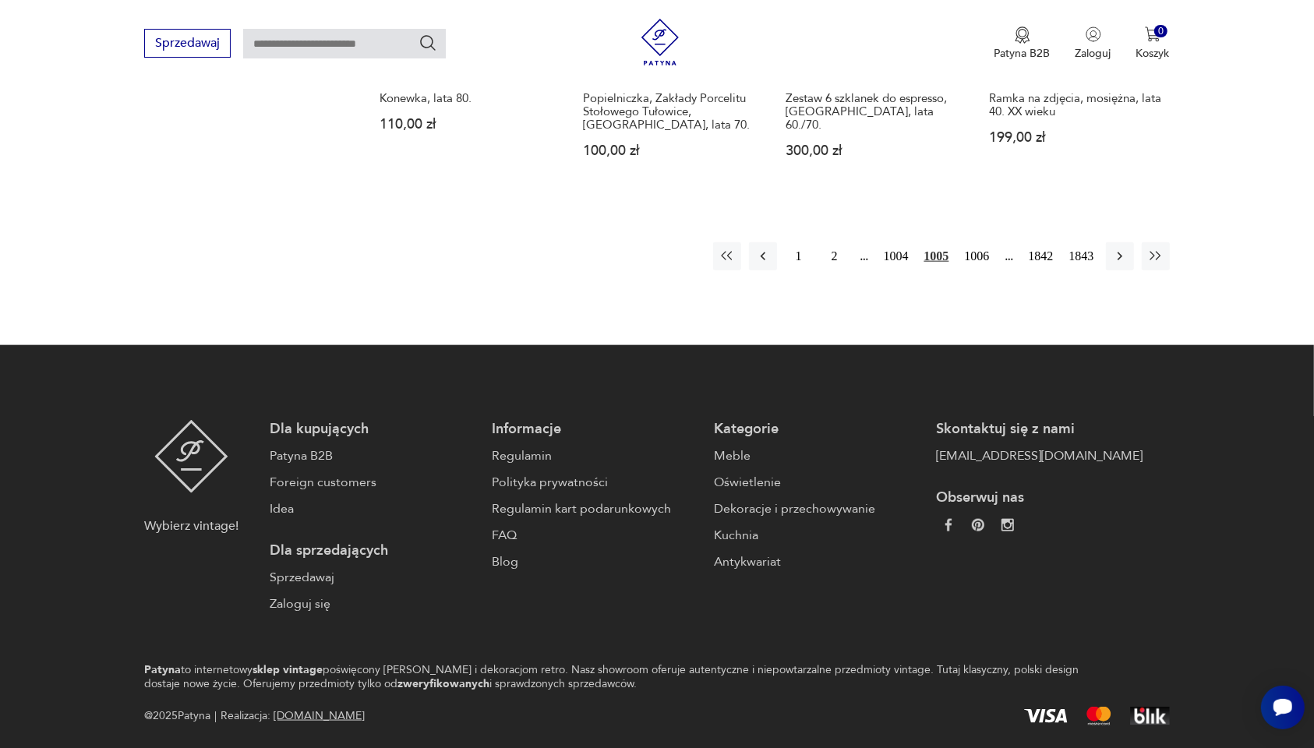
scroll to position [1565, 0]
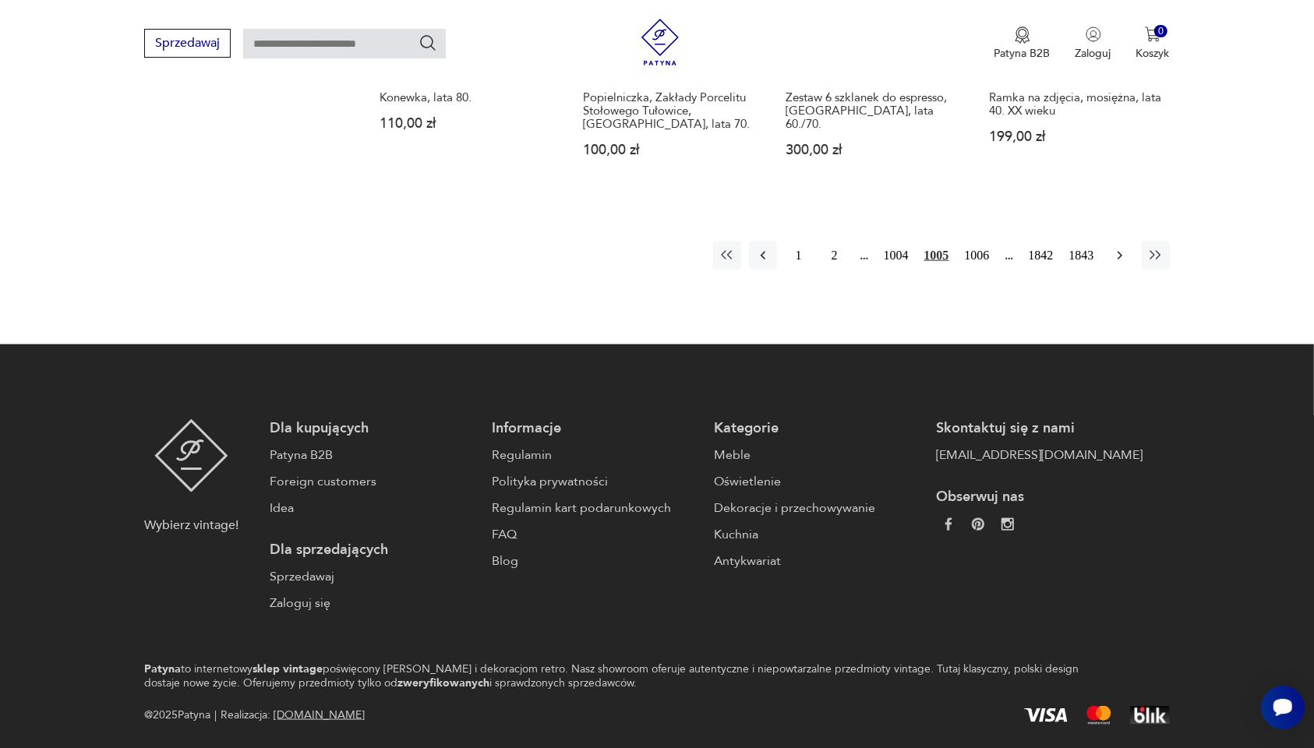
click at [1051, 261] on icon "button" at bounding box center [1120, 256] width 16 height 16
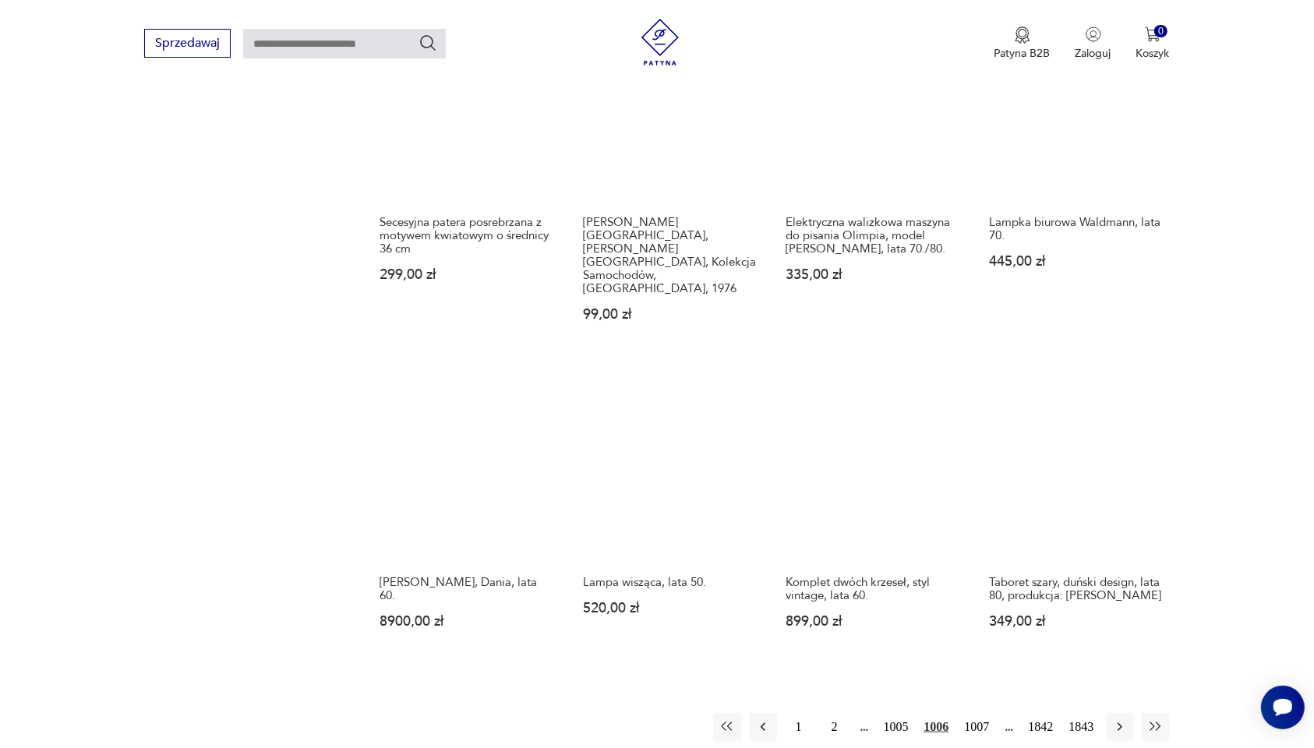
scroll to position [1175, 0]
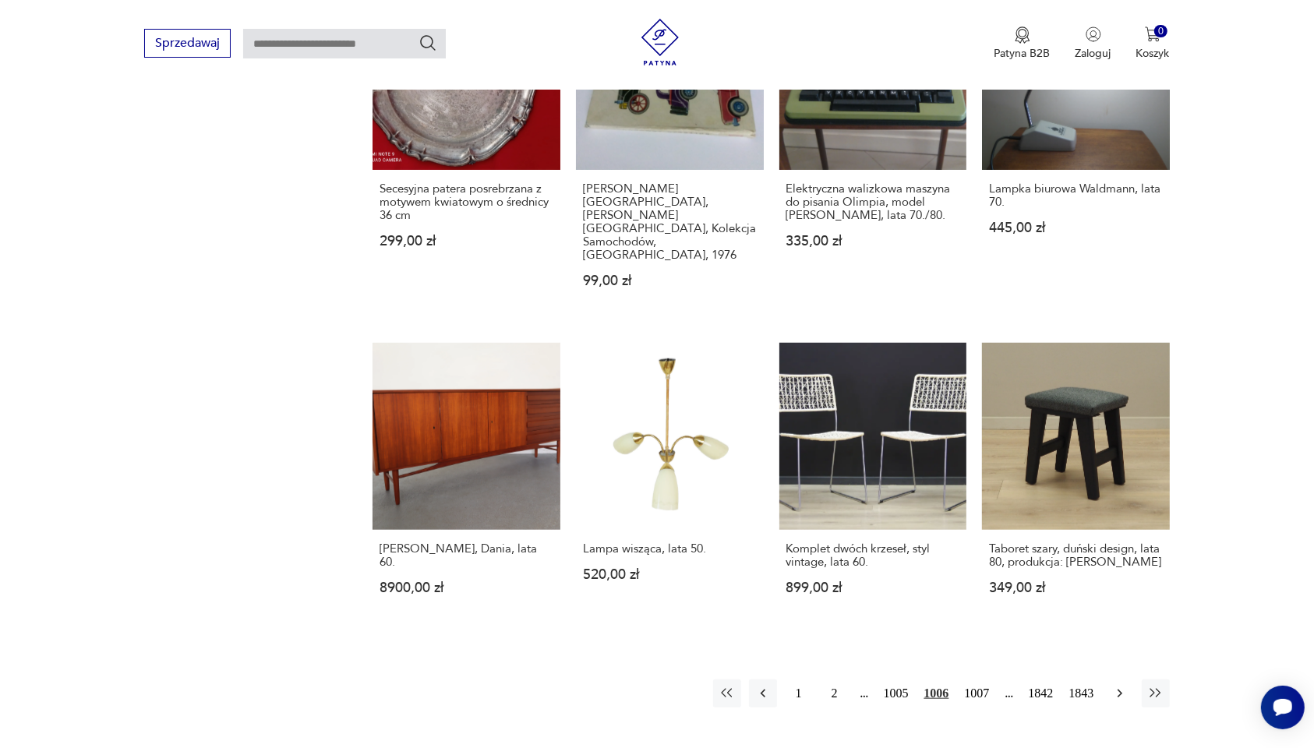
click at [1051, 511] on icon "button" at bounding box center [1120, 694] width 16 height 16
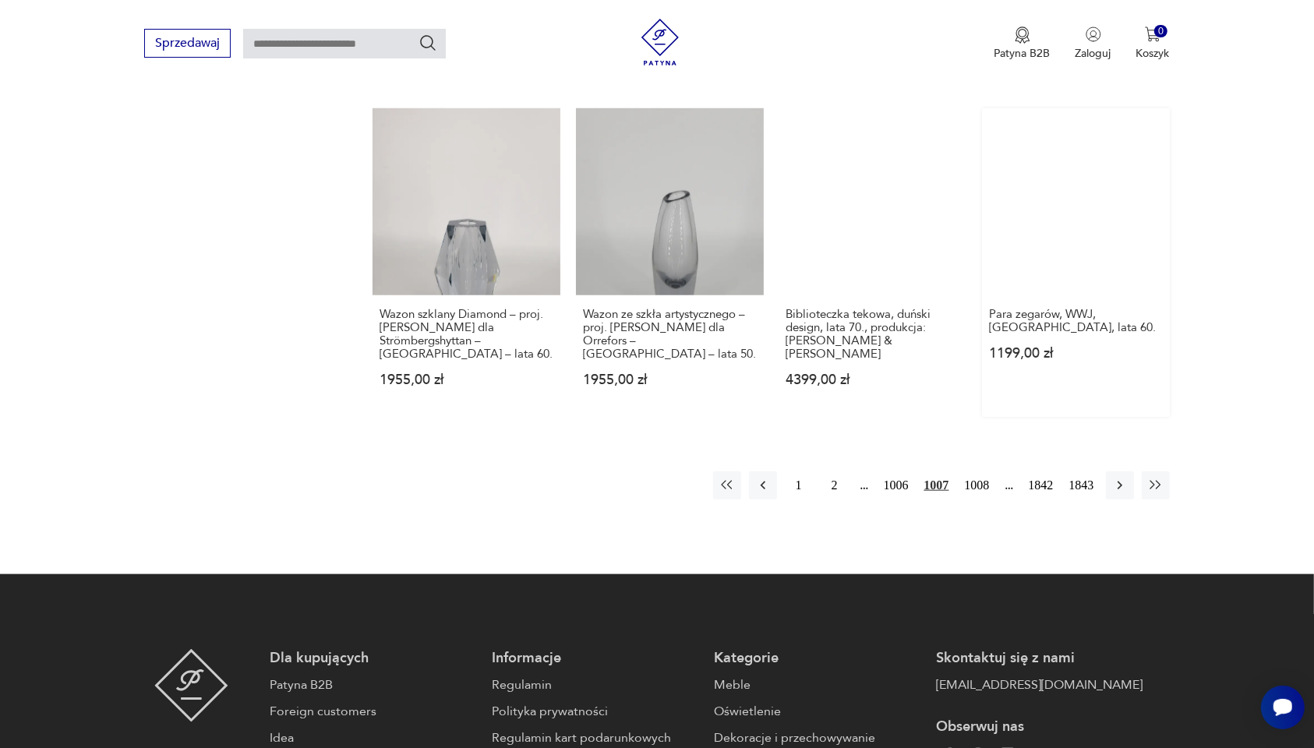
scroll to position [1370, 0]
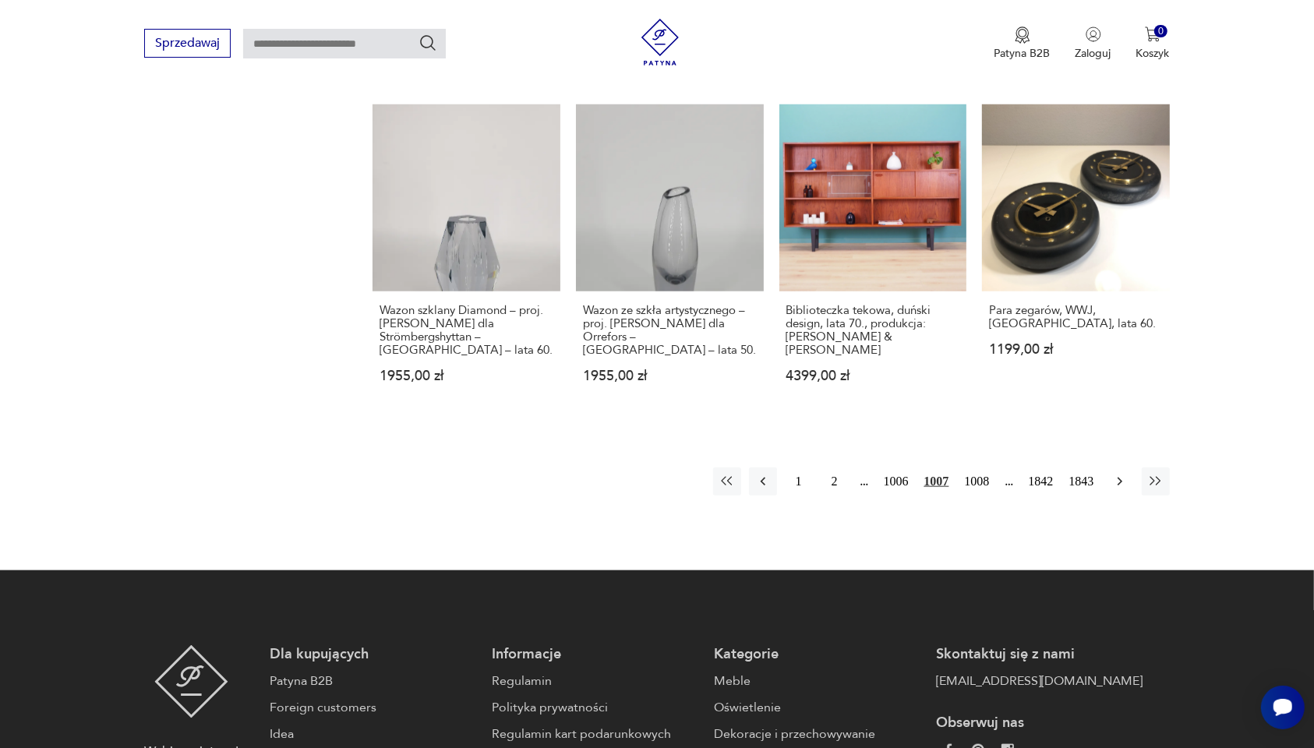
click at [1051, 474] on icon "button" at bounding box center [1120, 482] width 16 height 16
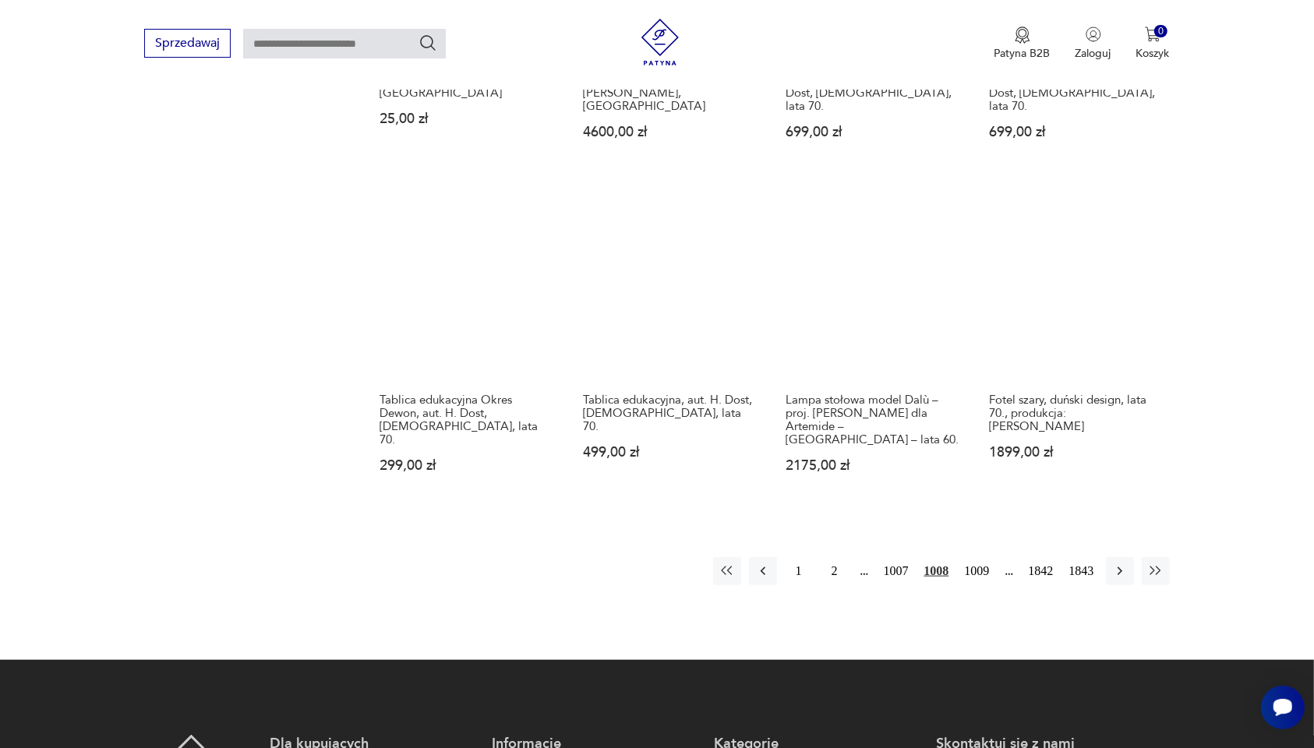
scroll to position [1370, 0]
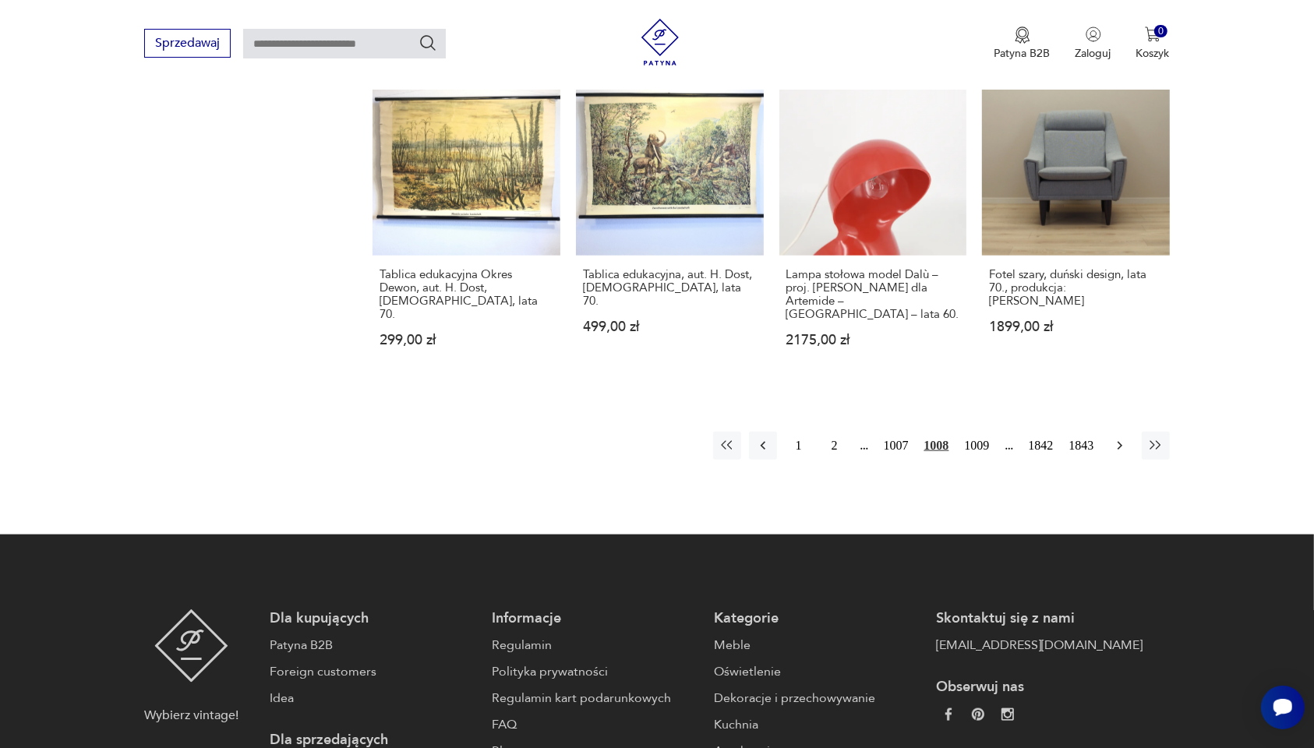
click at [1051, 438] on icon "button" at bounding box center [1120, 446] width 16 height 16
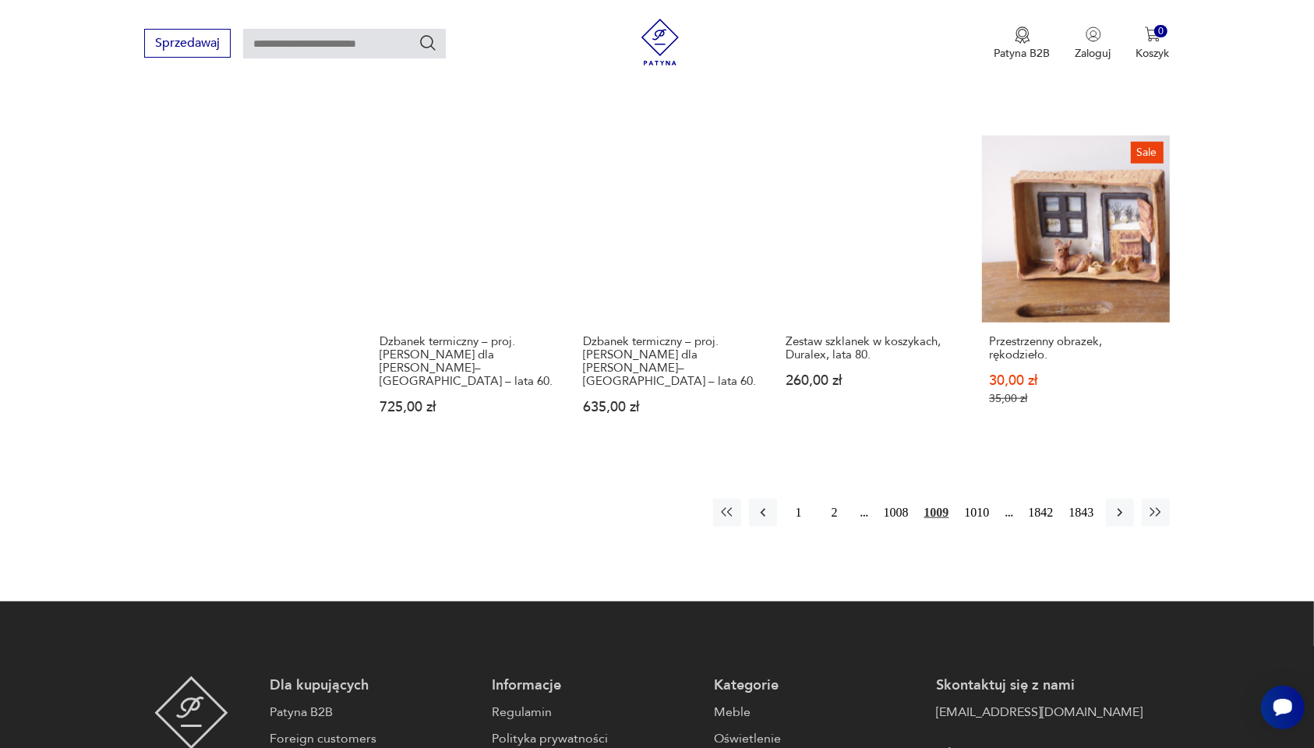
scroll to position [1370, 0]
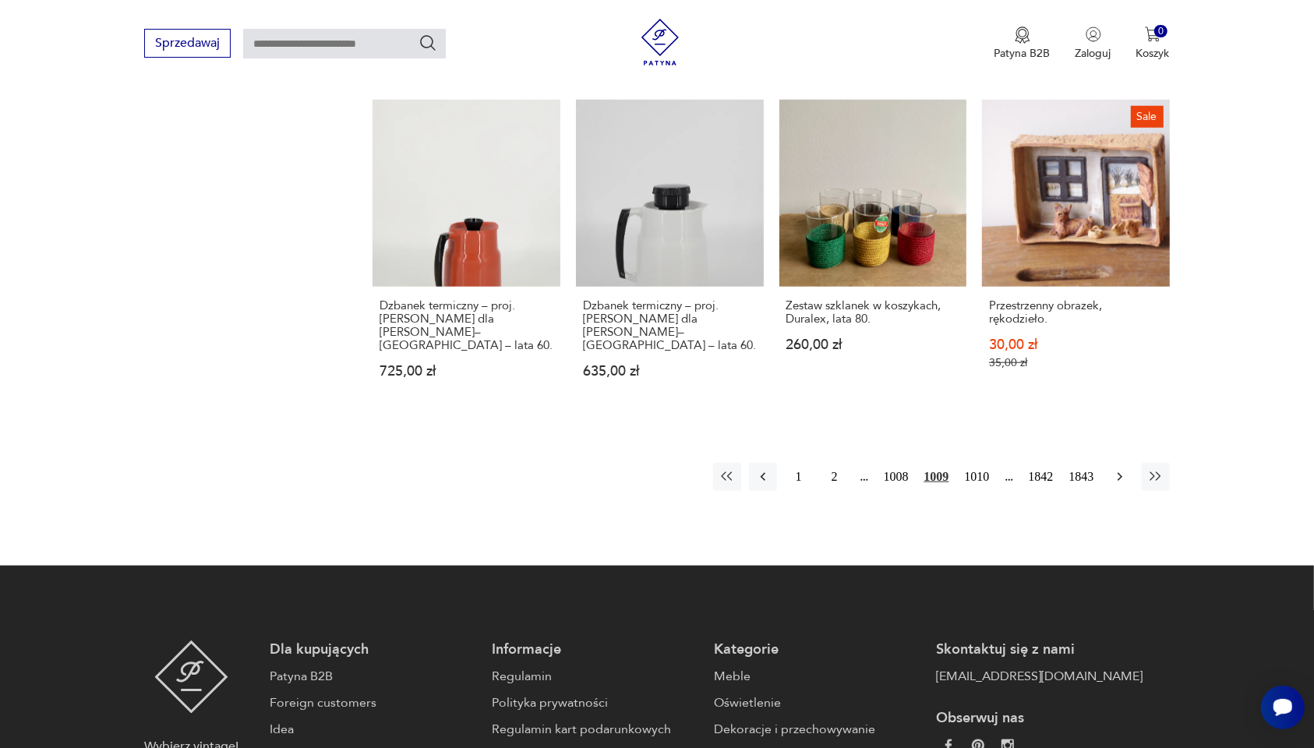
click at [1051, 469] on icon "button" at bounding box center [1120, 477] width 16 height 16
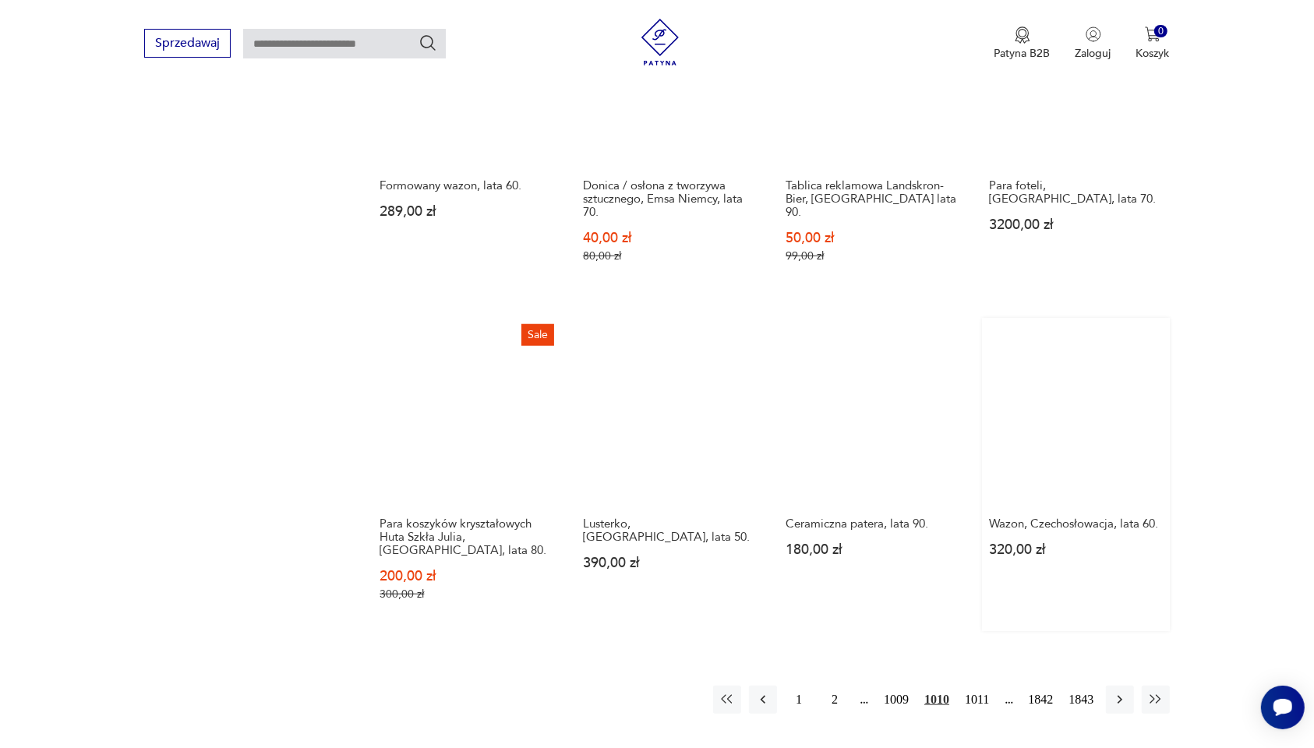
scroll to position [1175, 0]
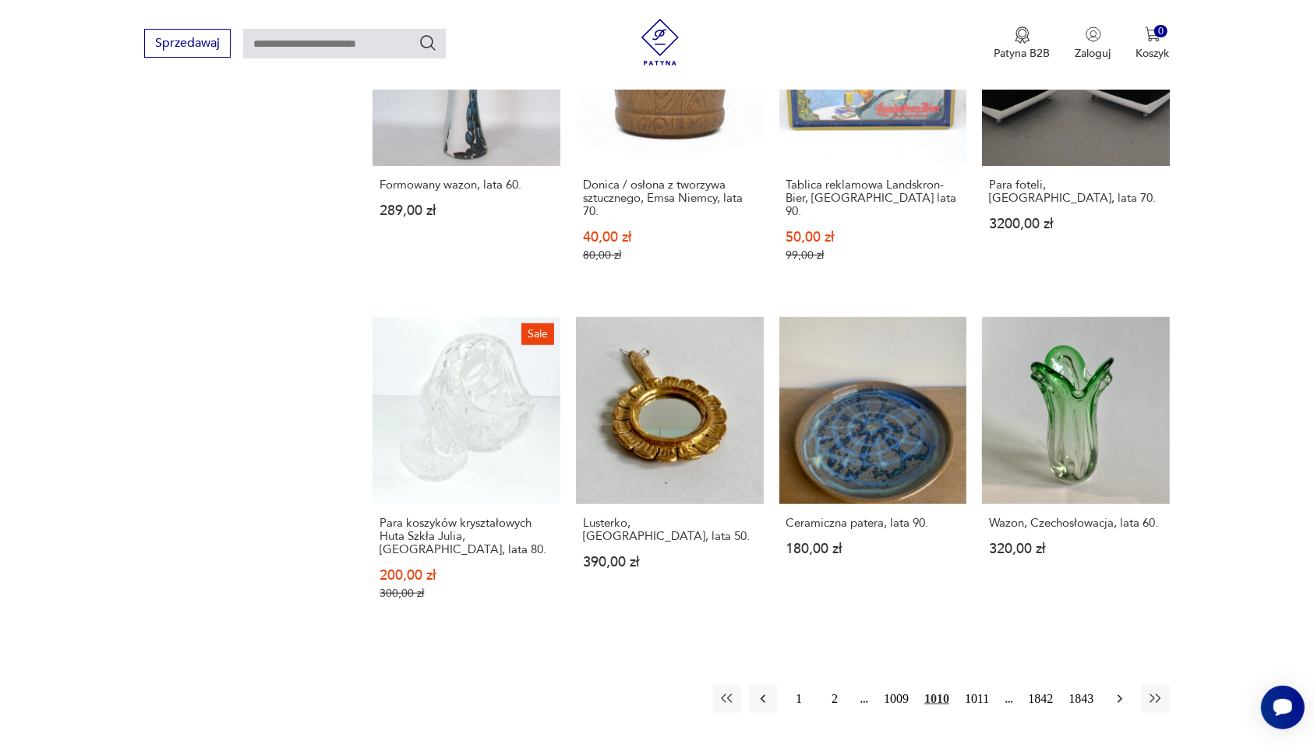
click at [1051, 511] on icon "button" at bounding box center [1120, 699] width 16 height 16
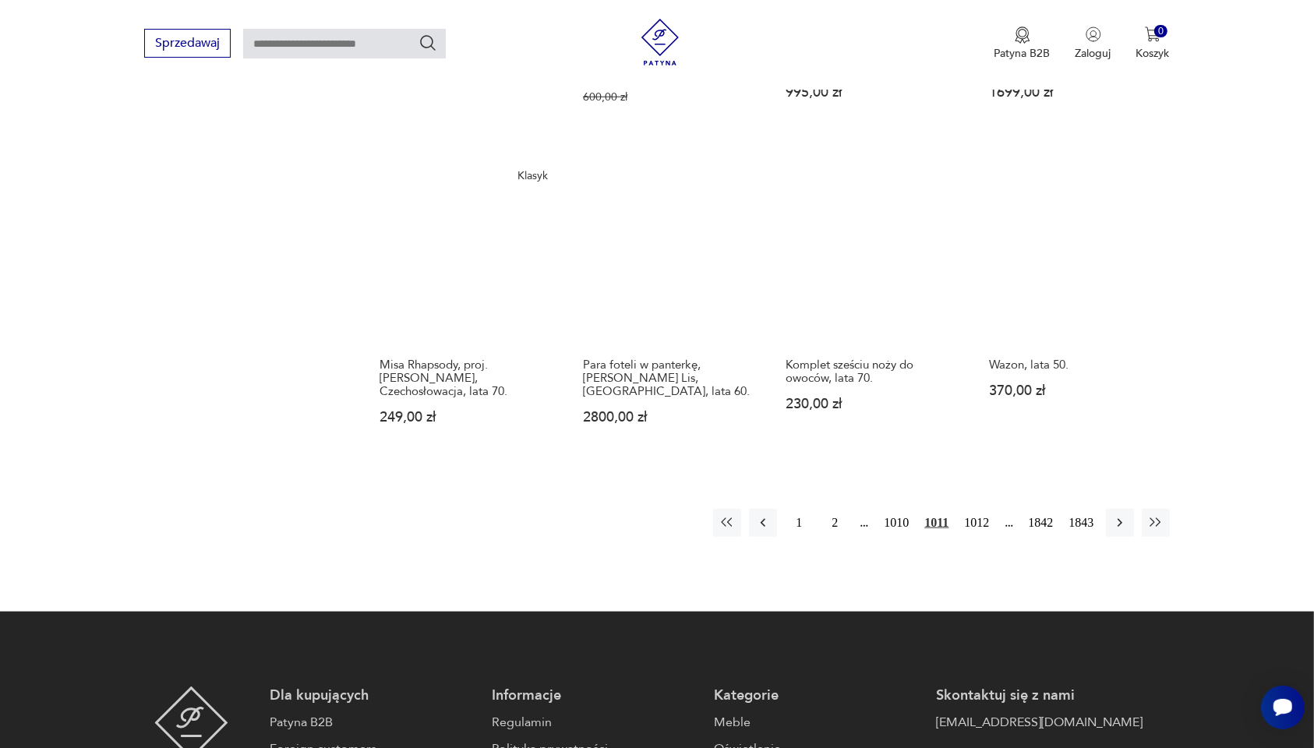
scroll to position [1468, 0]
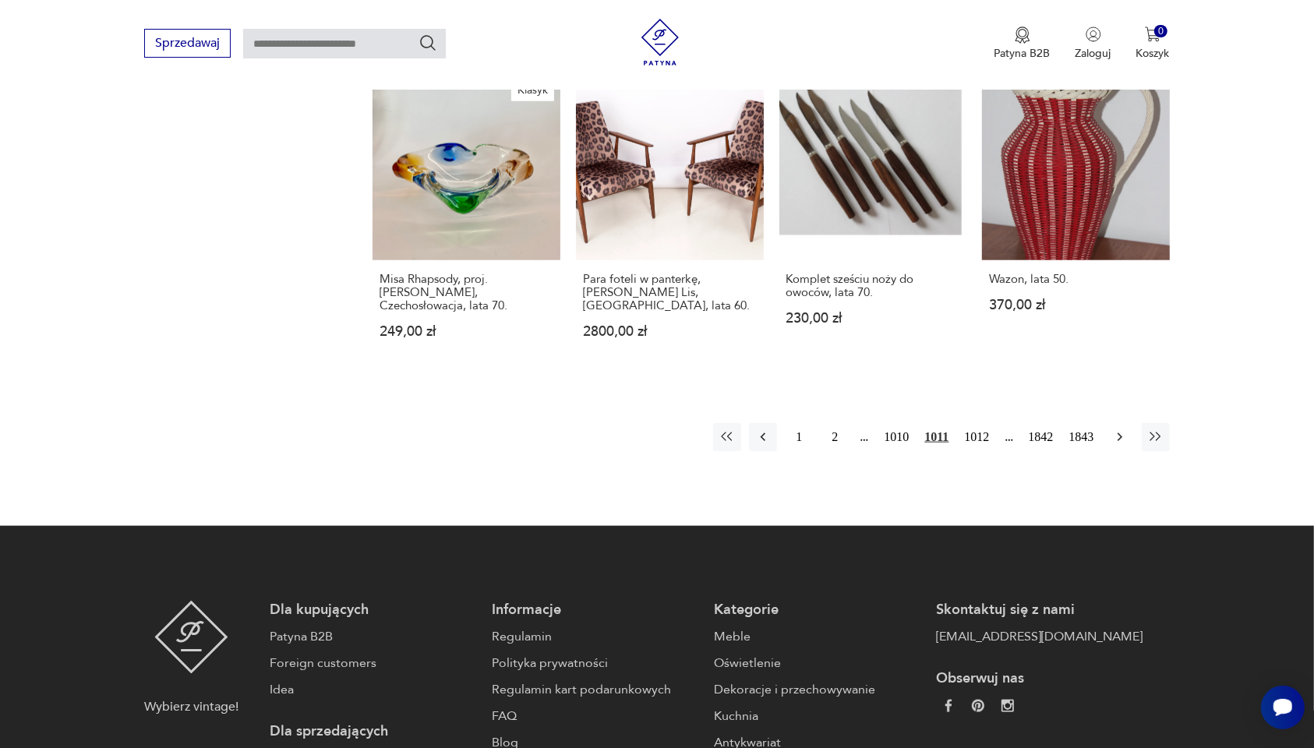
click at [1051, 429] on icon "button" at bounding box center [1120, 437] width 16 height 16
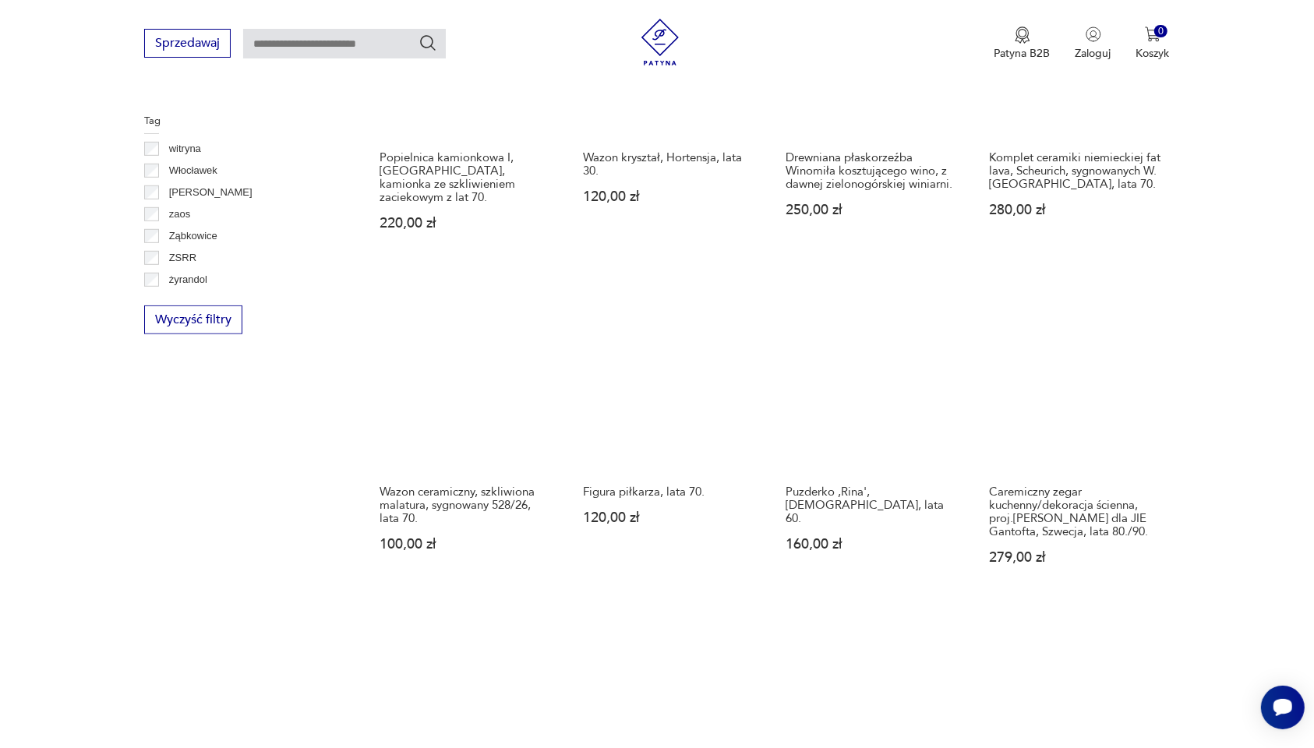
scroll to position [883, 0]
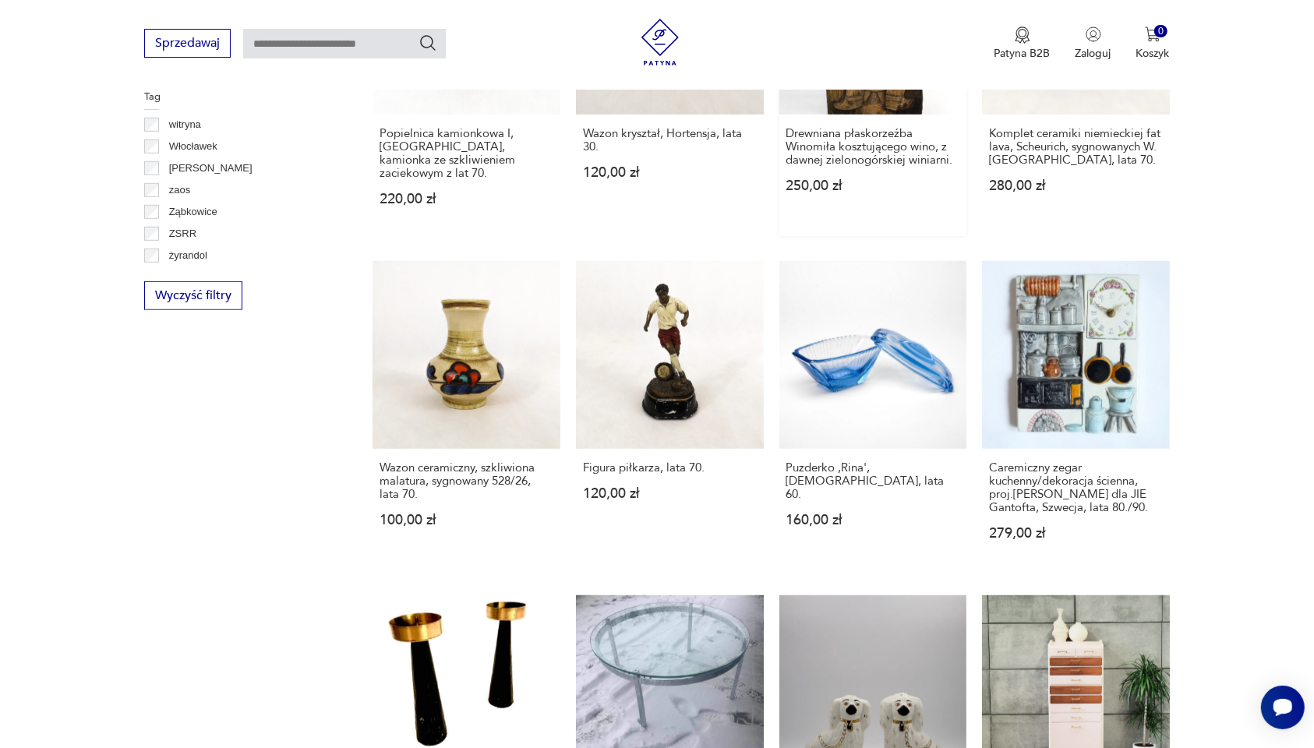
drag, startPoint x: 1090, startPoint y: 234, endPoint x: 829, endPoint y: 108, distance: 290.1
drag, startPoint x: 829, startPoint y: 108, endPoint x: 122, endPoint y: 521, distance: 818.2
click at [122, 511] on section "Filtruj produkty Cena MIN MAX OK Promocja Datowanie OK Kraj pochodzenia Nie zna…" at bounding box center [657, 320] width 1314 height 1535
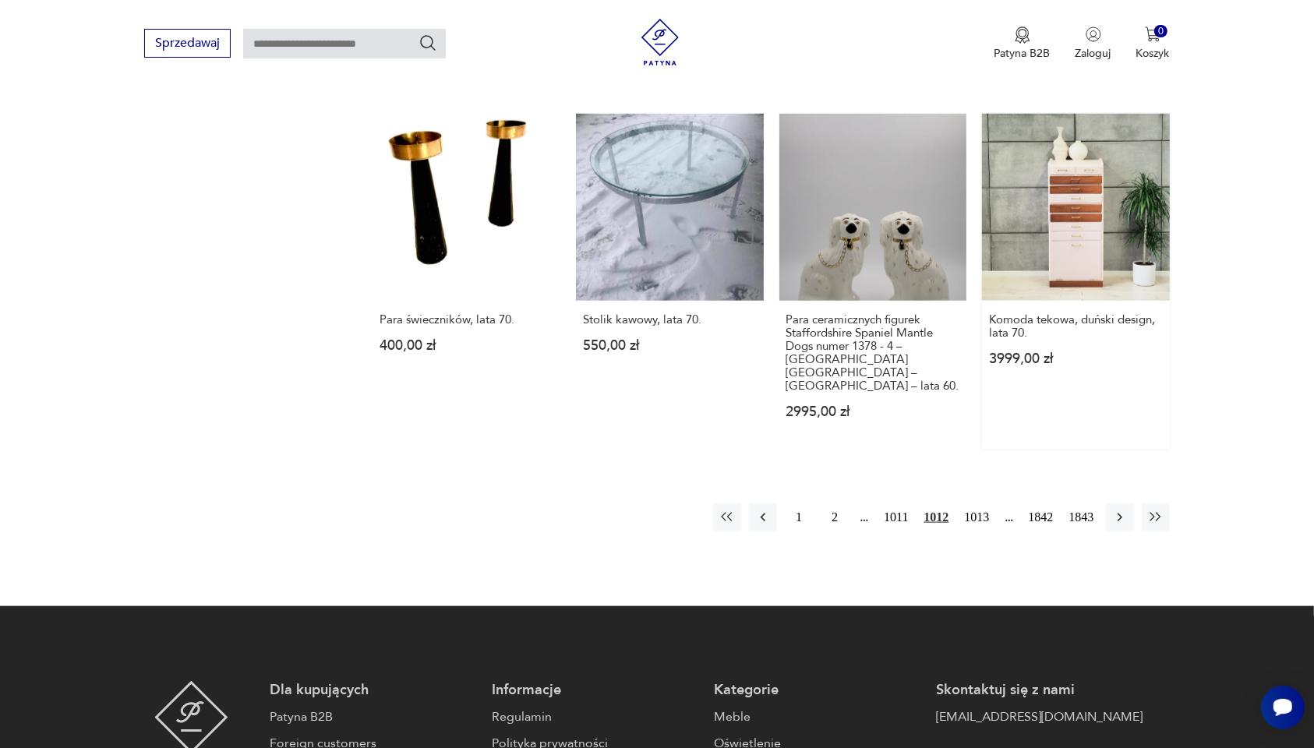
scroll to position [1370, 0]
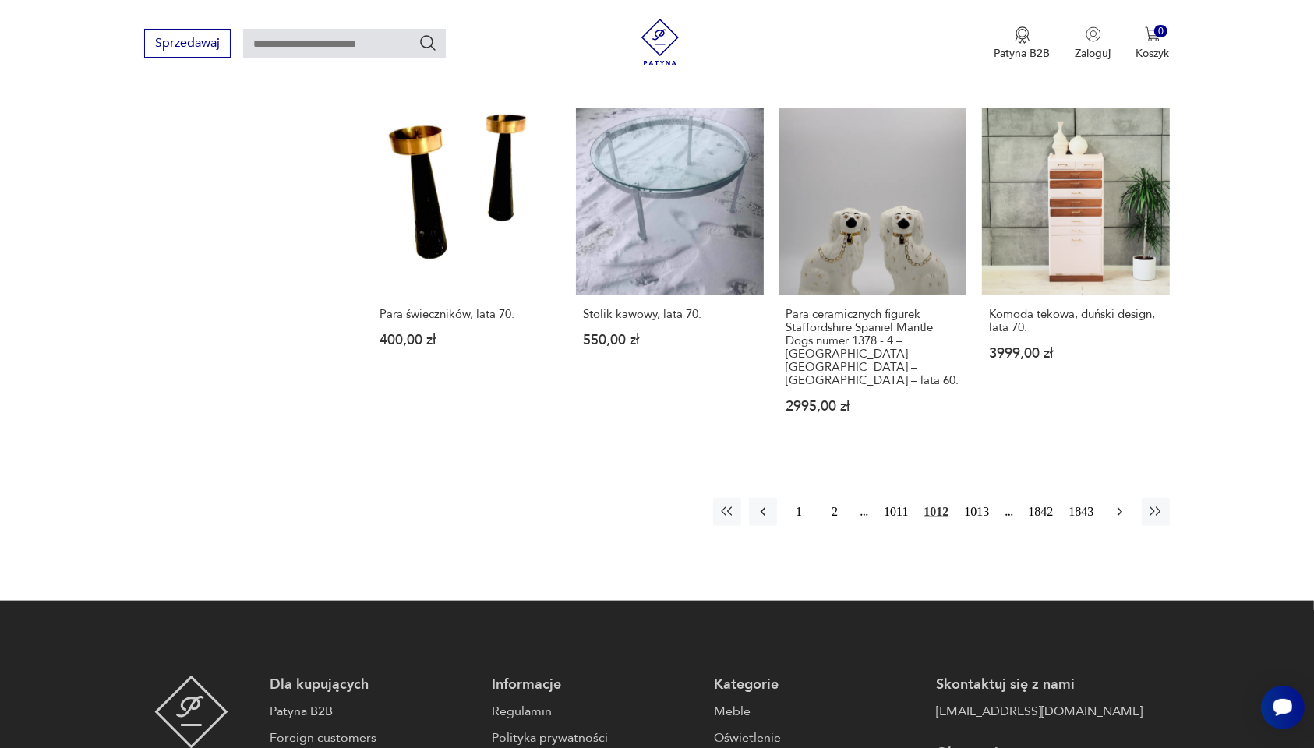
click at [1051, 504] on icon "button" at bounding box center [1120, 512] width 16 height 16
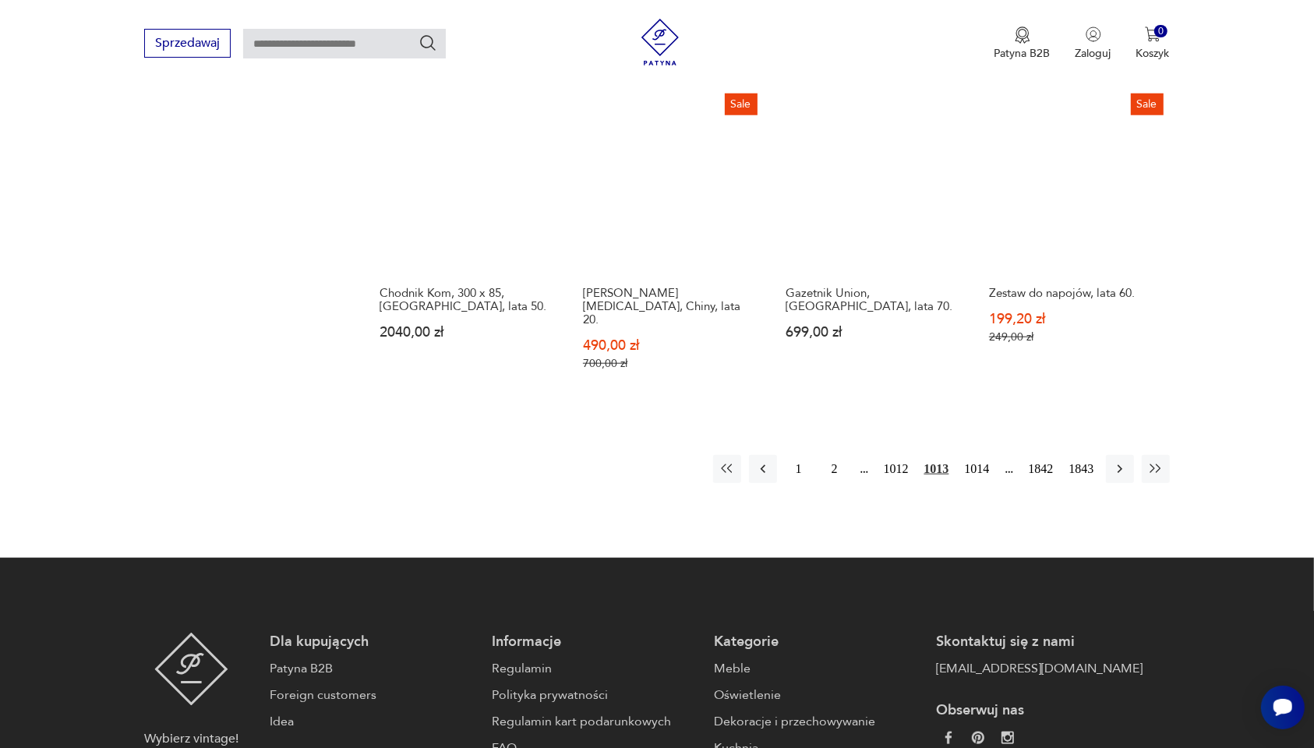
scroll to position [1370, 0]
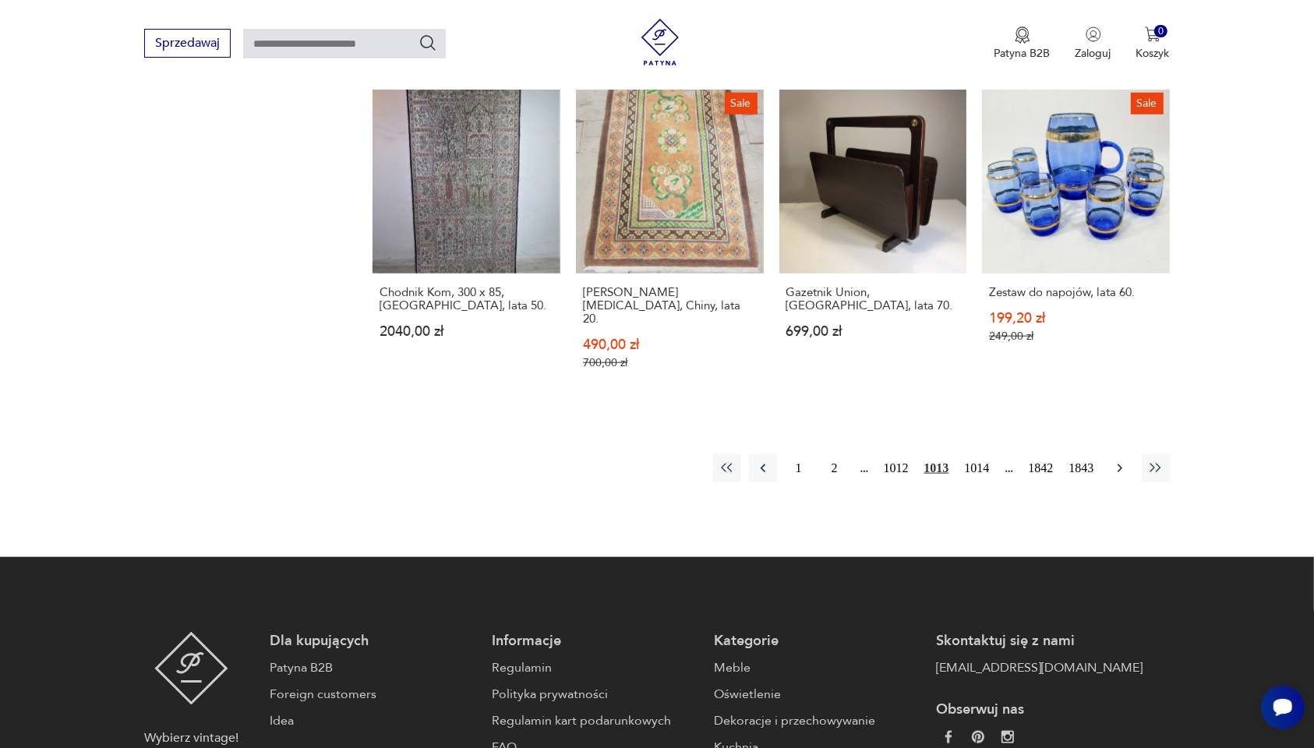
click at [1051, 461] on icon "button" at bounding box center [1120, 469] width 16 height 16
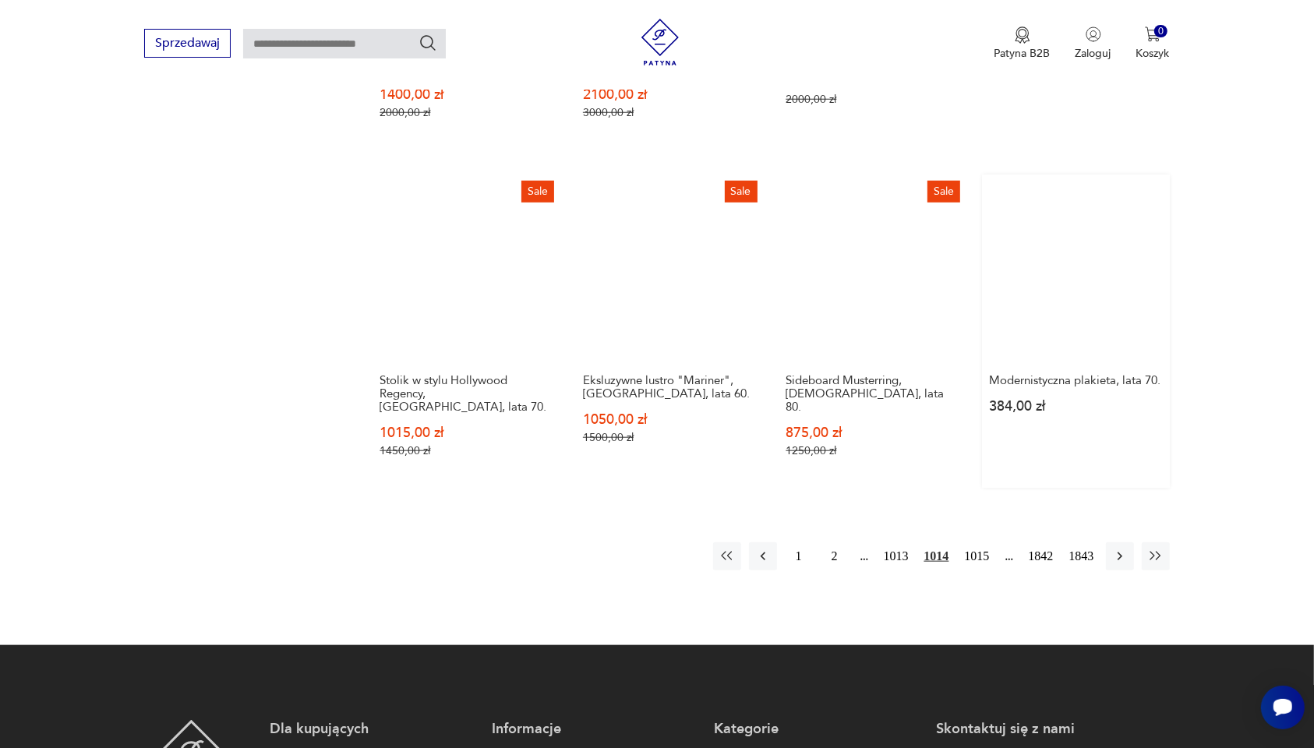
scroll to position [1370, 0]
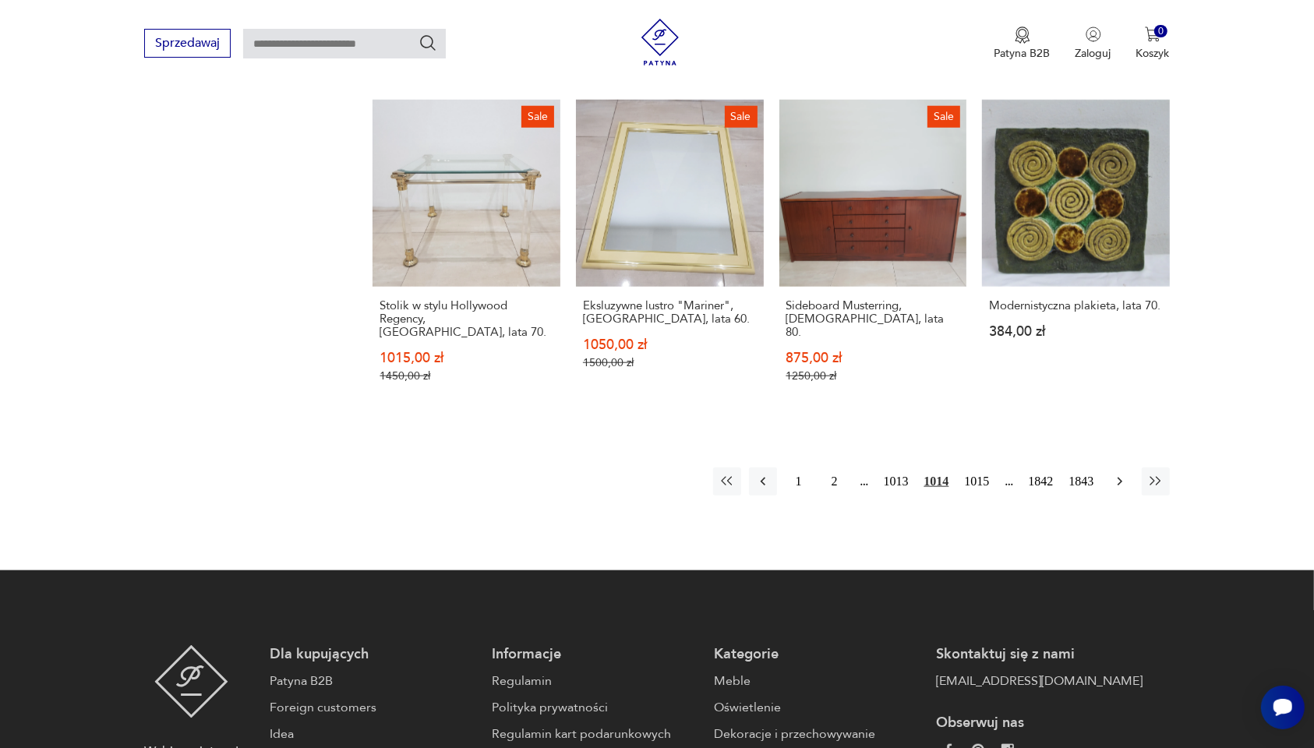
click at [1051, 474] on icon "button" at bounding box center [1120, 482] width 16 height 16
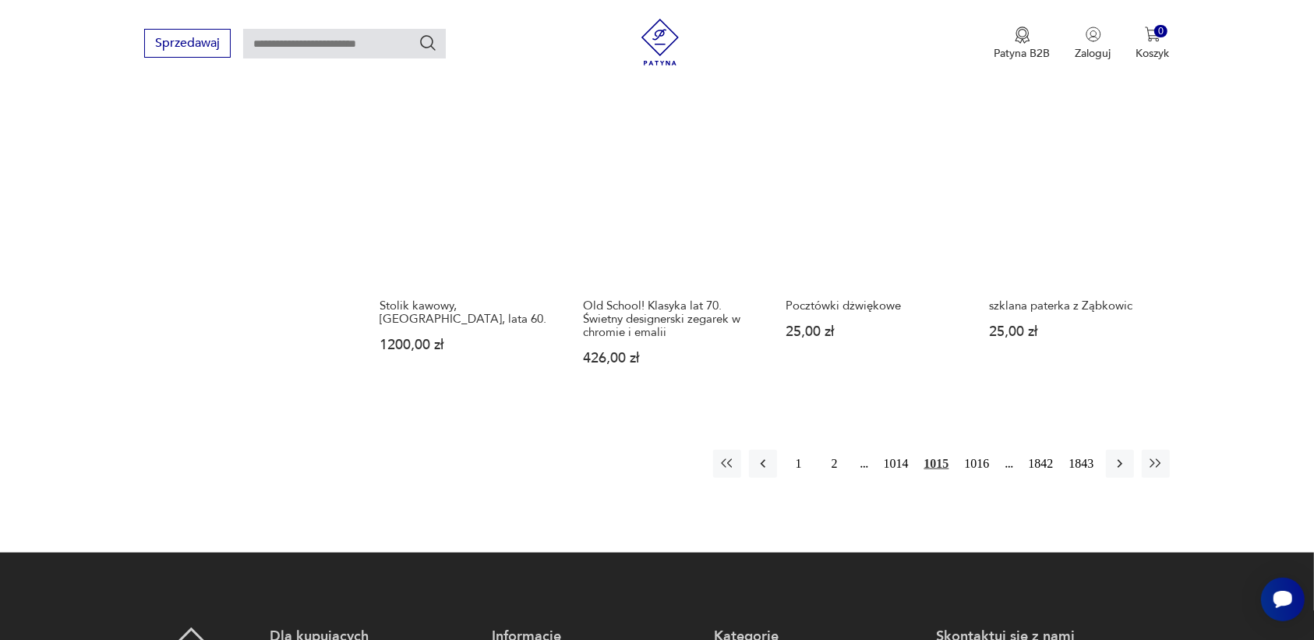
scroll to position [1468, 0]
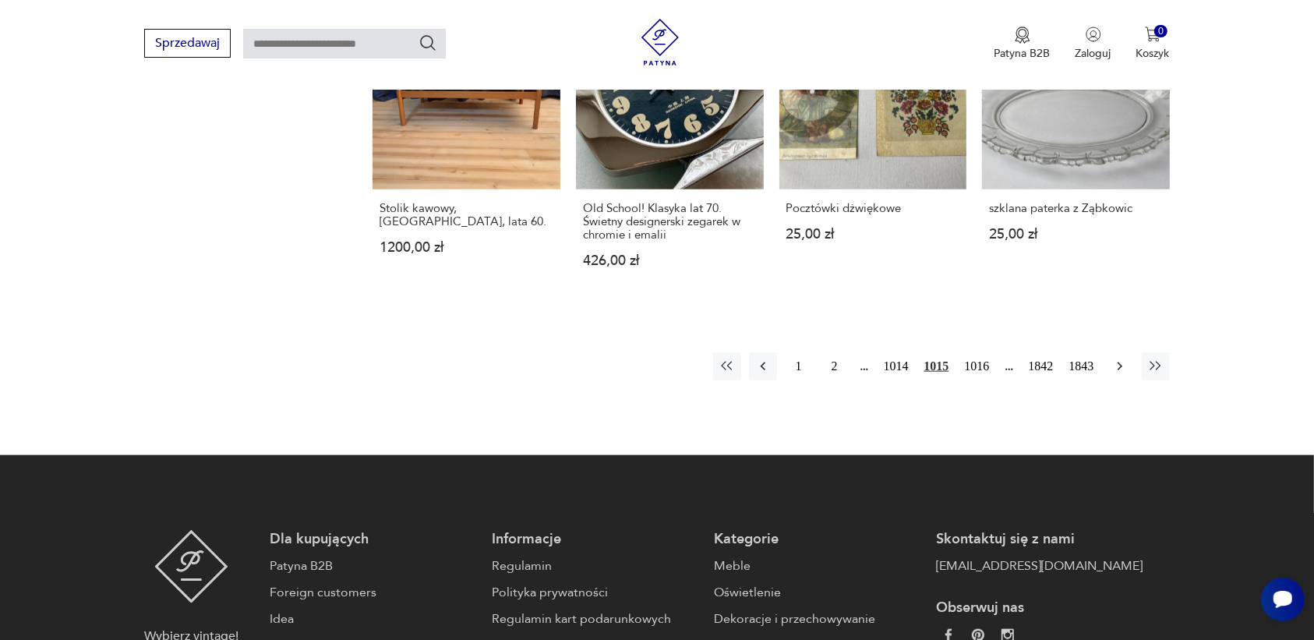
click at [1051, 359] on icon "button" at bounding box center [1120, 367] width 16 height 16
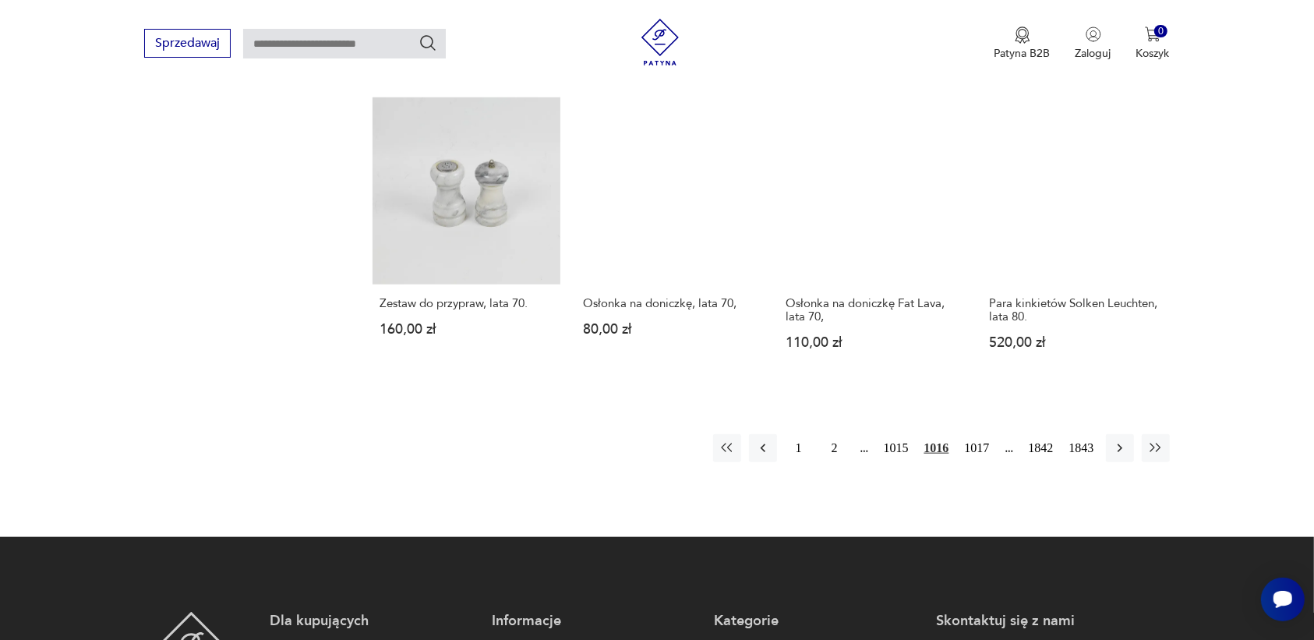
scroll to position [1370, 0]
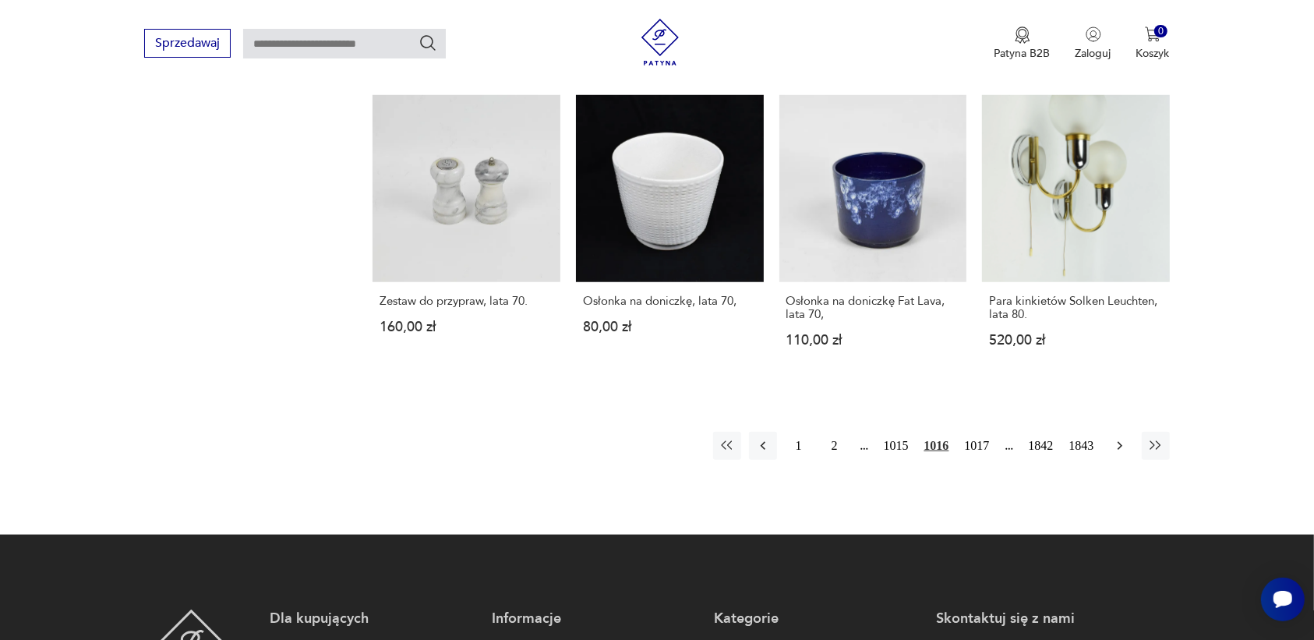
click at [1051, 438] on icon "button" at bounding box center [1120, 446] width 16 height 16
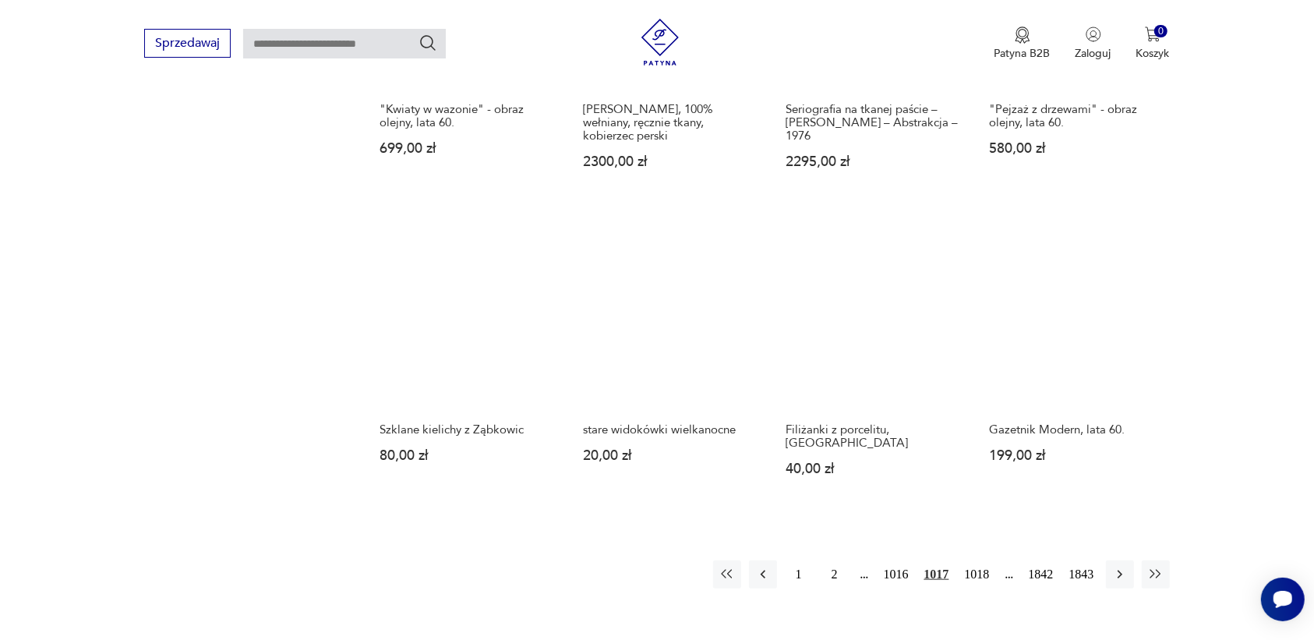
scroll to position [1273, 0]
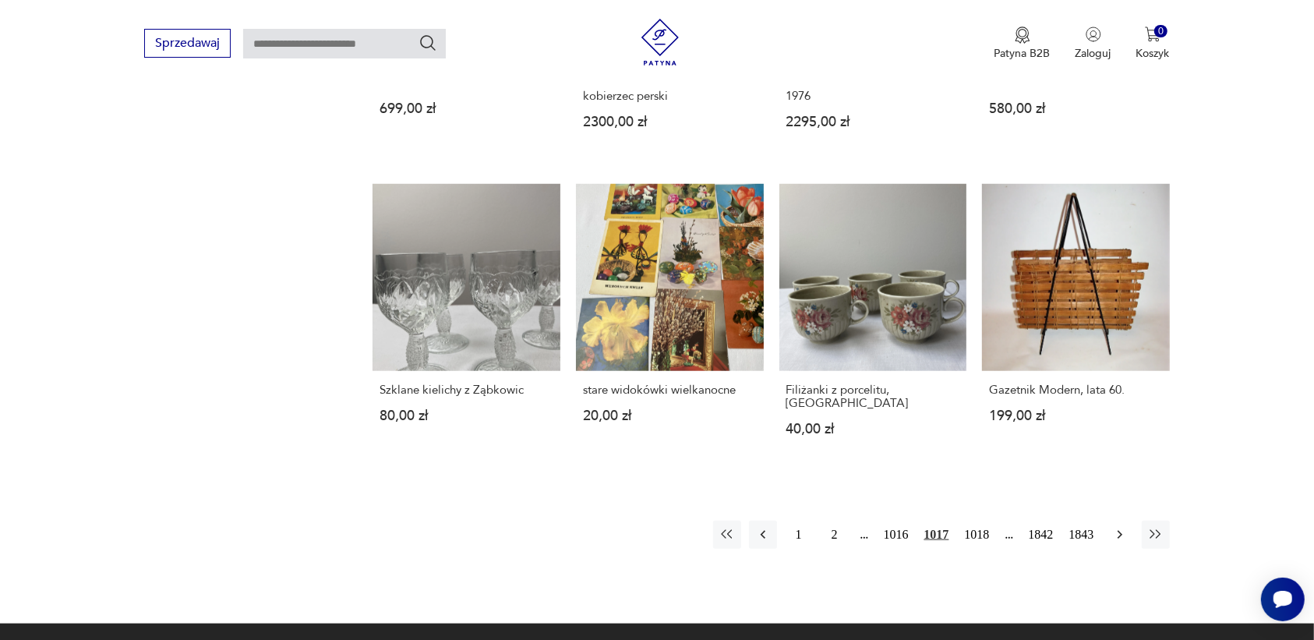
click at [1051, 511] on icon "button" at bounding box center [1120, 535] width 16 height 16
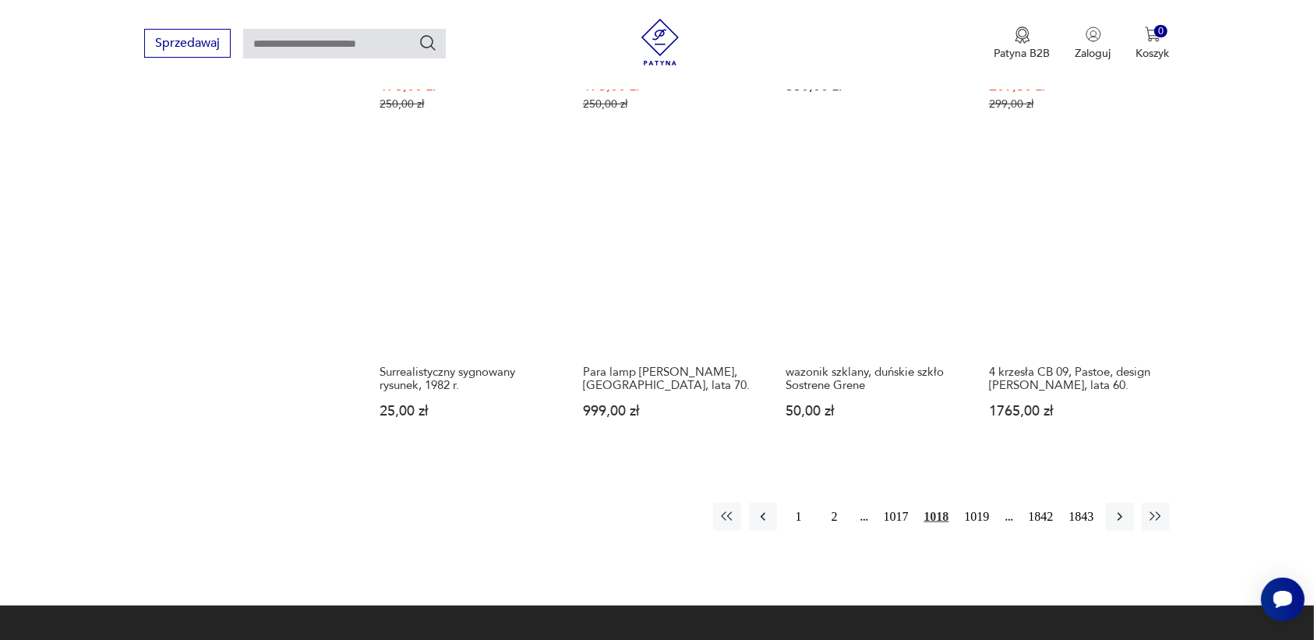
scroll to position [1468, 0]
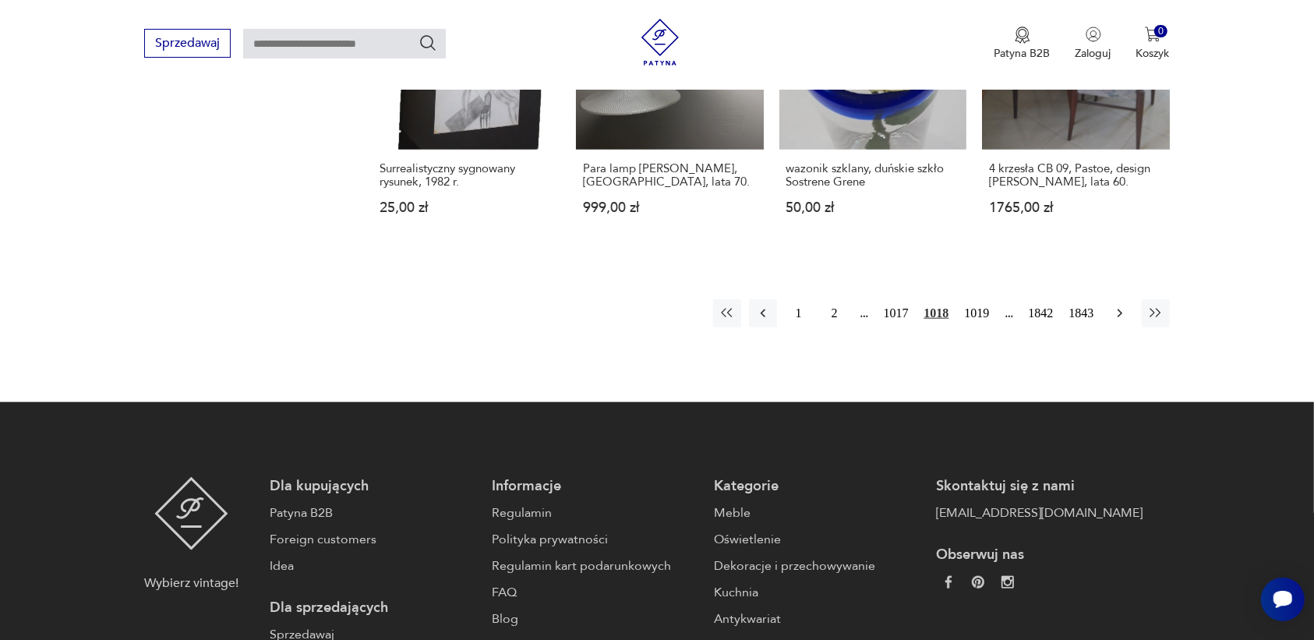
click at [1051, 321] on icon "button" at bounding box center [1120, 314] width 16 height 16
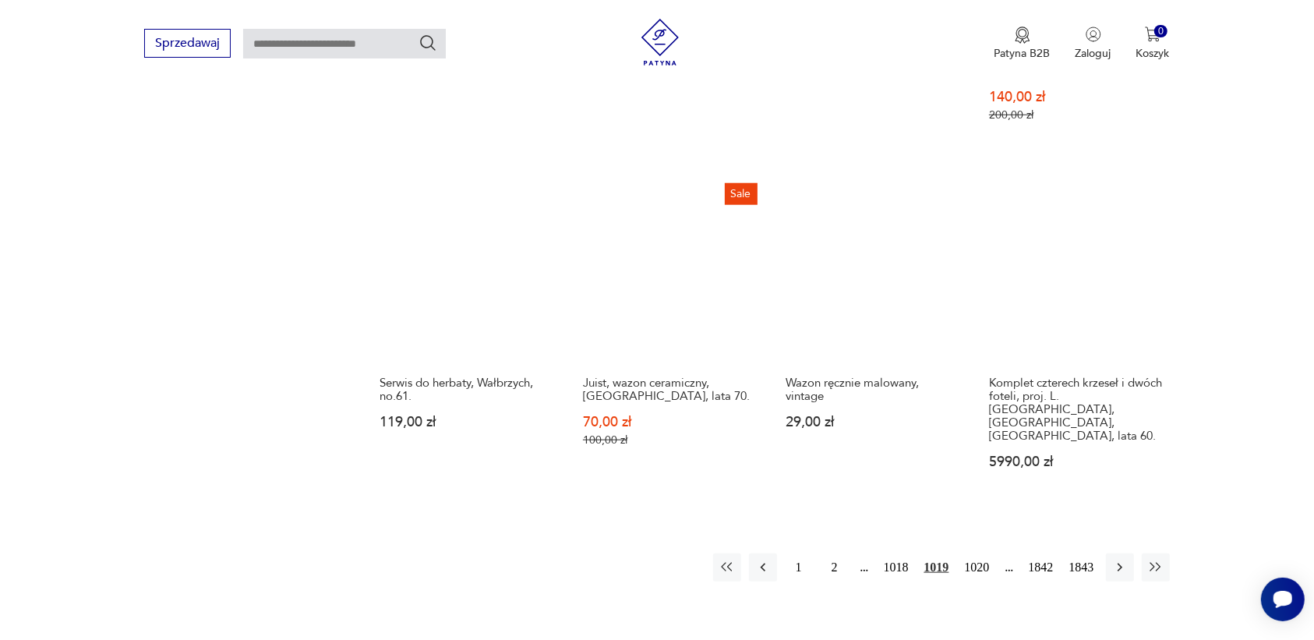
scroll to position [1468, 0]
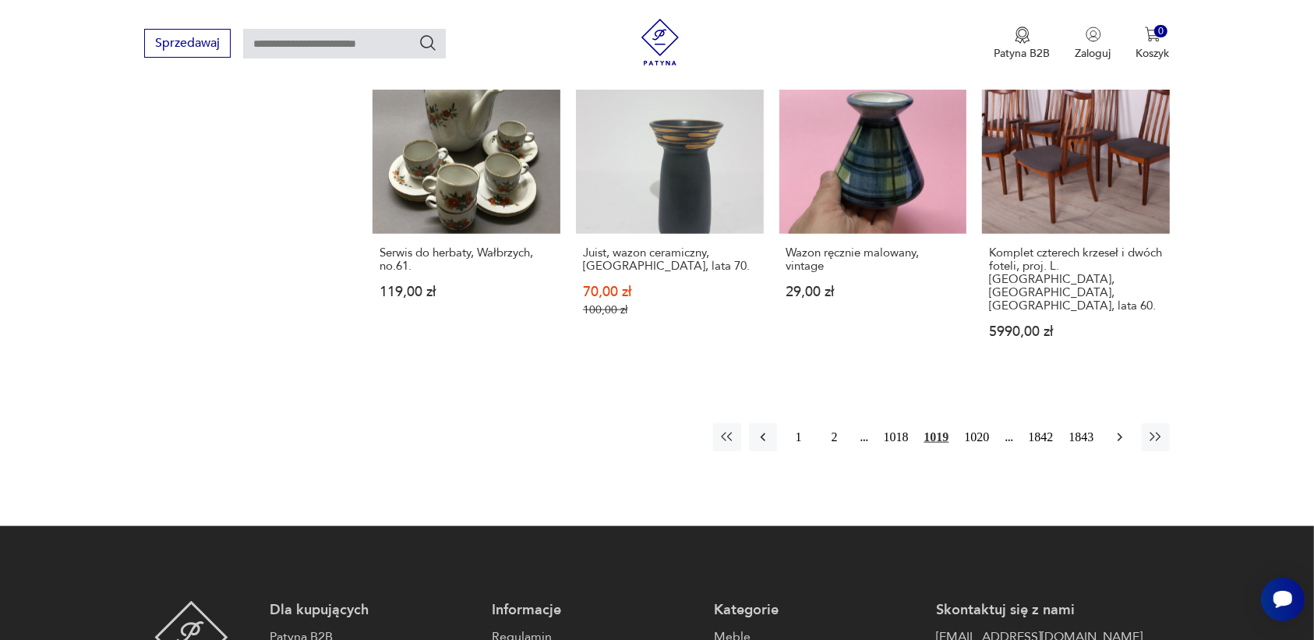
click at [1051, 429] on icon "button" at bounding box center [1120, 437] width 16 height 16
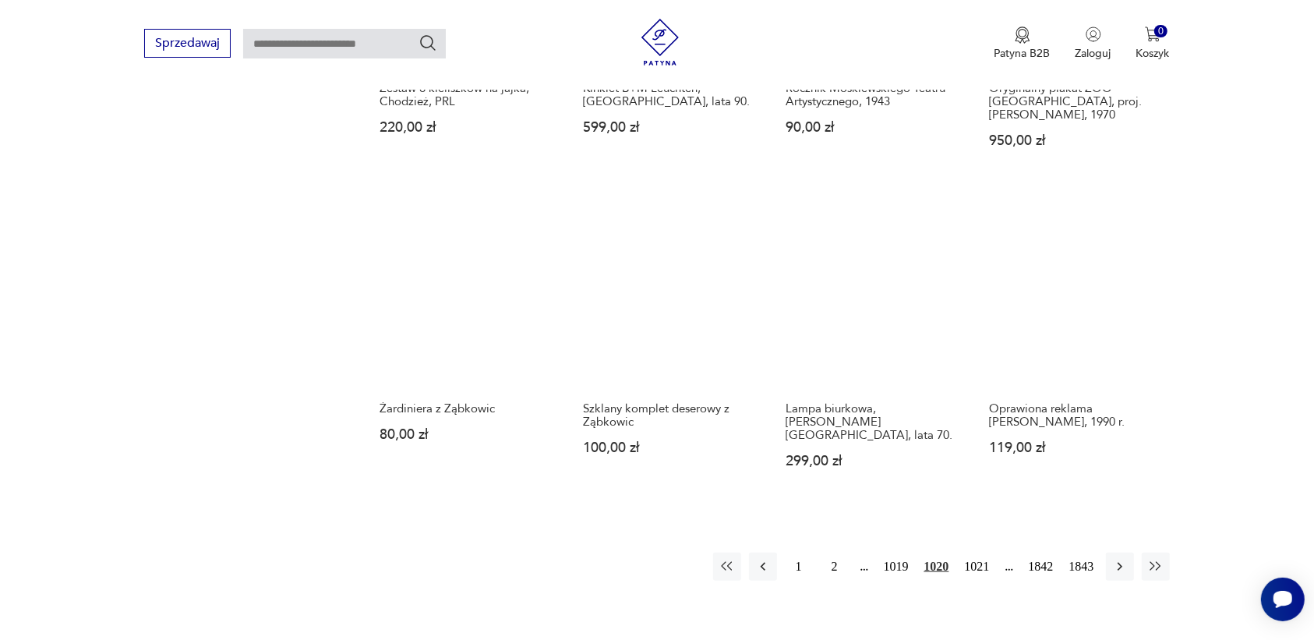
scroll to position [1273, 0]
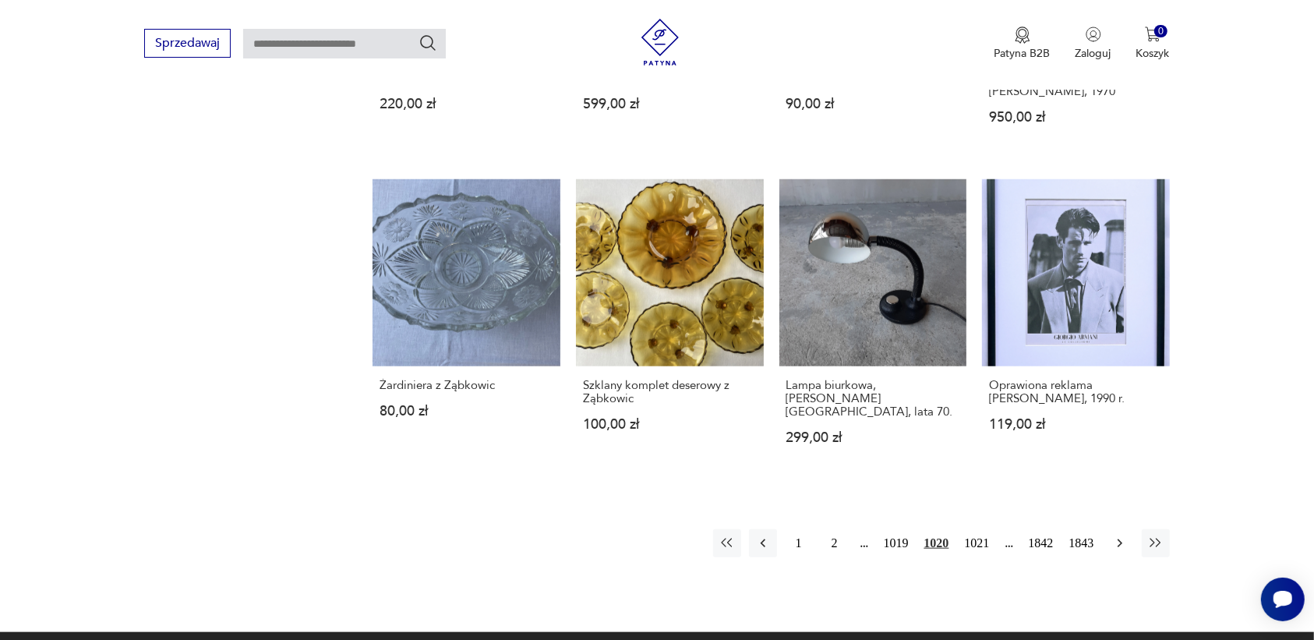
click at [1051, 511] on icon "button" at bounding box center [1120, 543] width 16 height 16
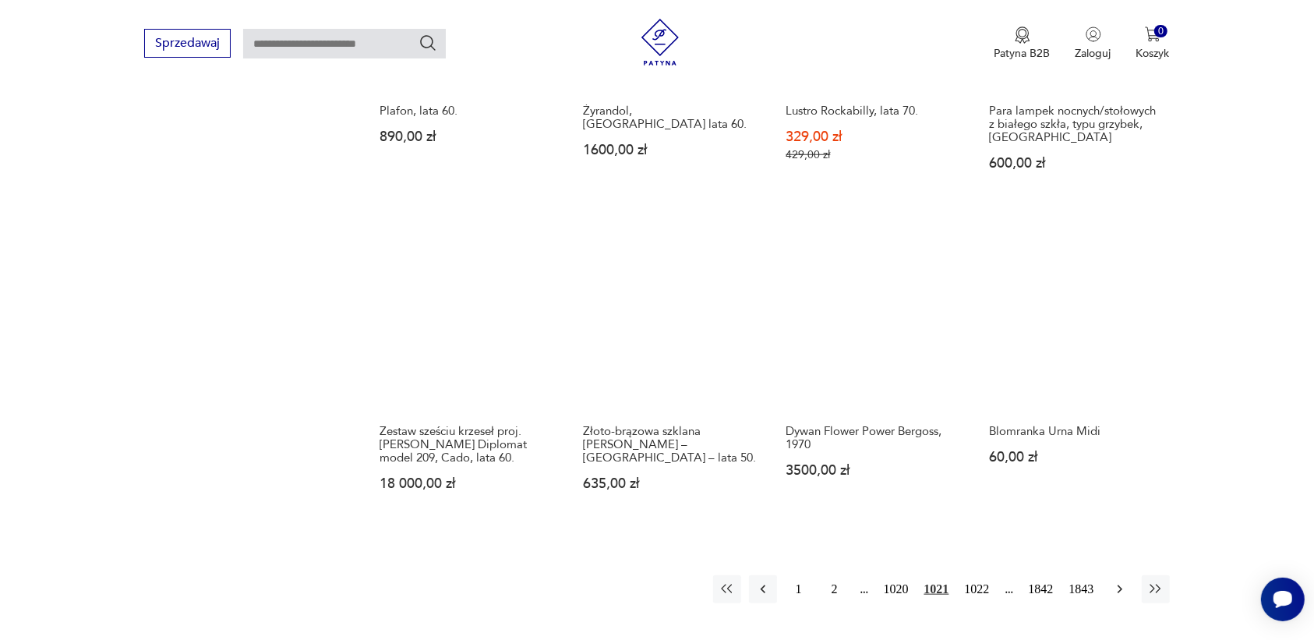
scroll to position [1273, 0]
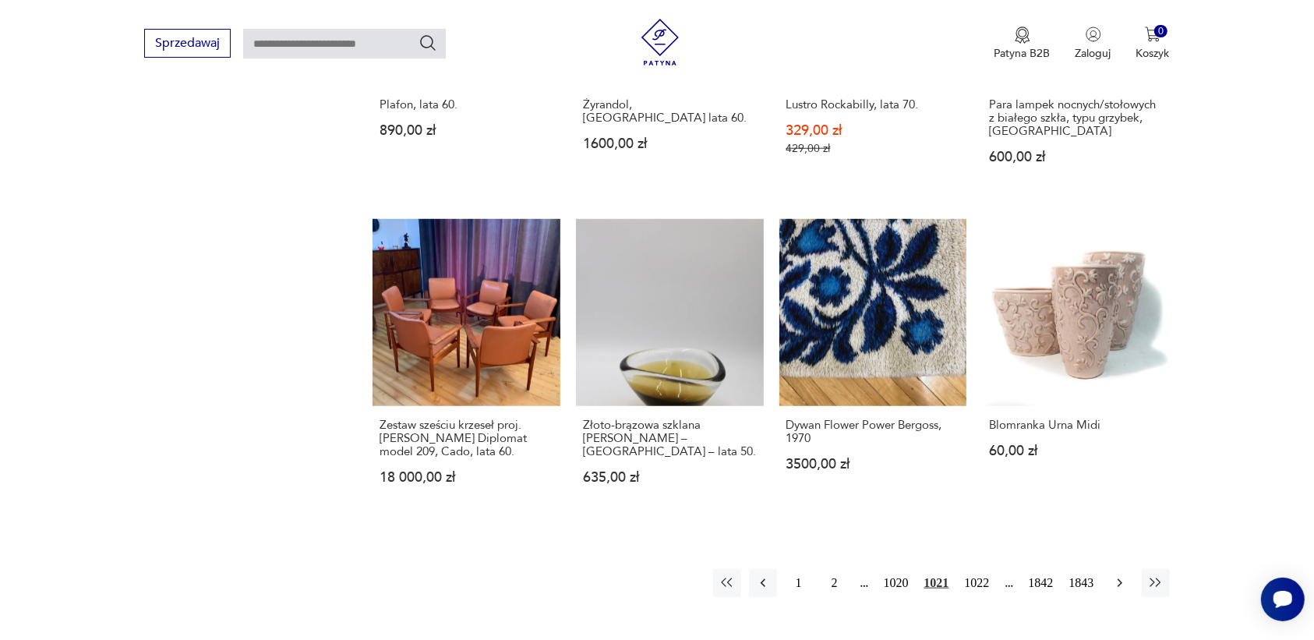
click at [1051, 511] on button "button" at bounding box center [1120, 583] width 28 height 28
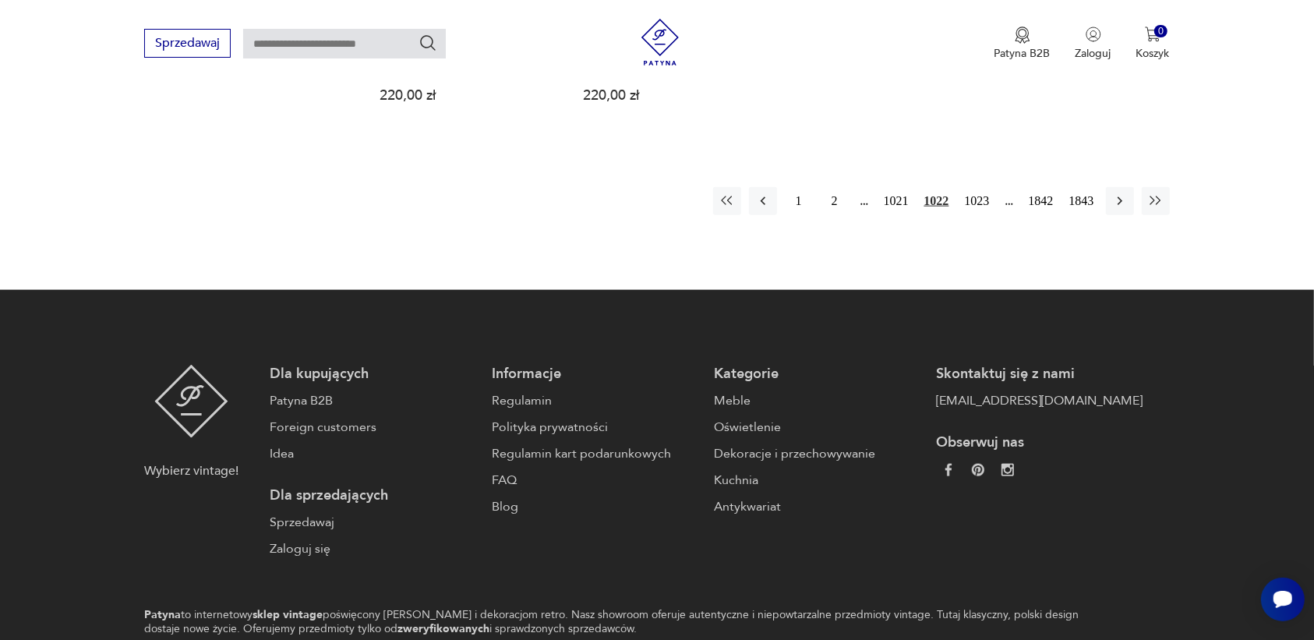
scroll to position [1720, 0]
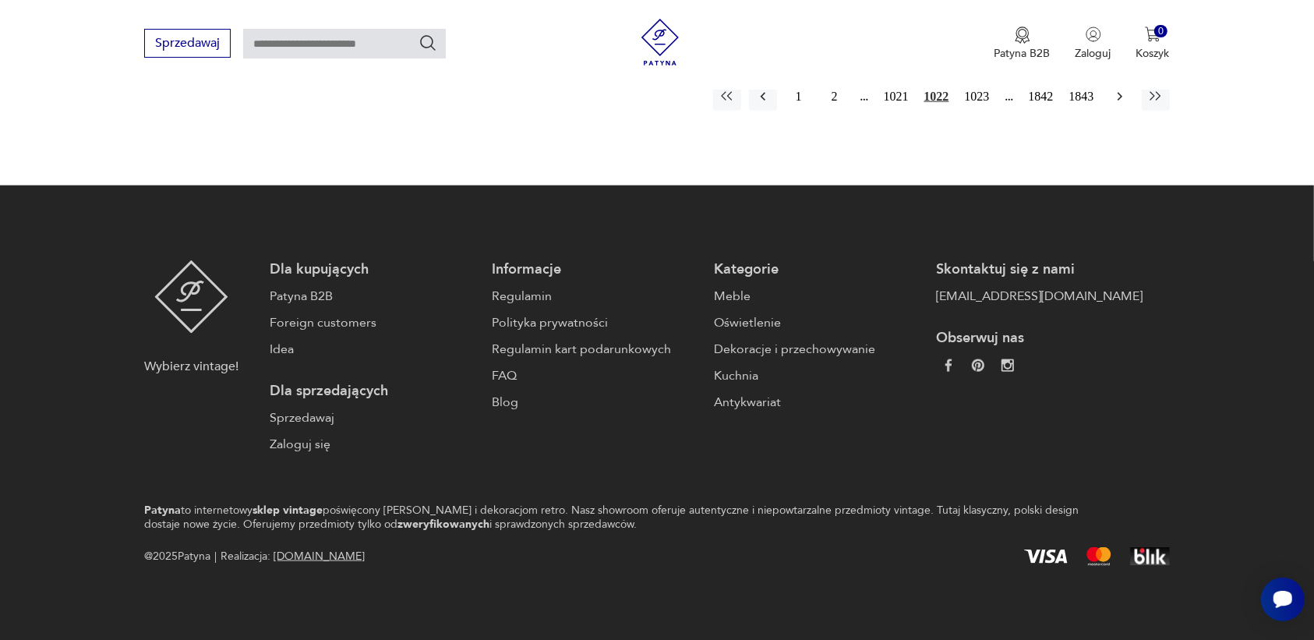
click at [1051, 100] on icon "button" at bounding box center [1120, 97] width 16 height 16
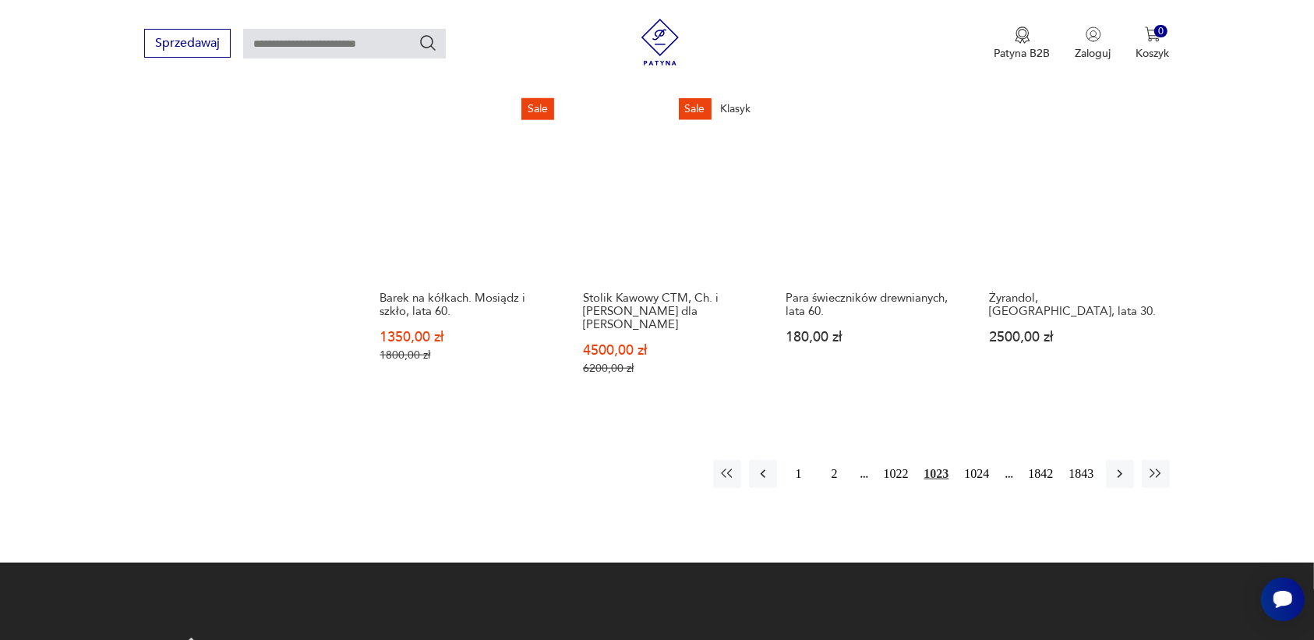
scroll to position [1468, 0]
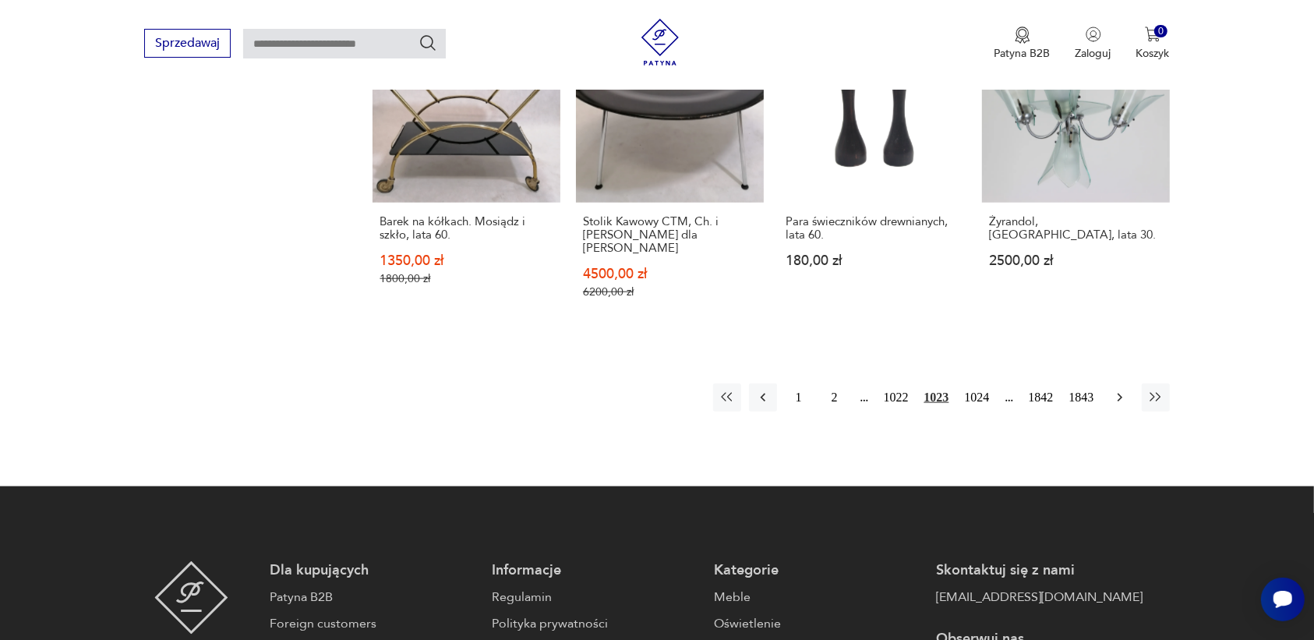
click at [1051, 394] on icon "button" at bounding box center [1119, 398] width 5 height 9
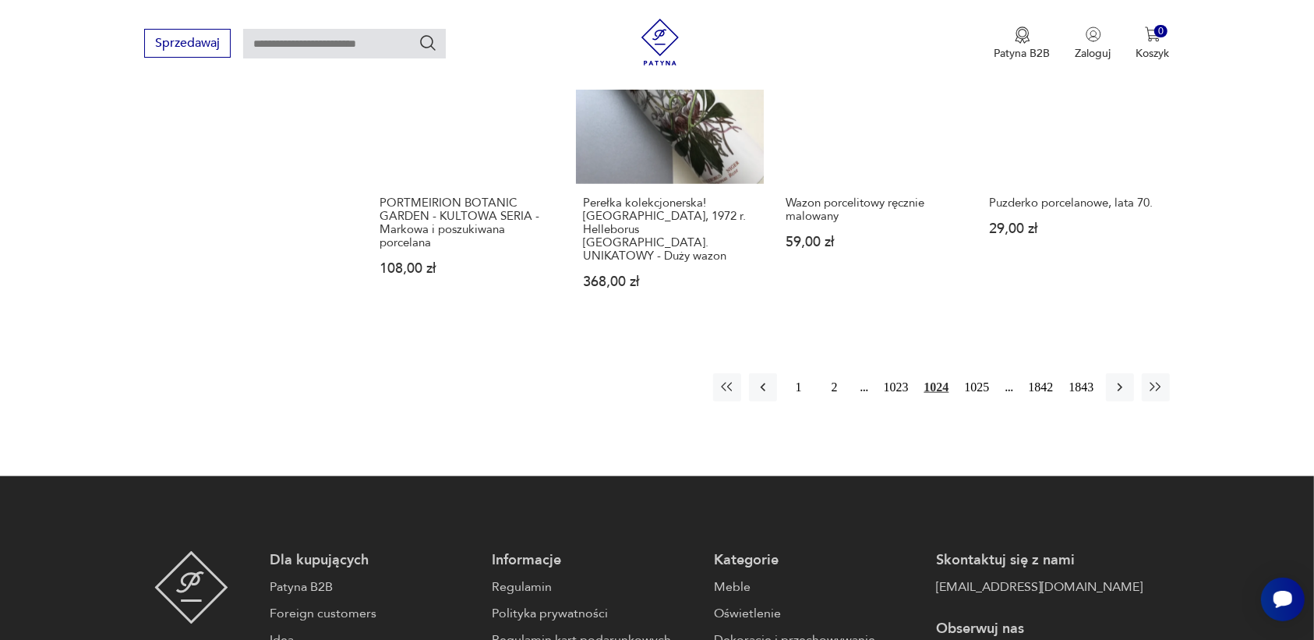
scroll to position [1565, 0]
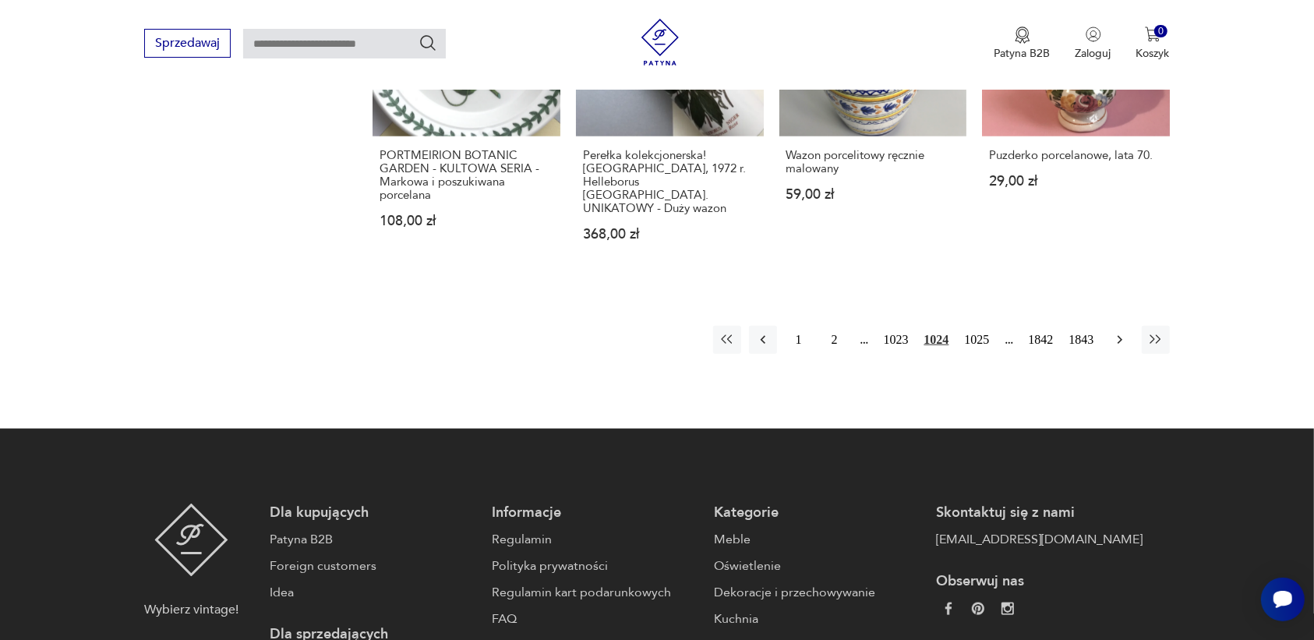
click at [1051, 332] on icon "button" at bounding box center [1120, 340] width 16 height 16
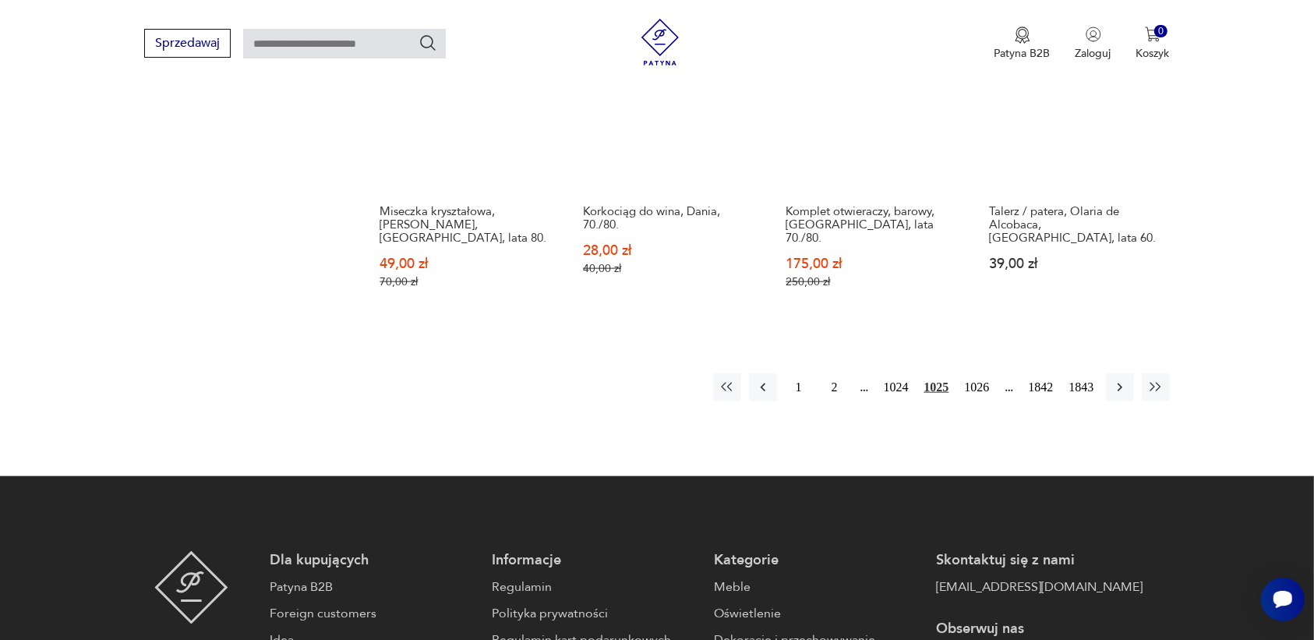
scroll to position [1565, 0]
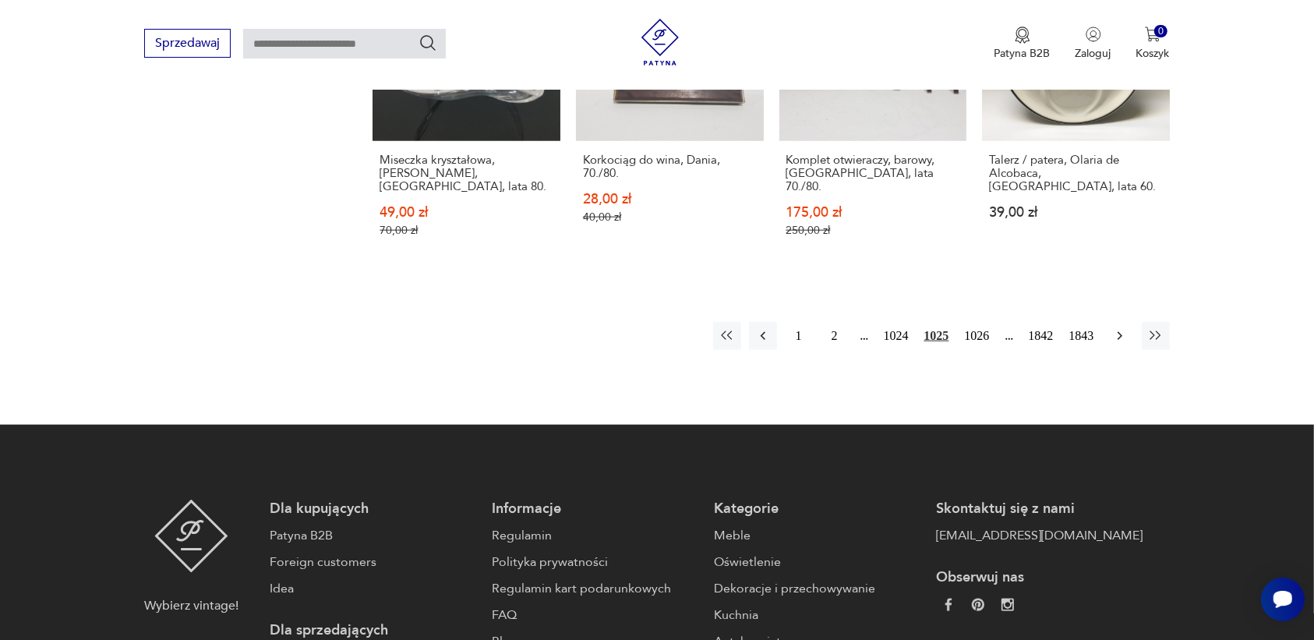
click at [1051, 328] on icon "button" at bounding box center [1120, 336] width 16 height 16
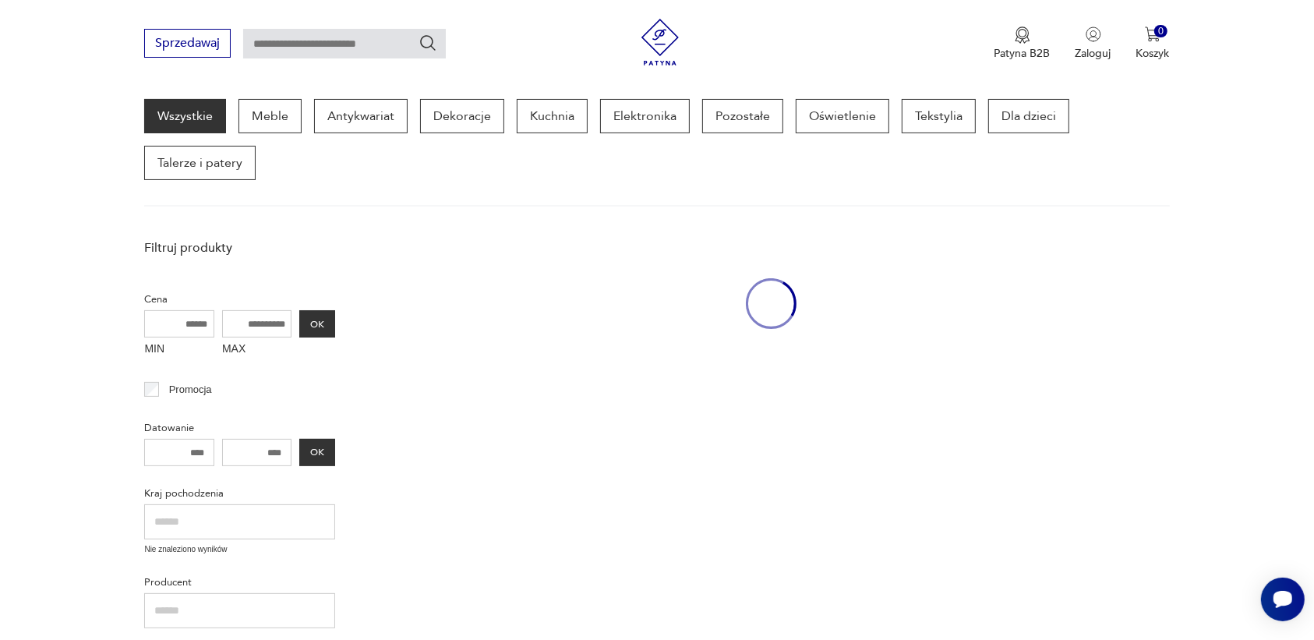
scroll to position [201, 0]
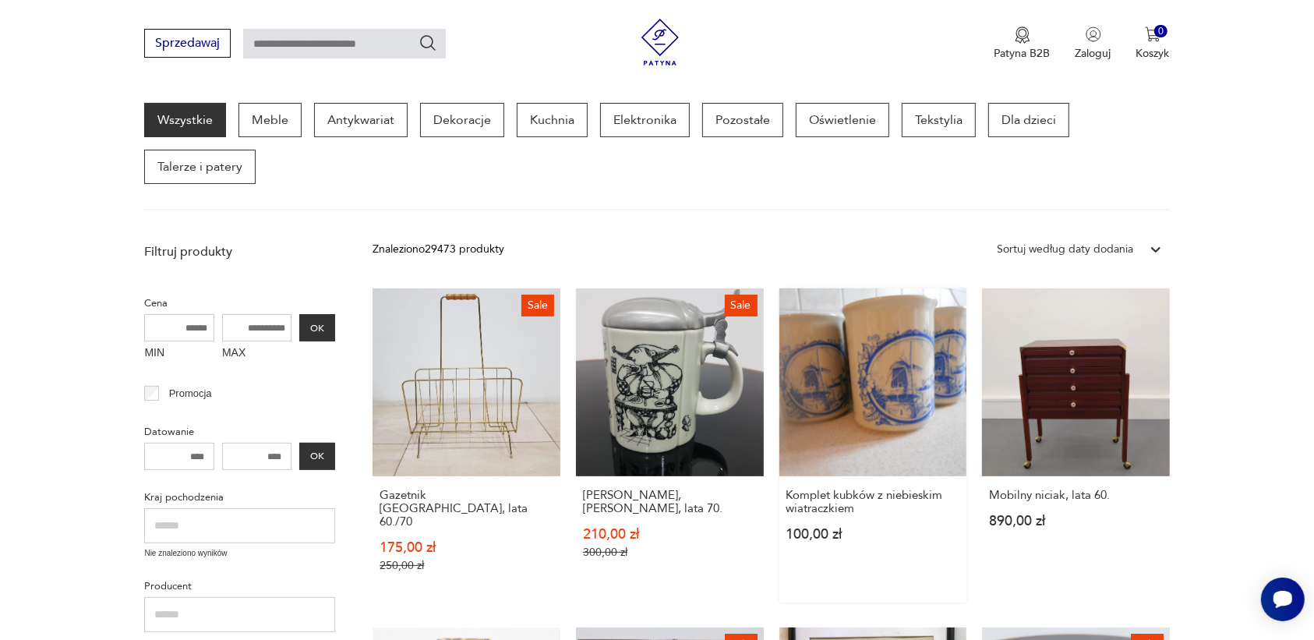
click at [925, 408] on link "Komplet kubków z niebieskim wiatraczkiem 100,00 zł" at bounding box center [873, 445] width 188 height 314
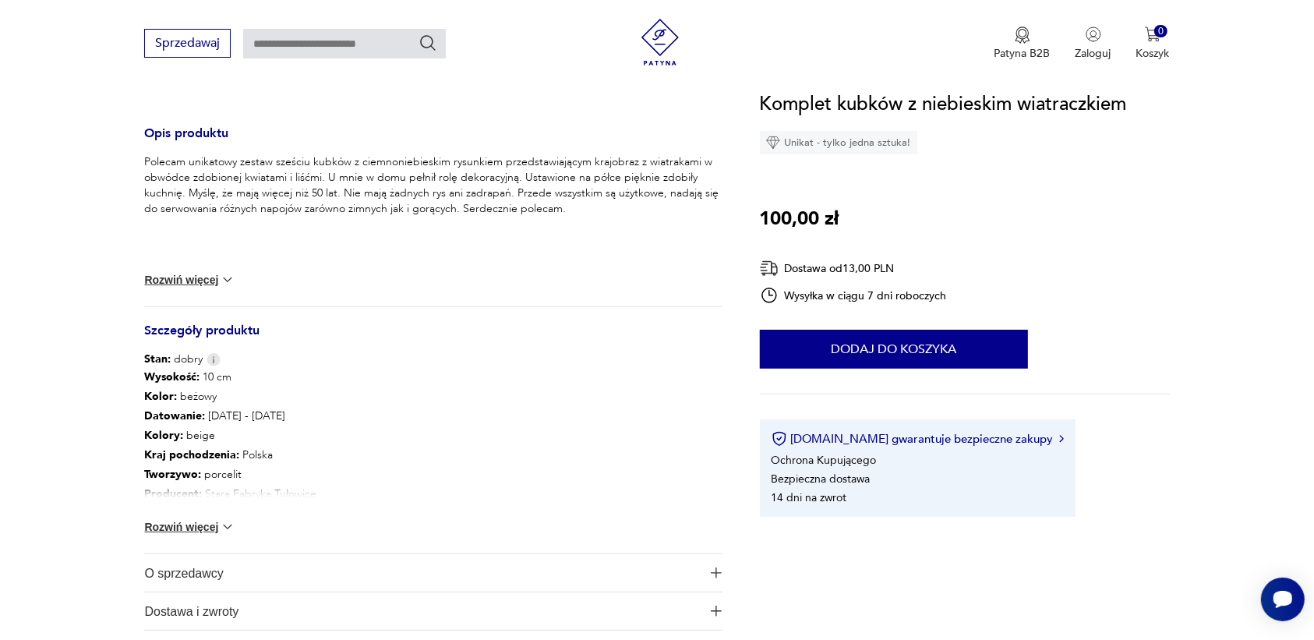
scroll to position [585, 0]
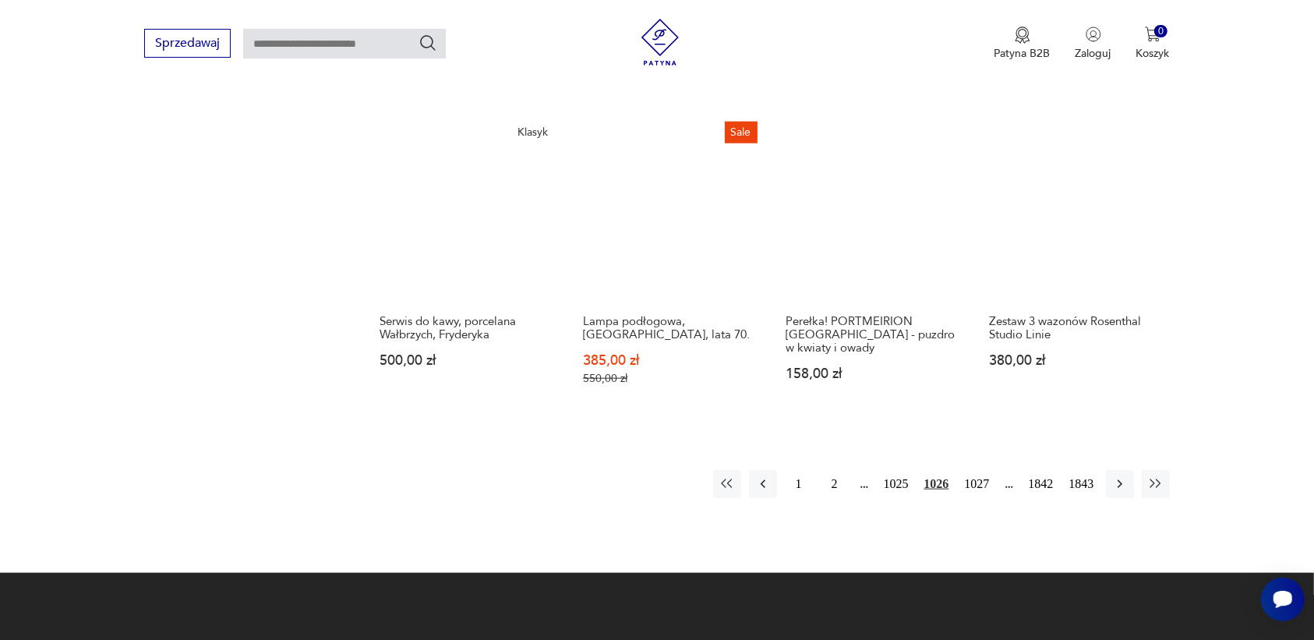
scroll to position [1423, 0]
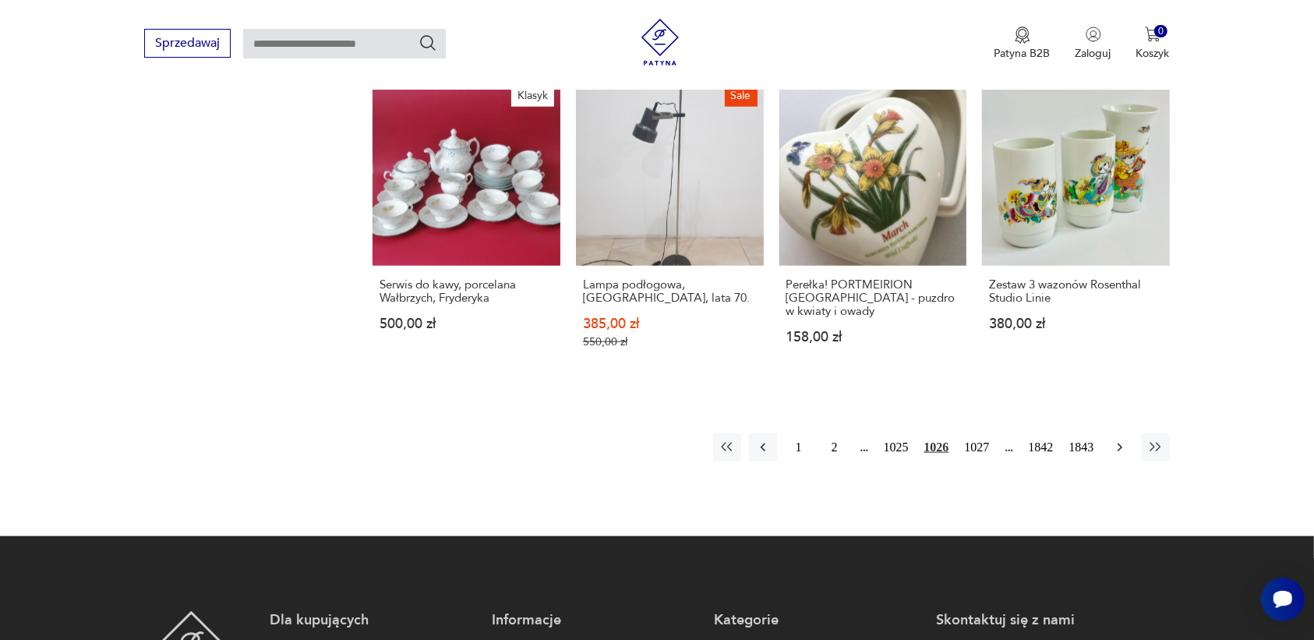
click at [1051, 440] on icon "button" at bounding box center [1120, 448] width 16 height 16
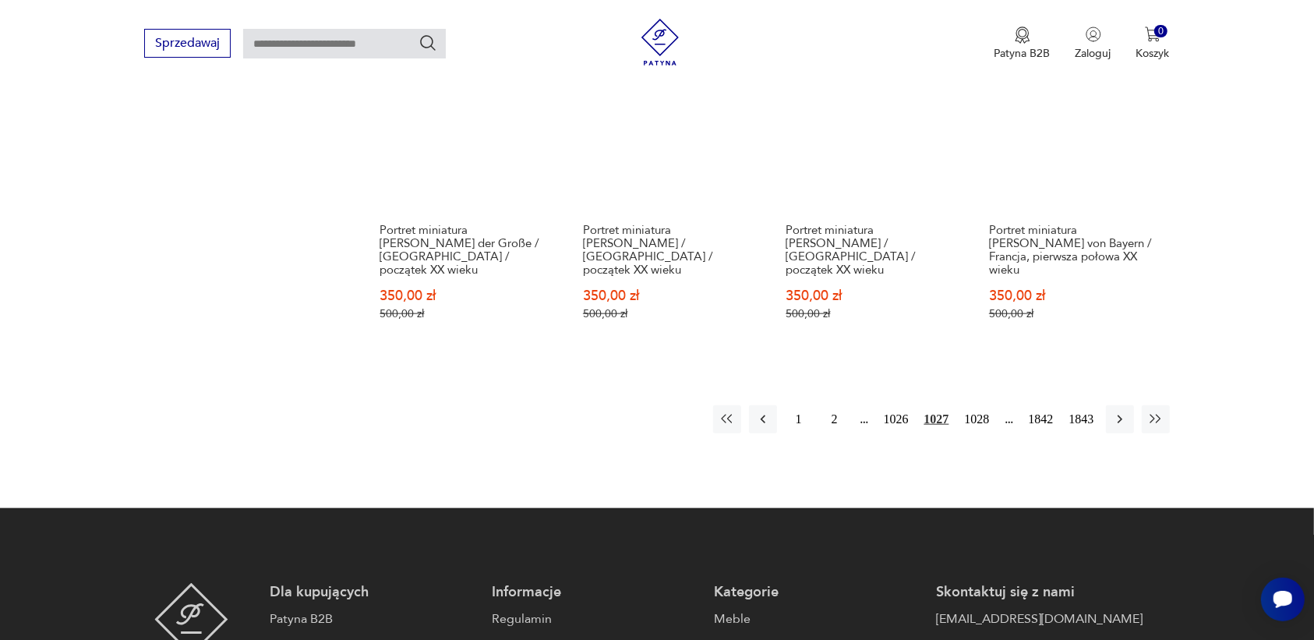
scroll to position [1468, 0]
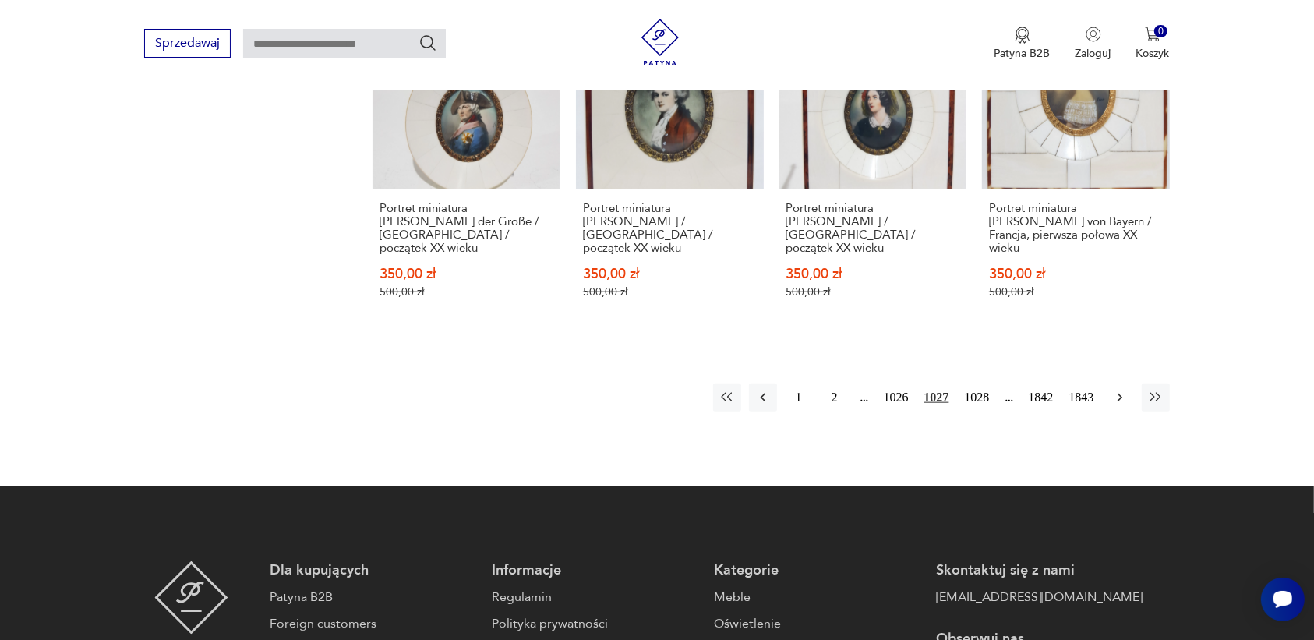
click at [1051, 390] on icon "button" at bounding box center [1120, 398] width 16 height 16
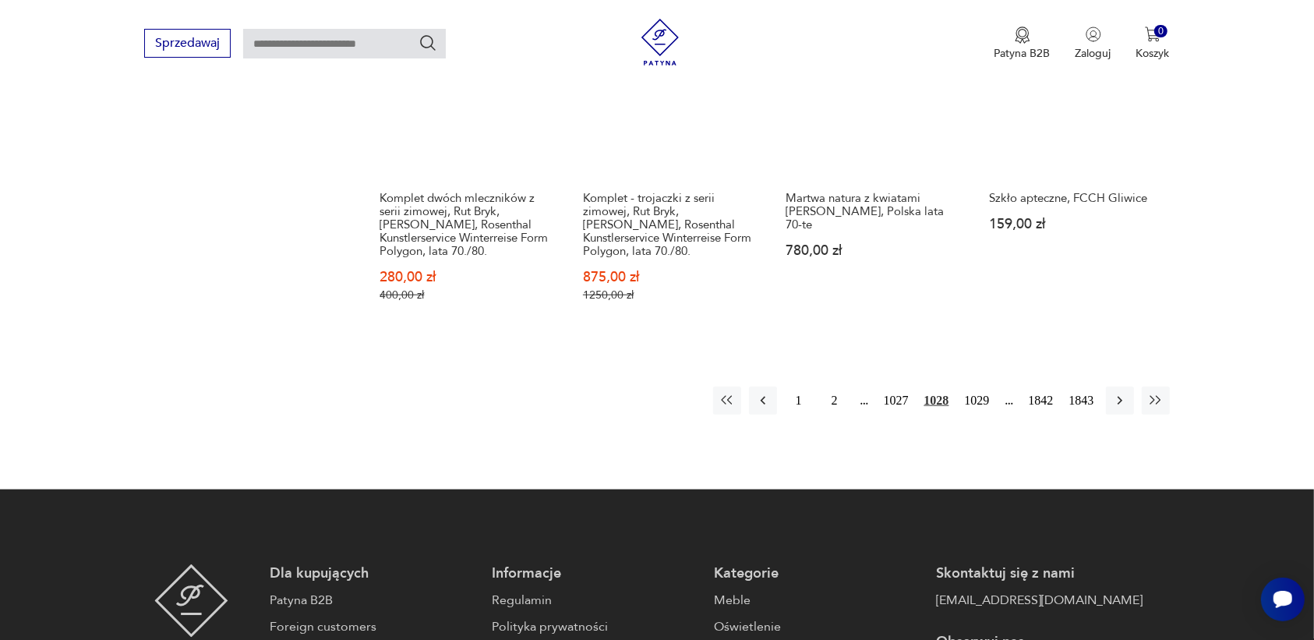
scroll to position [1565, 0]
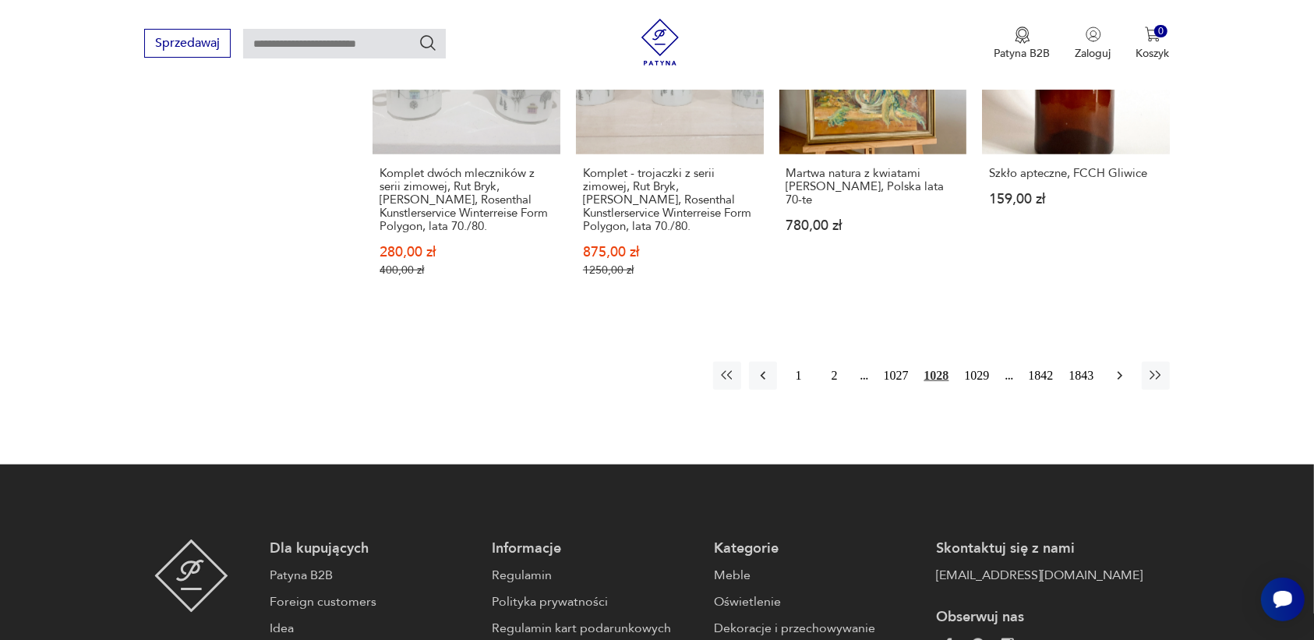
click at [1051, 368] on icon "button" at bounding box center [1120, 376] width 16 height 16
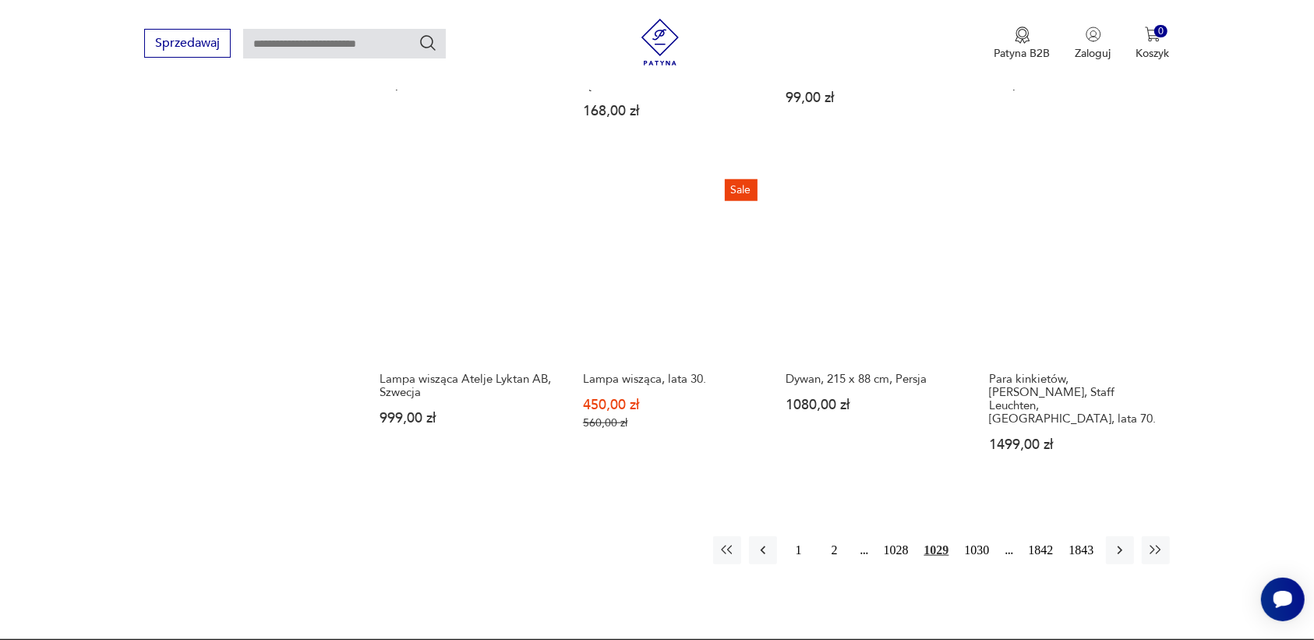
scroll to position [1273, 0]
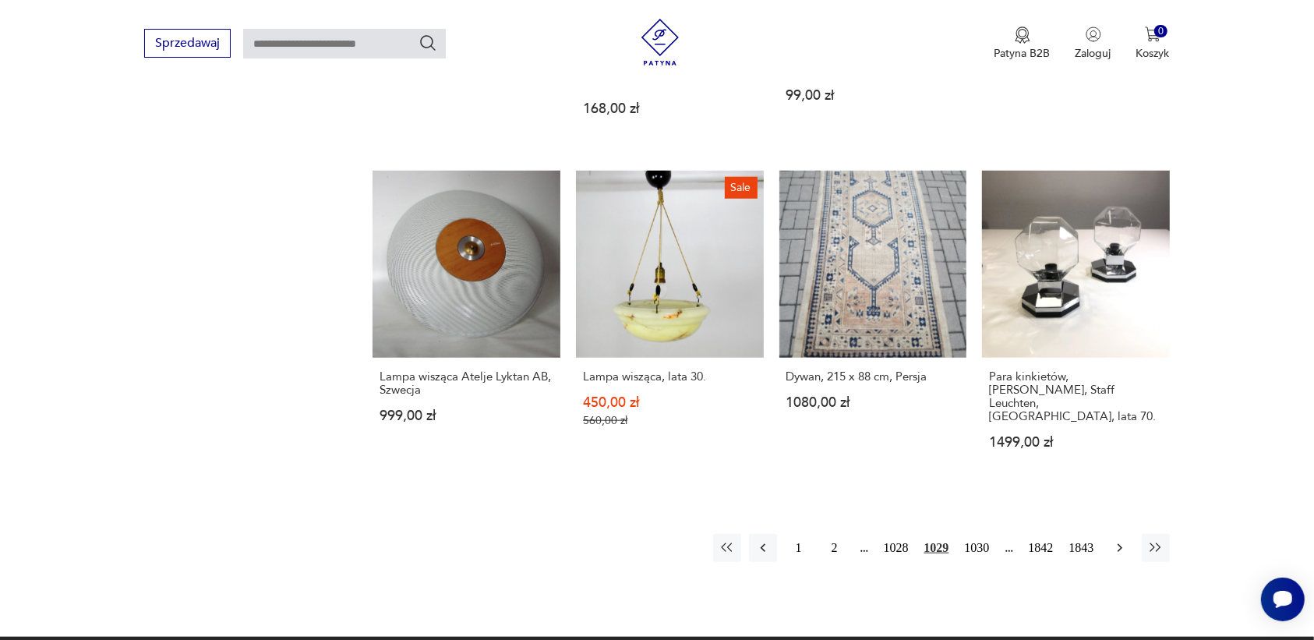
click at [1051, 511] on icon "button" at bounding box center [1119, 548] width 5 height 9
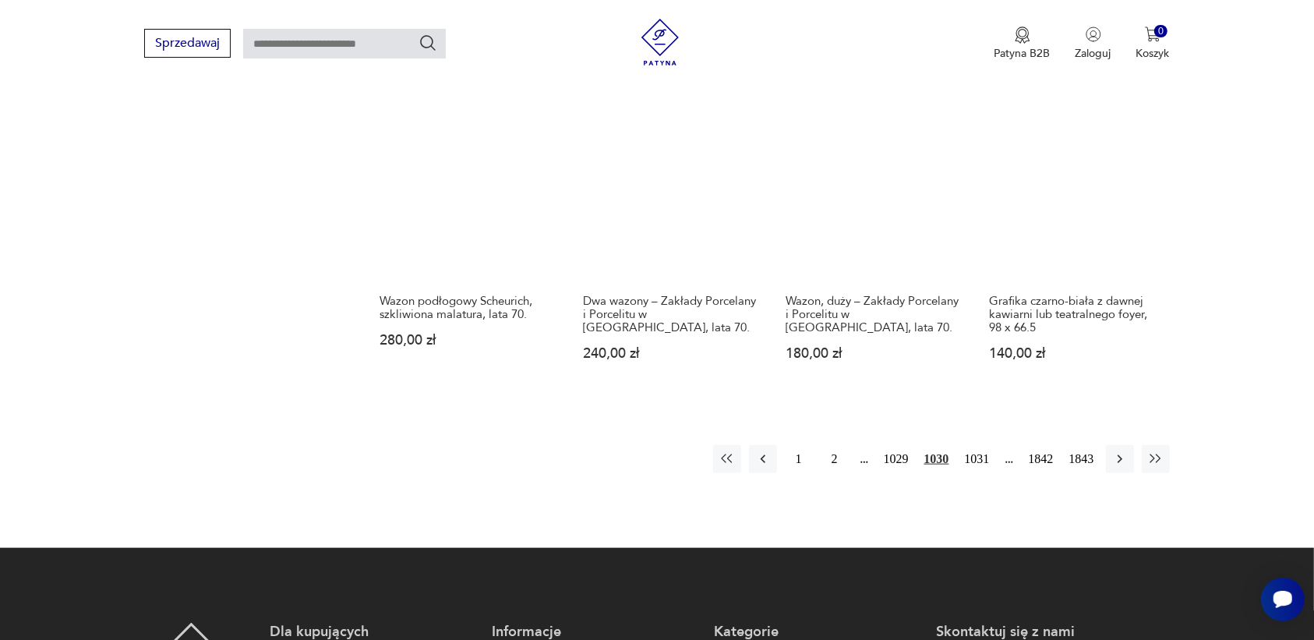
scroll to position [1468, 0]
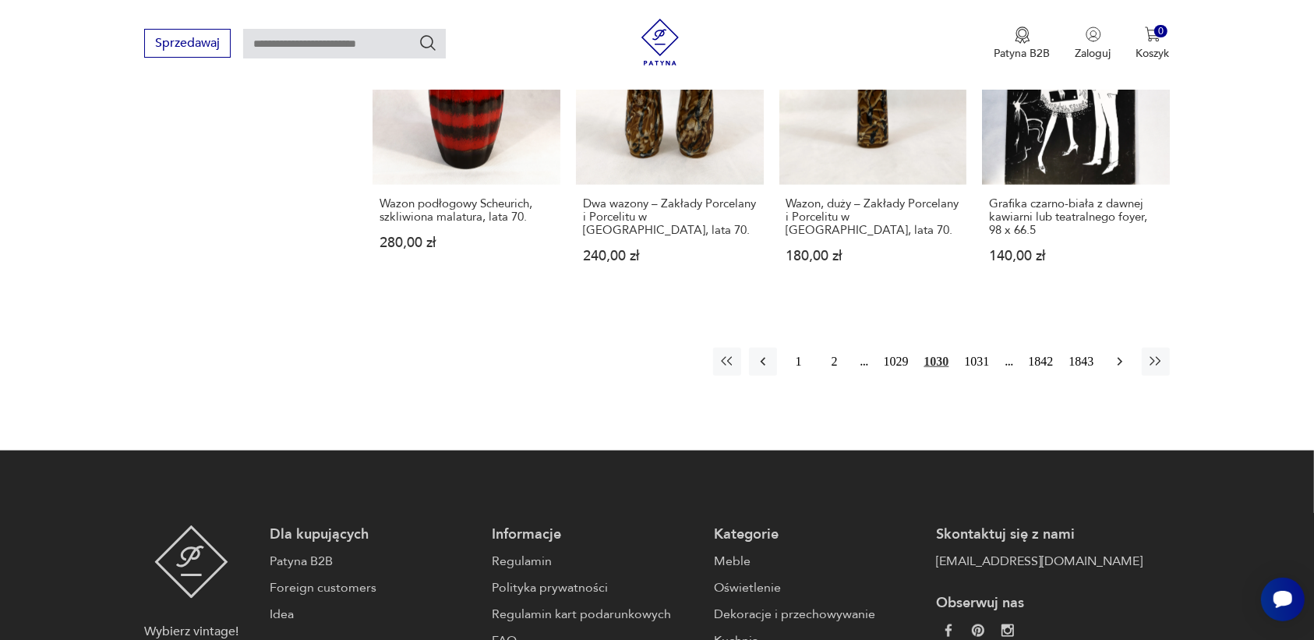
click at [1051, 354] on icon "button" at bounding box center [1120, 362] width 16 height 16
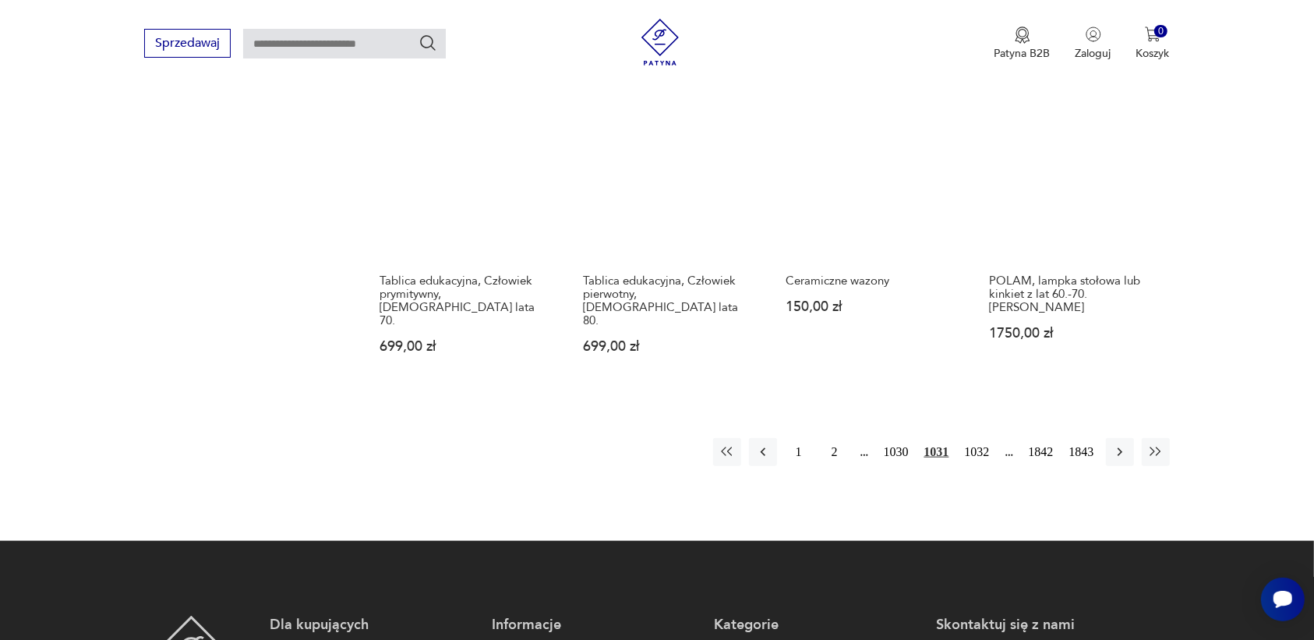
scroll to position [1468, 0]
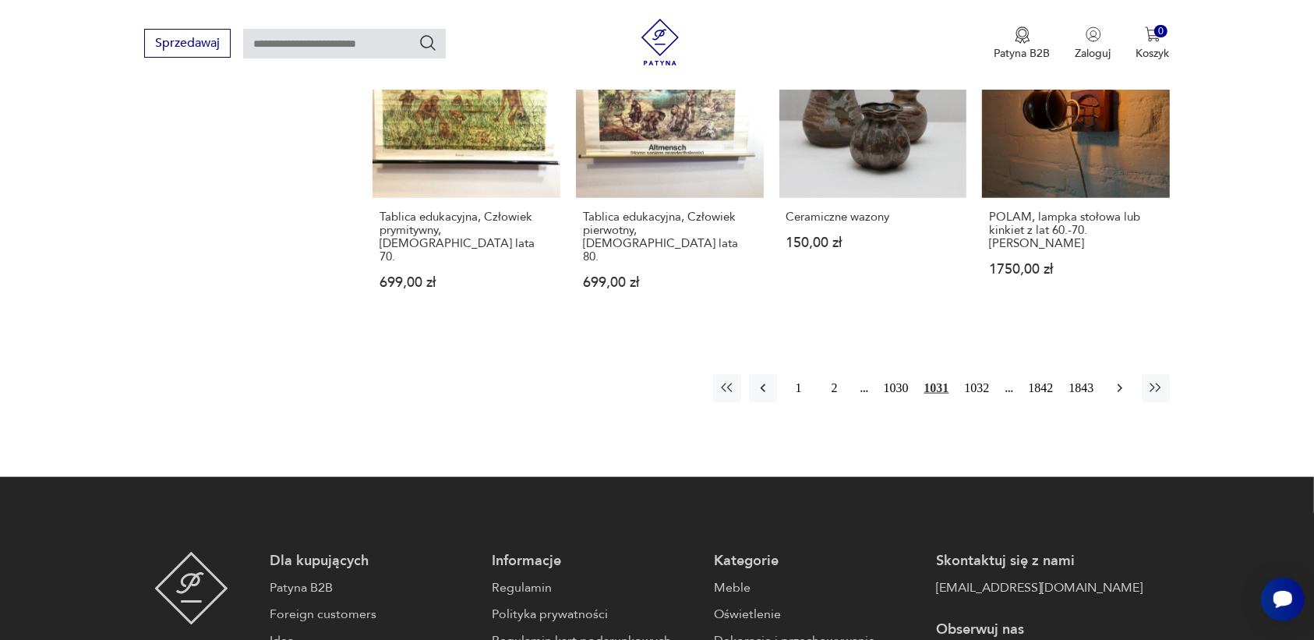
click at [1051, 380] on icon "button" at bounding box center [1120, 388] width 16 height 16
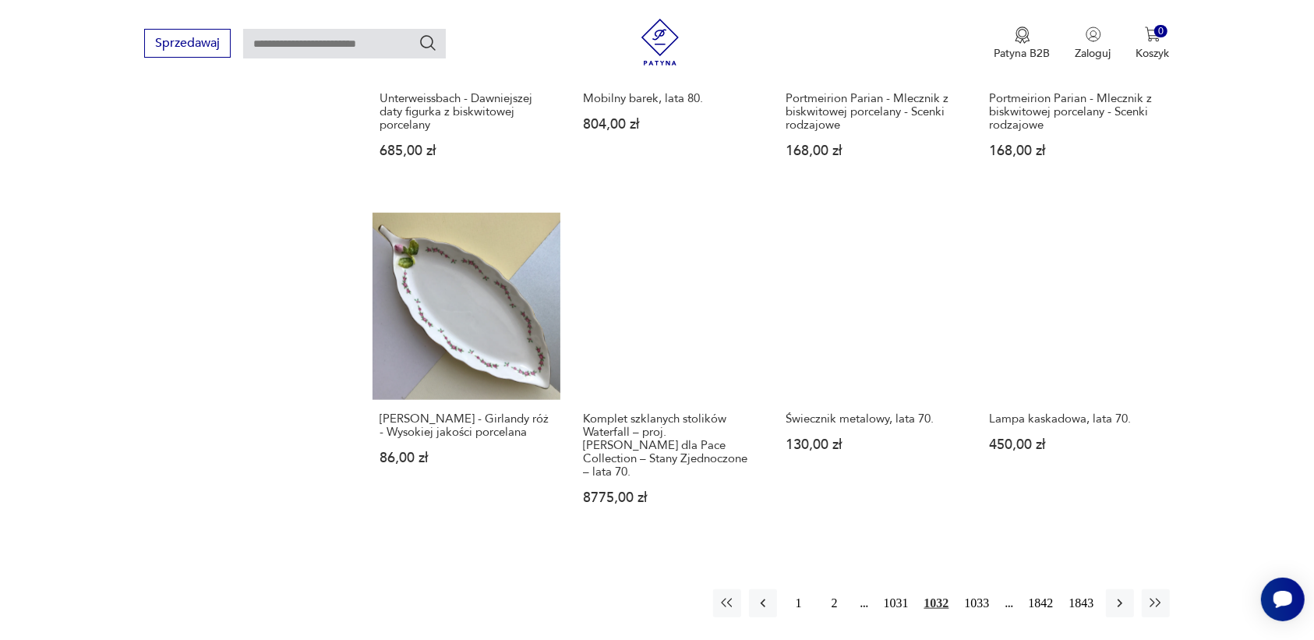
scroll to position [1273, 0]
